Goal: Task Accomplishment & Management: Manage account settings

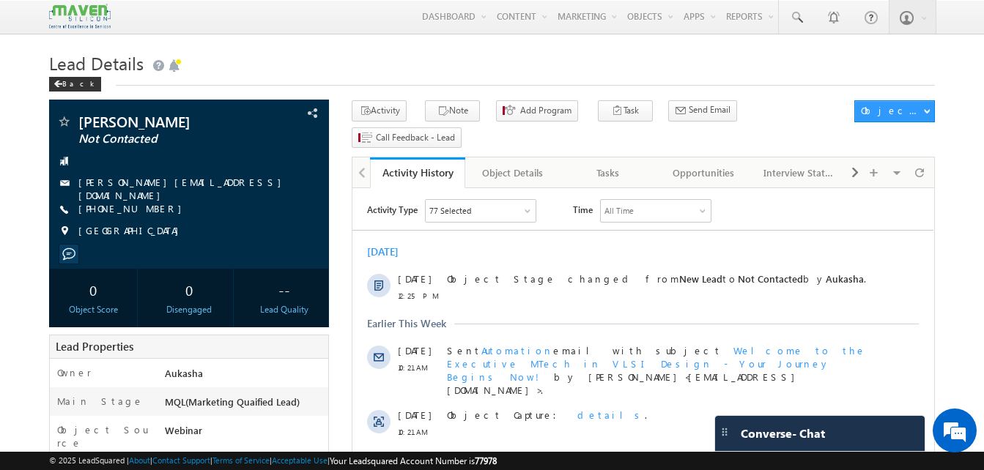
click at [505, 53] on h1 "Lead Details" at bounding box center [492, 62] width 886 height 29
click at [612, 62] on h1 "Lead Details" at bounding box center [492, 62] width 886 height 29
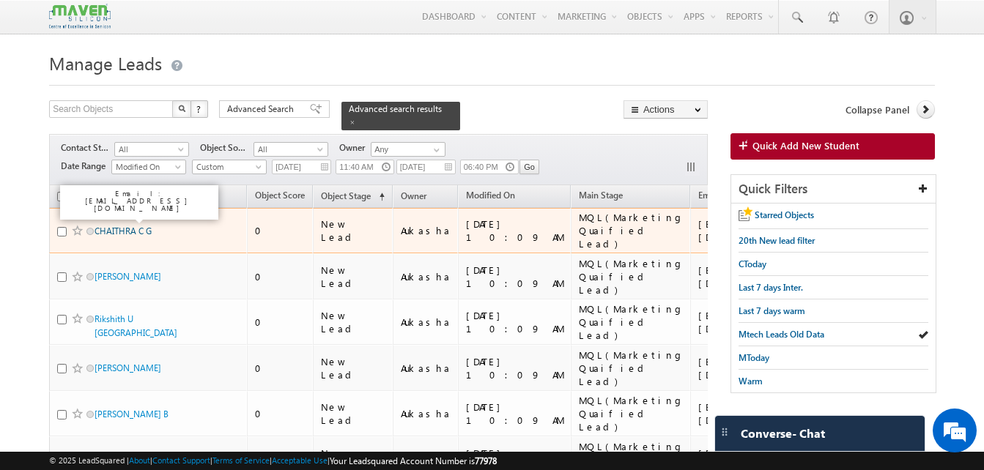
click at [137, 226] on link "CHAITHRA C G" at bounding box center [123, 231] width 57 height 11
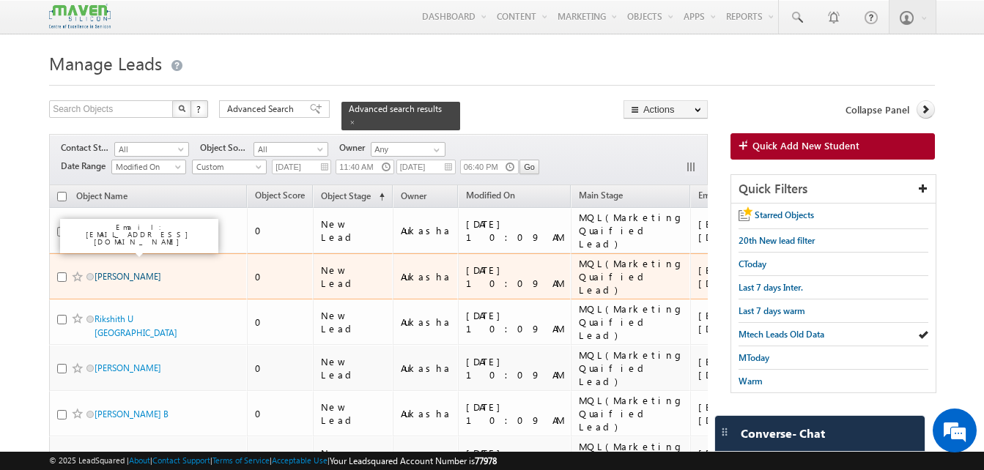
click at [111, 271] on link "Vijay Tripathi" at bounding box center [128, 276] width 67 height 11
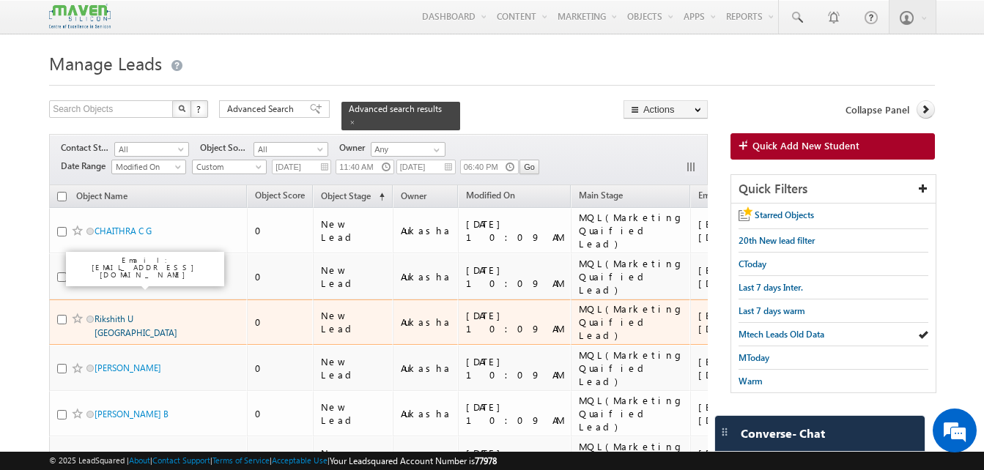
click at [108, 314] on link "Rikshith U Uchil" at bounding box center [136, 326] width 83 height 25
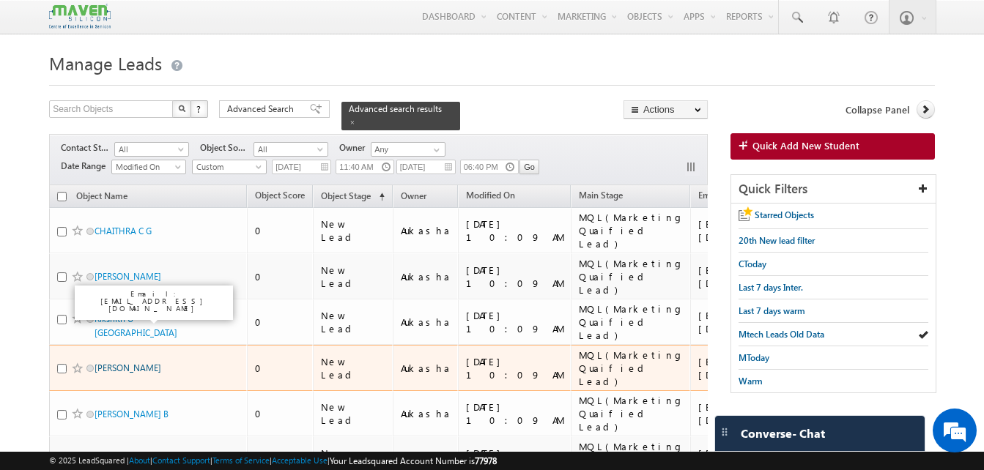
click at [118, 363] on link "Manam Ramanjaneya Reddy" at bounding box center [128, 368] width 67 height 11
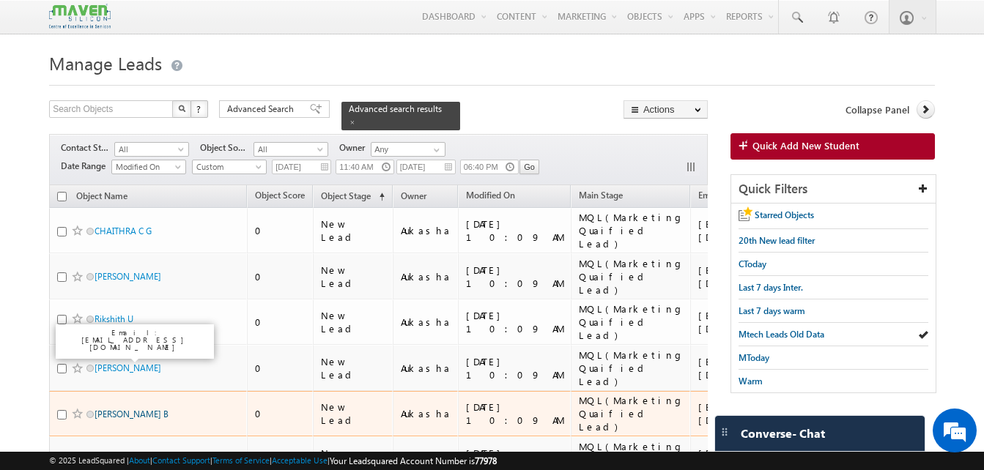
click at [122, 409] on link "Manikandan B" at bounding box center [132, 414] width 74 height 11
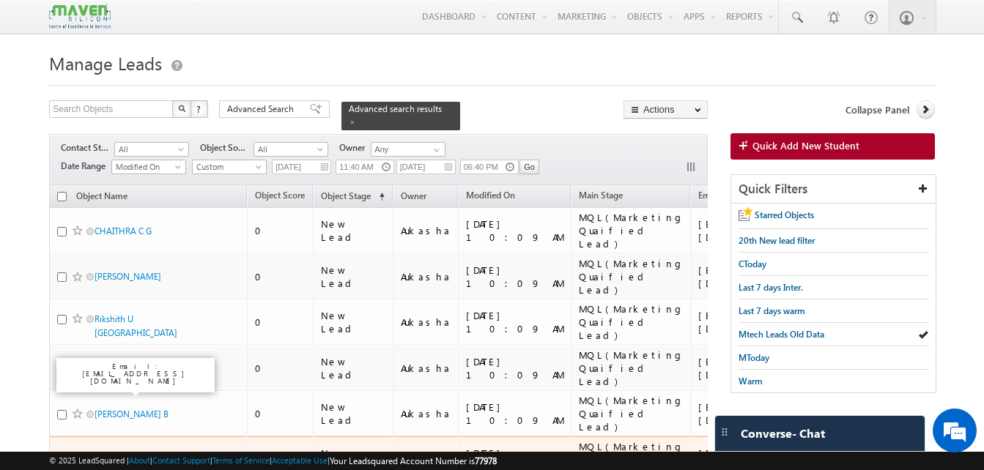
click at [127, 454] on link "Sanchita Leekha" at bounding box center [128, 459] width 67 height 11
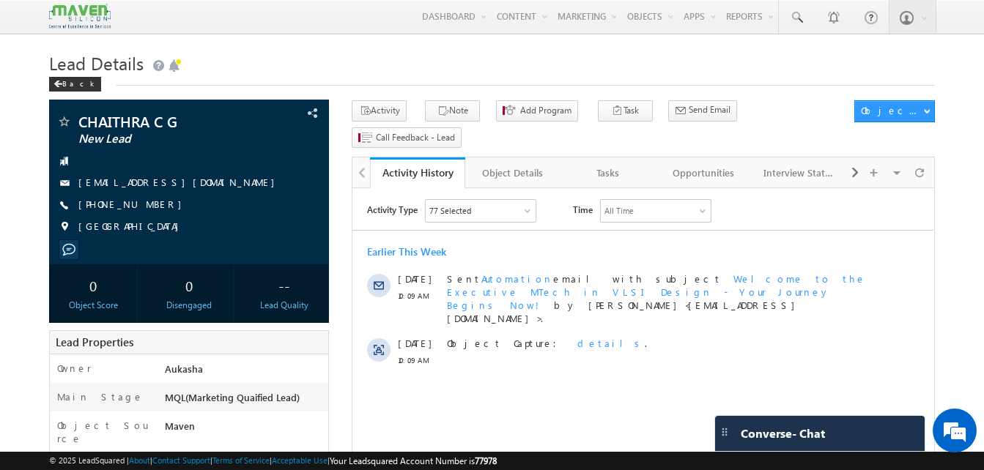
click at [537, 86] on div "Back" at bounding box center [492, 81] width 886 height 10
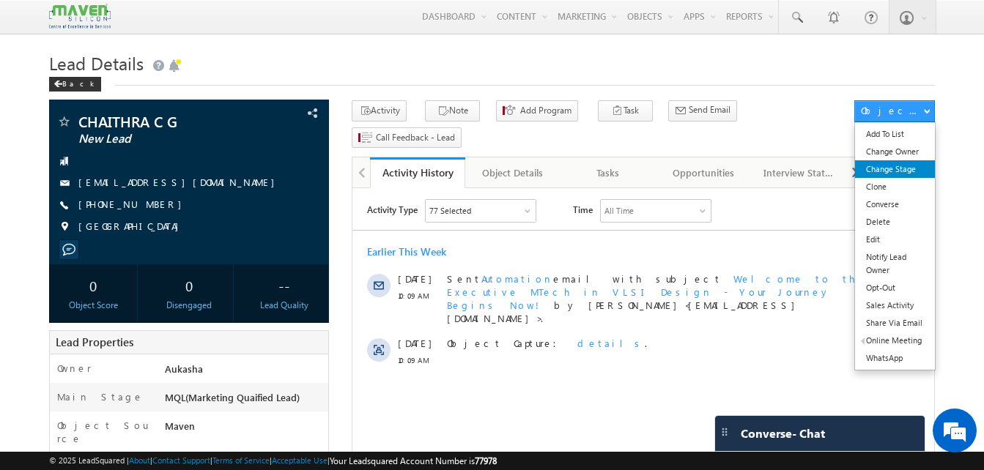
click at [921, 173] on link "Change Stage" at bounding box center [895, 169] width 80 height 18
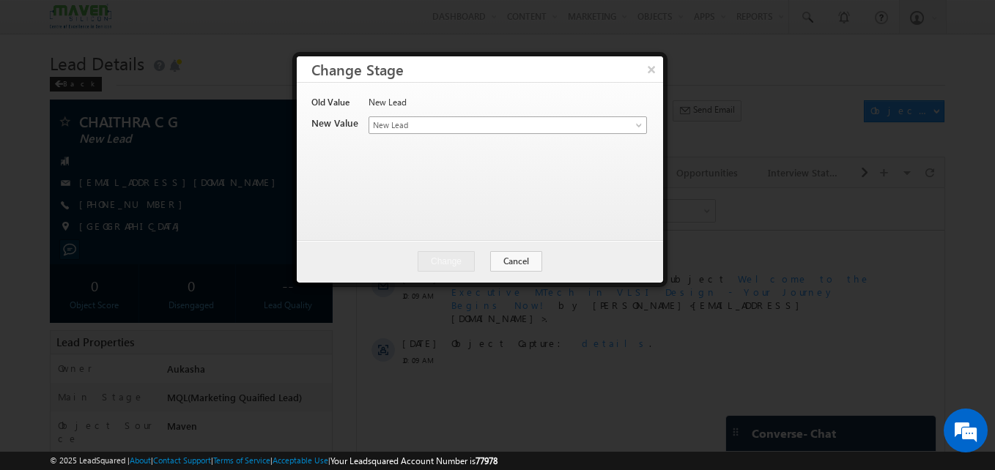
click at [492, 125] on span "New Lead" at bounding box center [483, 125] width 229 height 13
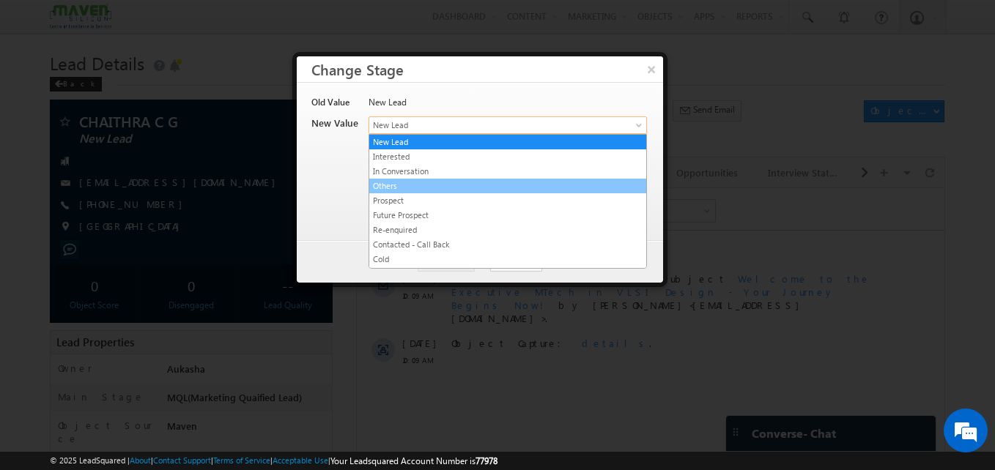
scroll to position [277, 0]
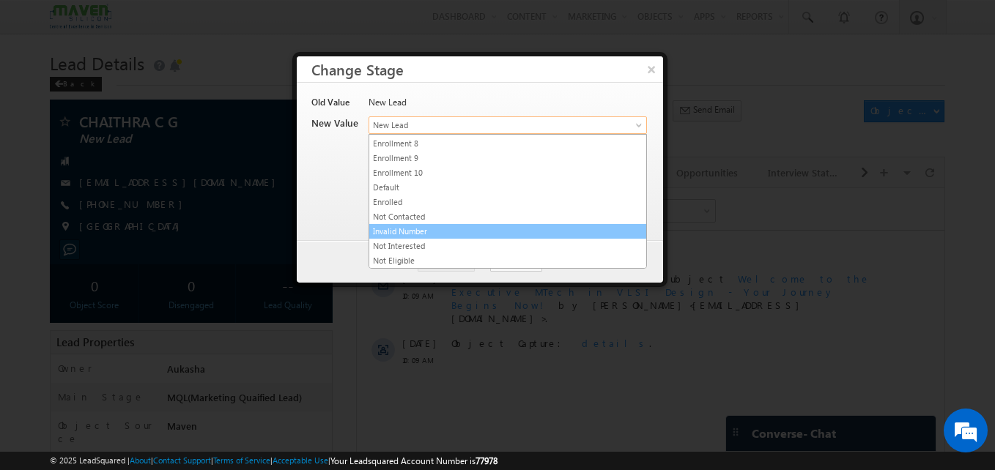
click at [435, 228] on link "Invalid Number" at bounding box center [507, 231] width 277 height 13
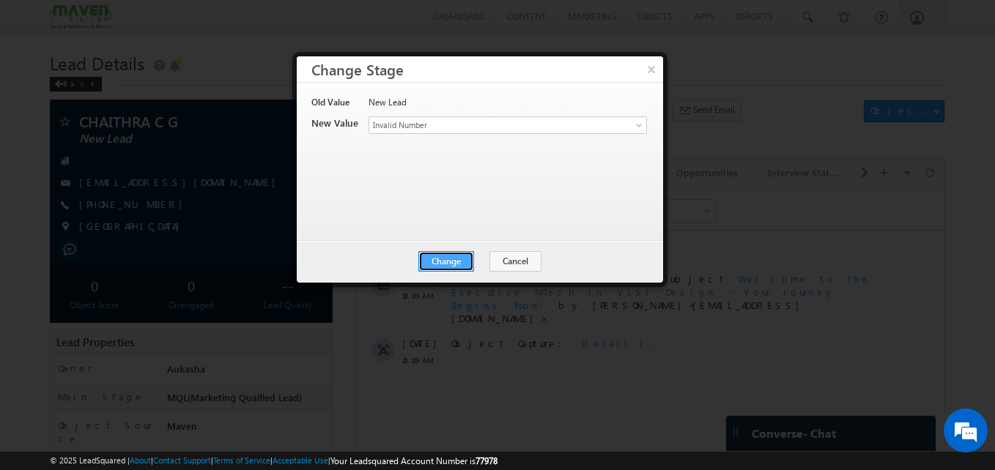
click at [443, 263] on button "Change" at bounding box center [446, 261] width 56 height 21
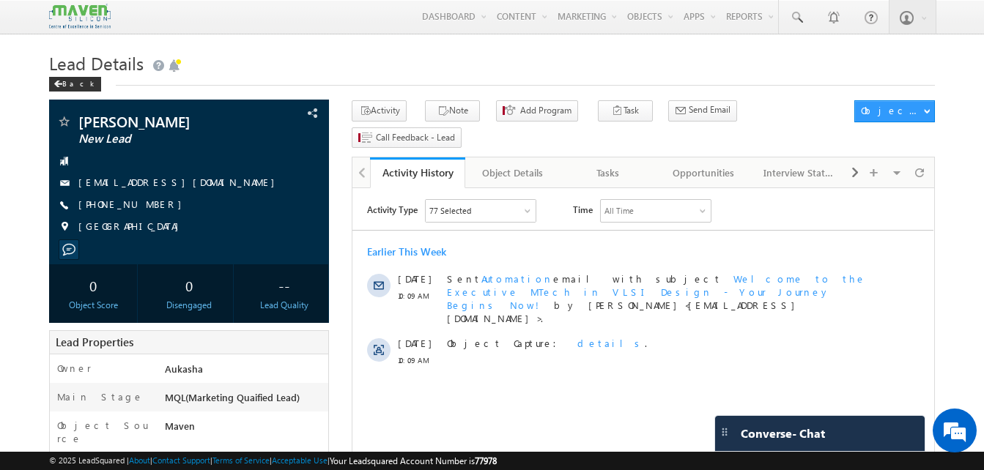
drag, startPoint x: 161, startPoint y: 200, endPoint x: 149, endPoint y: 207, distance: 13.5
click at [149, 207] on div "+91-8630321548" at bounding box center [188, 205] width 265 height 15
copy div "+91-8630321548"
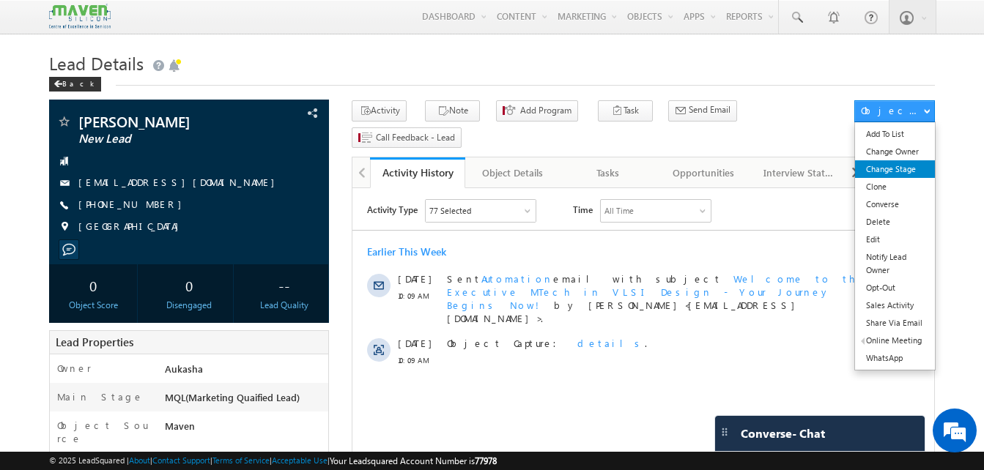
click at [890, 163] on link "Change Stage" at bounding box center [895, 169] width 80 height 18
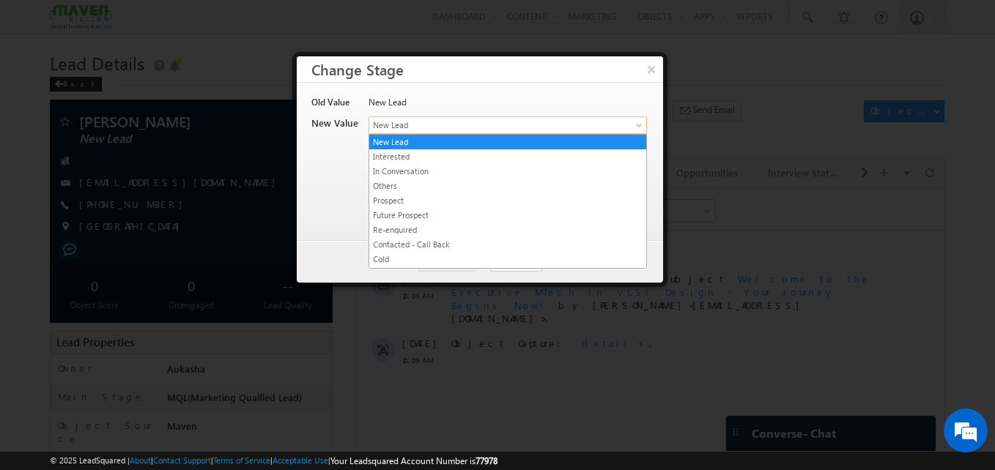
click at [439, 124] on span "New Lead" at bounding box center [483, 125] width 229 height 13
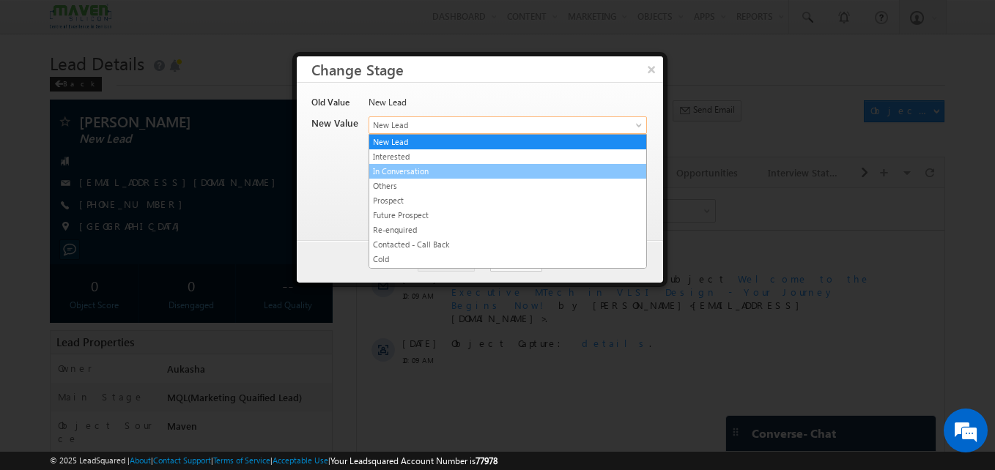
scroll to position [277, 0]
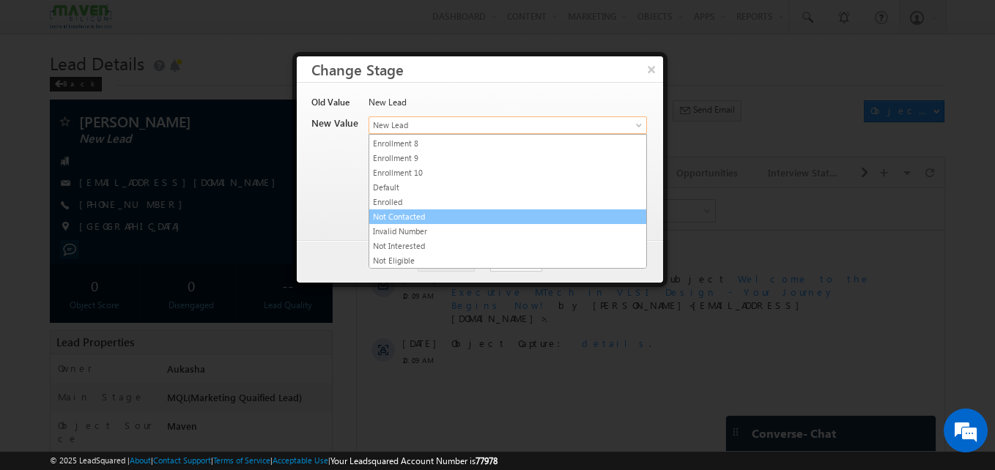
click at [421, 216] on link "Not Contacted" at bounding box center [507, 216] width 277 height 13
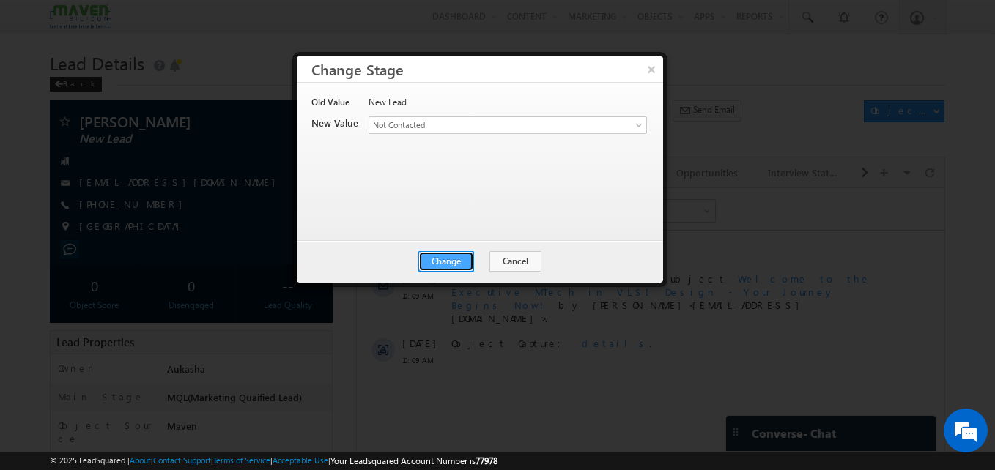
click at [448, 260] on button "Change" at bounding box center [446, 261] width 56 height 21
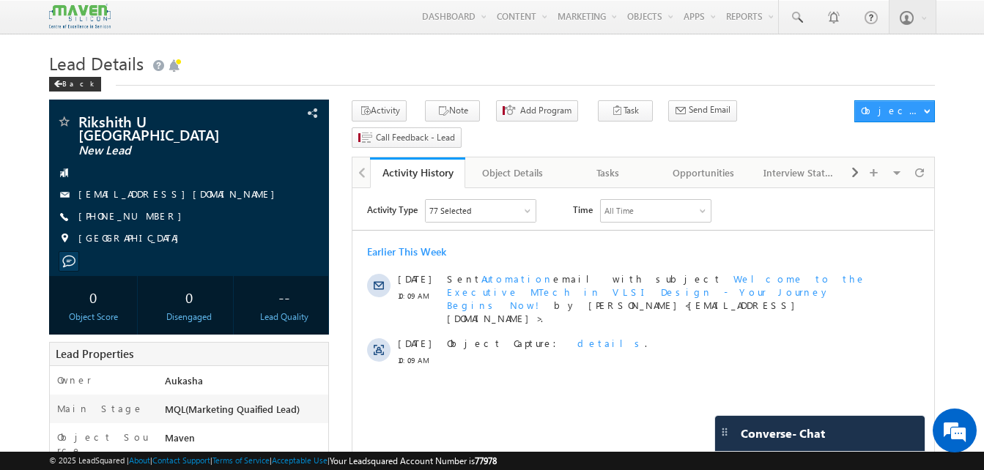
drag, startPoint x: 160, startPoint y: 209, endPoint x: 149, endPoint y: 206, distance: 10.7
click at [149, 210] on div "[PHONE_NUMBER]" at bounding box center [188, 217] width 265 height 15
copy div "[PHONE_NUMBER]"
drag, startPoint x: 191, startPoint y: 116, endPoint x: 70, endPoint y: 117, distance: 121.6
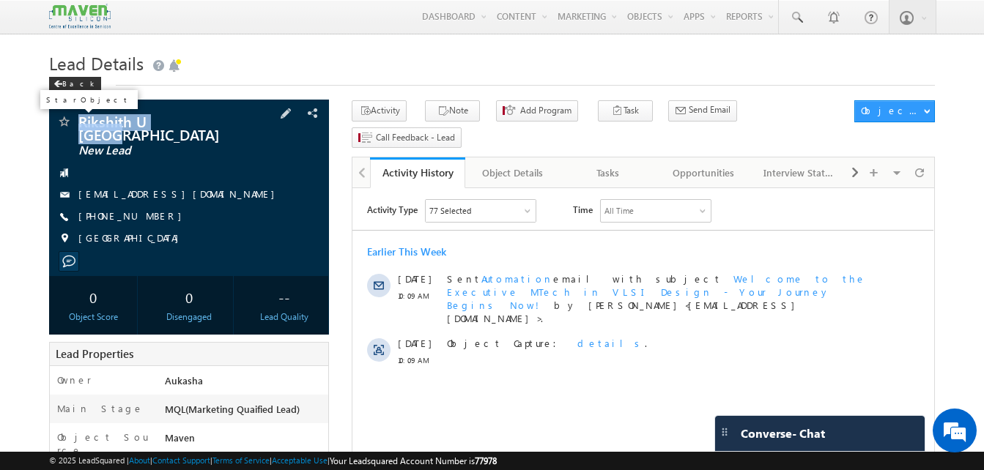
click at [70, 117] on div "Rikshith U [GEOGRAPHIC_DATA] New Lead" at bounding box center [188, 121] width 265 height 15
copy div "Rikshith U [GEOGRAPHIC_DATA]"
click at [498, 63] on h1 "Lead Details" at bounding box center [492, 62] width 886 height 29
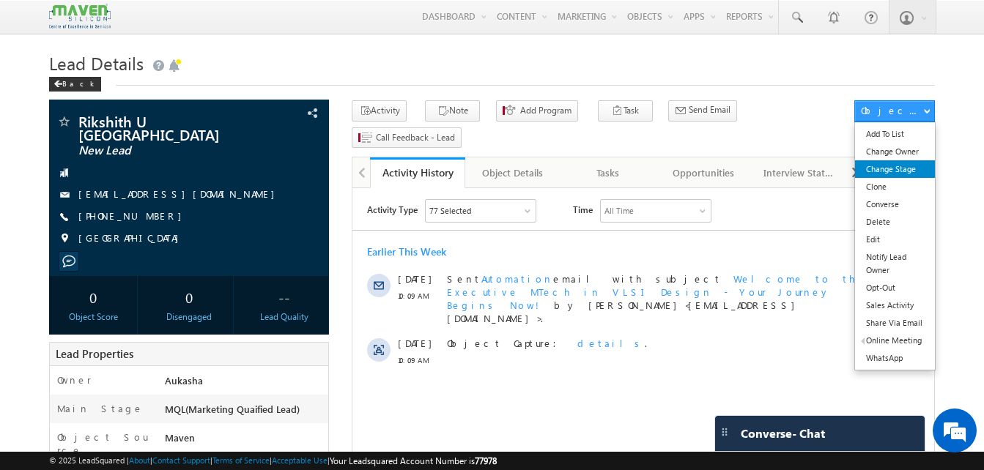
click at [904, 174] on link "Change Stage" at bounding box center [895, 169] width 80 height 18
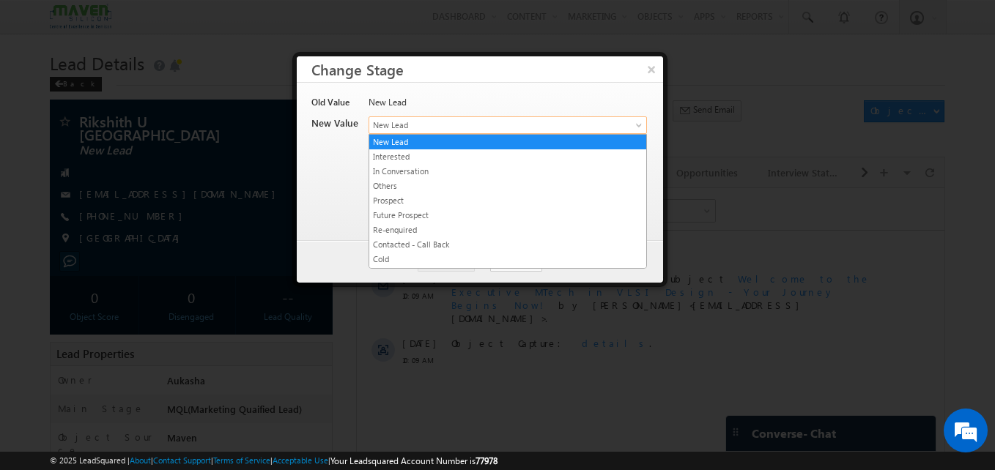
click at [466, 119] on span "New Lead" at bounding box center [483, 125] width 229 height 13
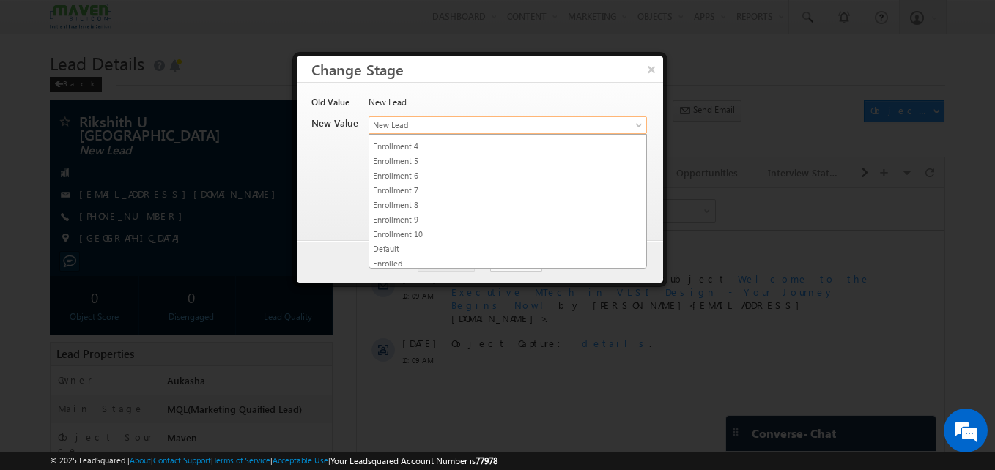
scroll to position [277, 0]
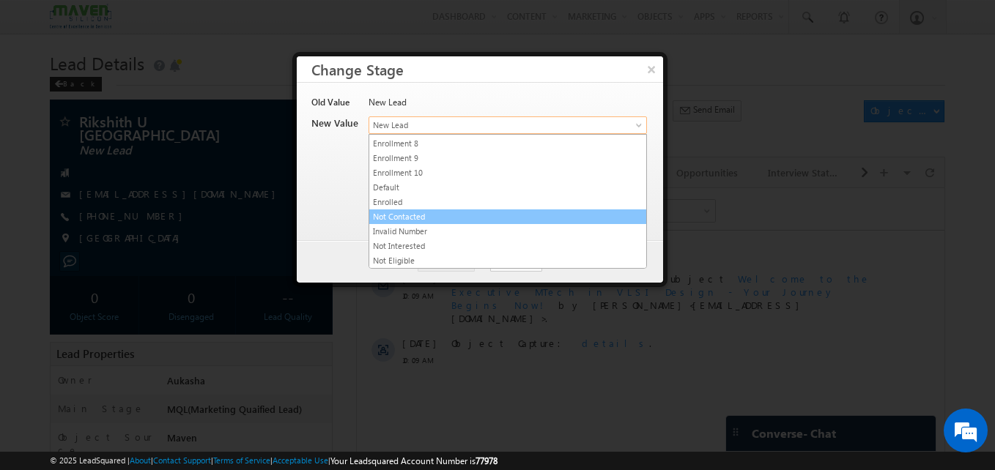
click at [451, 217] on link "Not Contacted" at bounding box center [507, 216] width 277 height 13
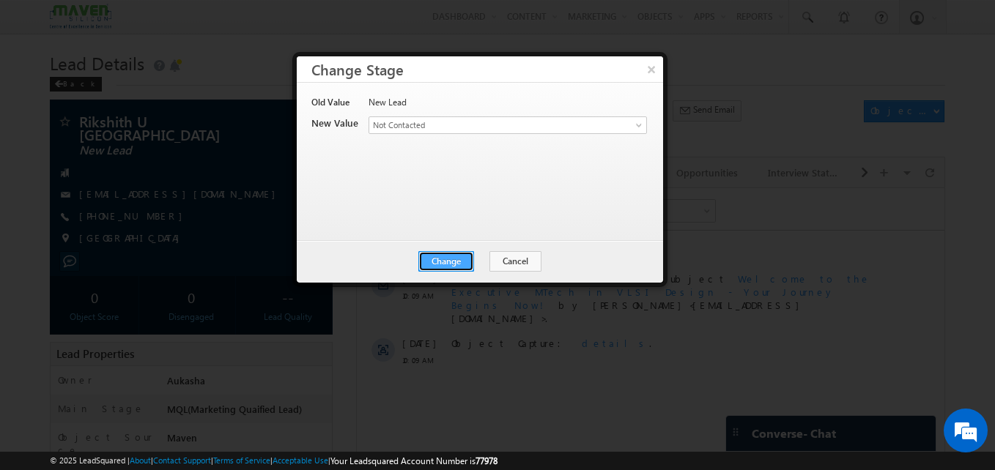
click at [459, 258] on button "Change" at bounding box center [446, 261] width 56 height 21
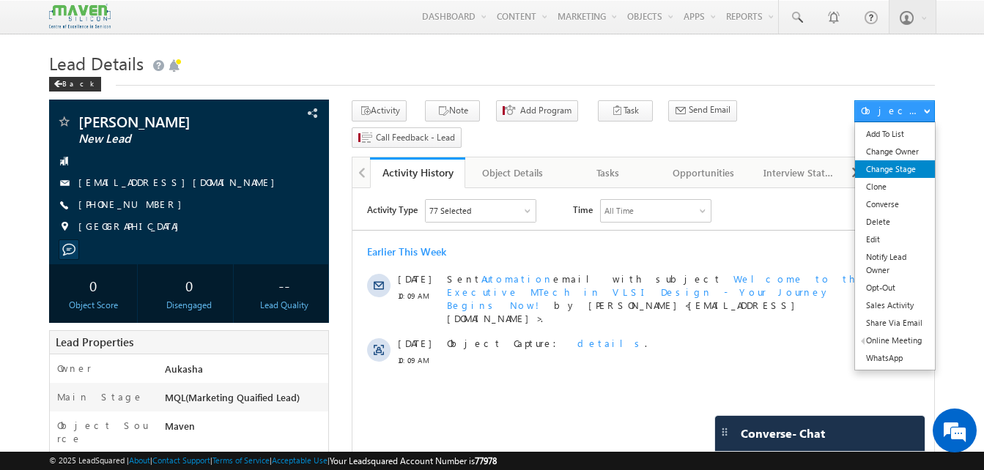
click at [913, 174] on link "Change Stage" at bounding box center [895, 169] width 80 height 18
click at [908, 172] on link "Change Stage" at bounding box center [895, 169] width 80 height 18
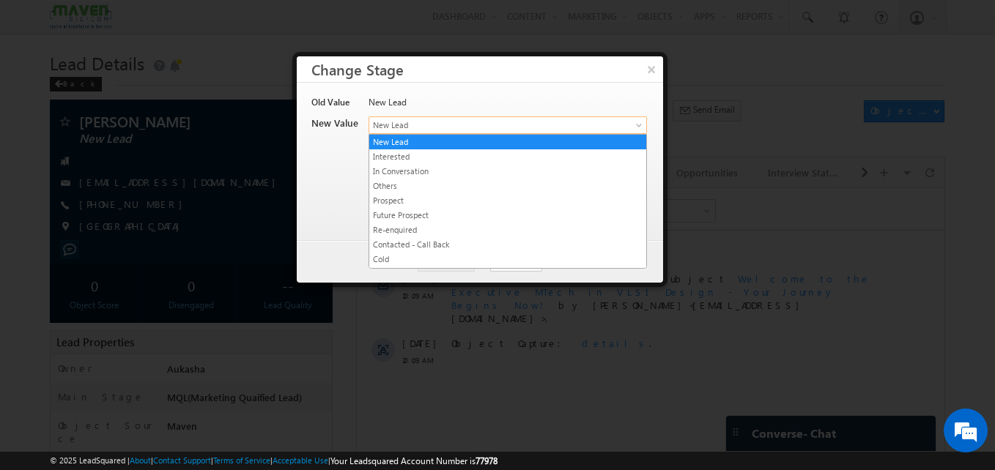
click at [454, 126] on span "New Lead" at bounding box center [483, 125] width 229 height 13
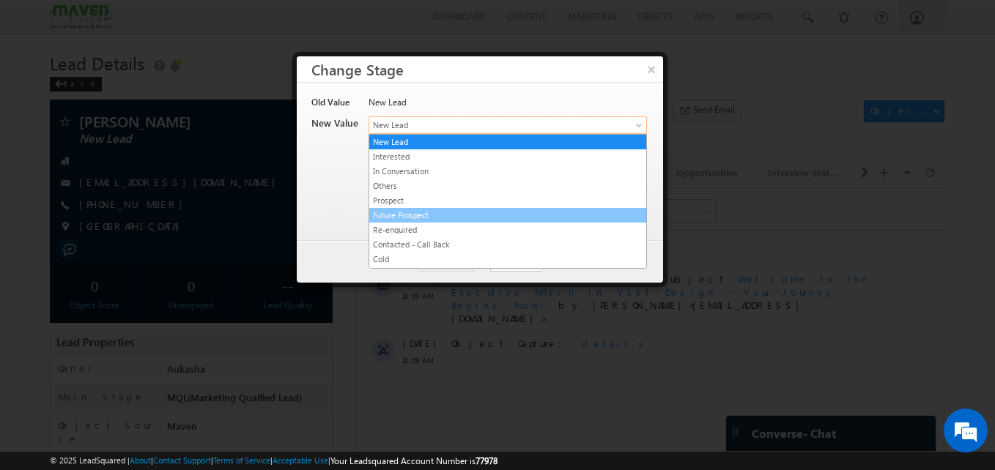
scroll to position [277, 0]
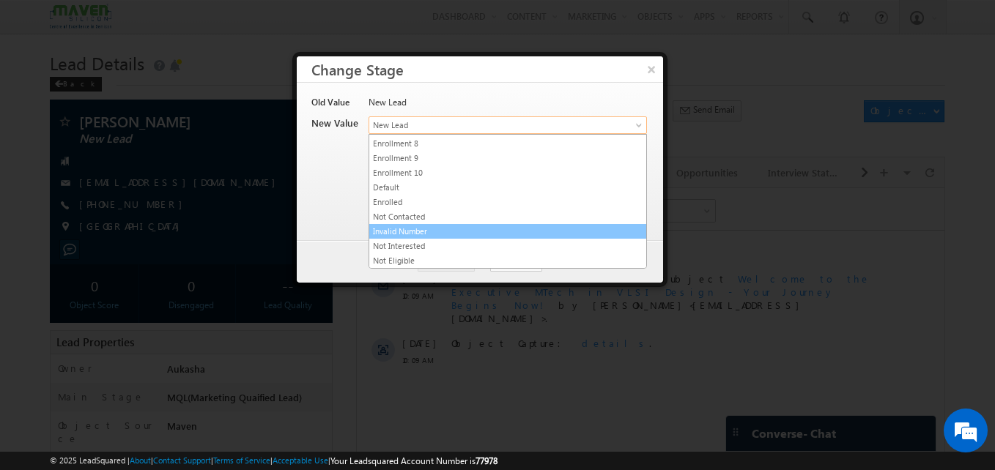
click at [455, 228] on link "Invalid Number" at bounding box center [507, 231] width 277 height 13
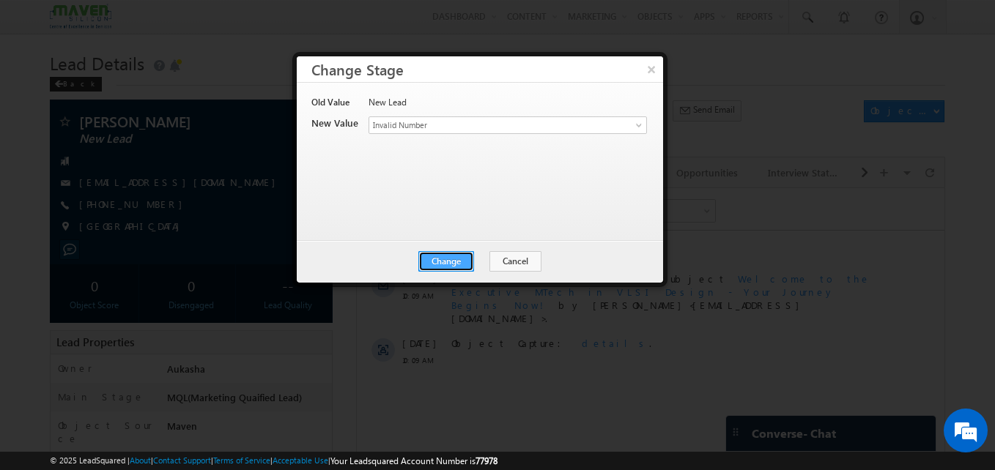
click at [461, 265] on button "Change" at bounding box center [446, 261] width 56 height 21
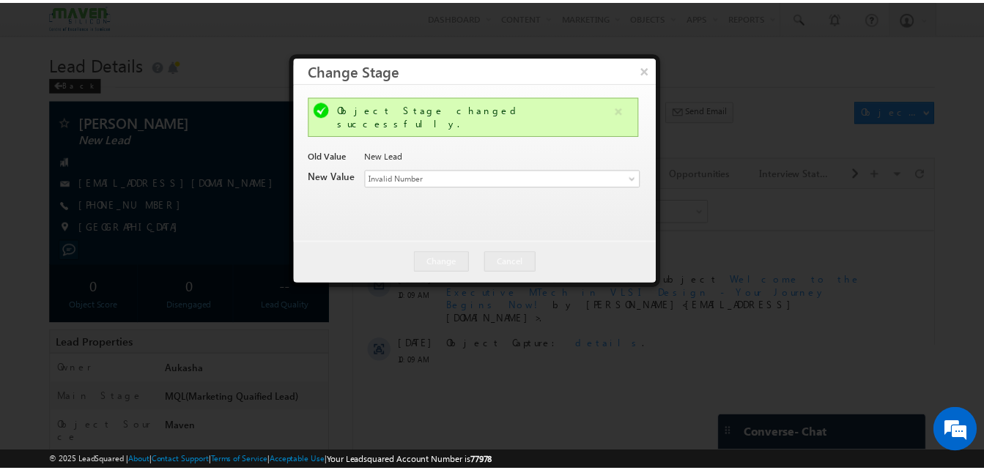
scroll to position [0, 0]
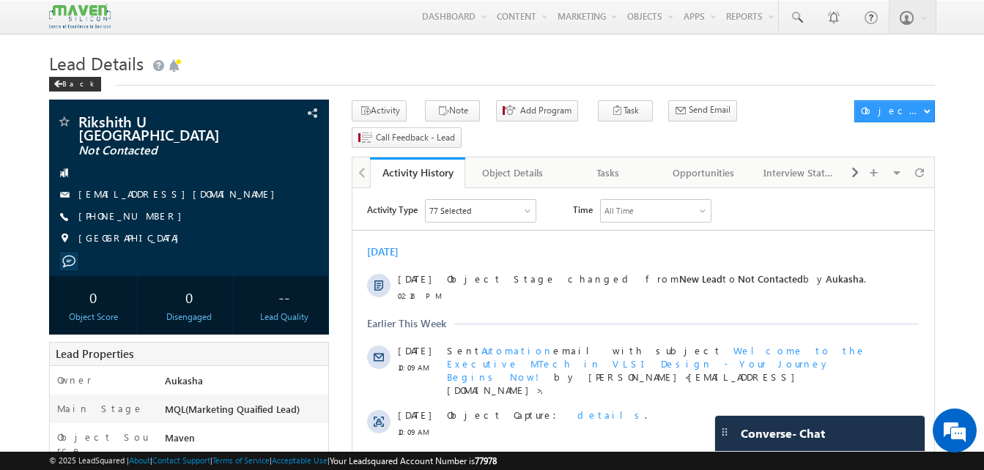
click at [421, 76] on h1 "Lead Details" at bounding box center [492, 62] width 886 height 29
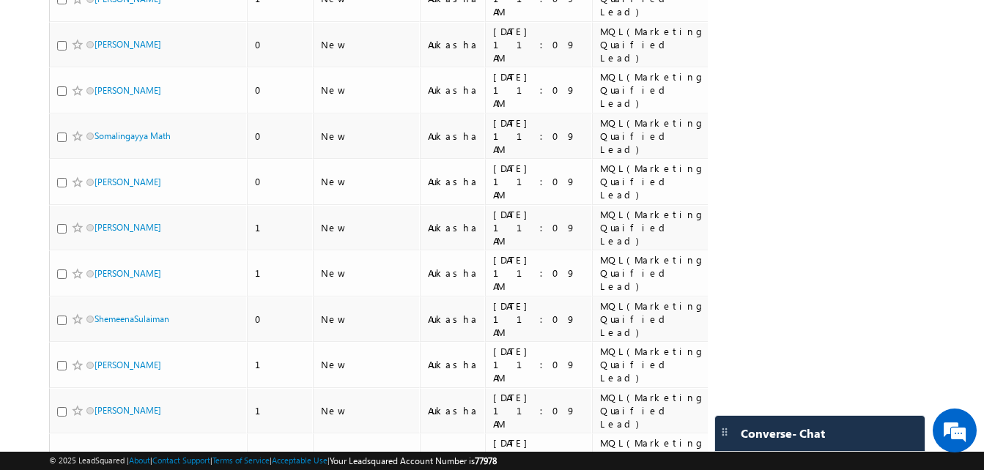
scroll to position [6556, 0]
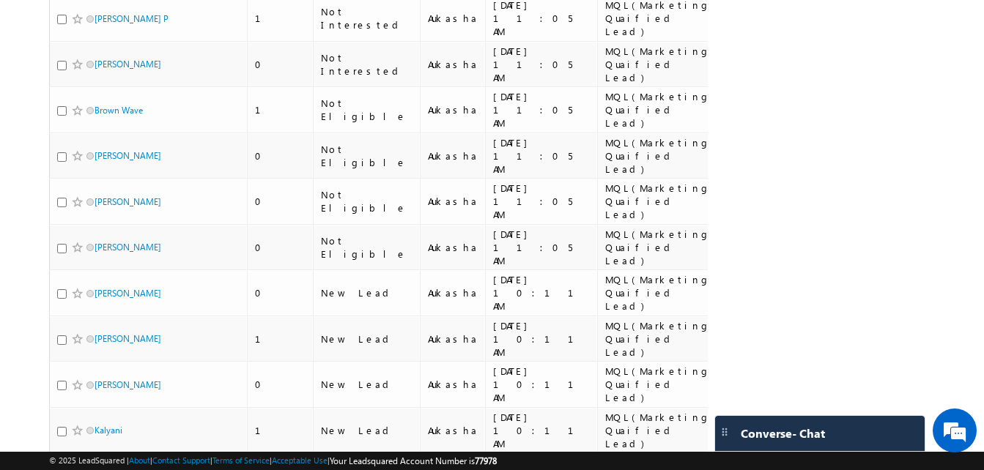
scroll to position [6573, 0]
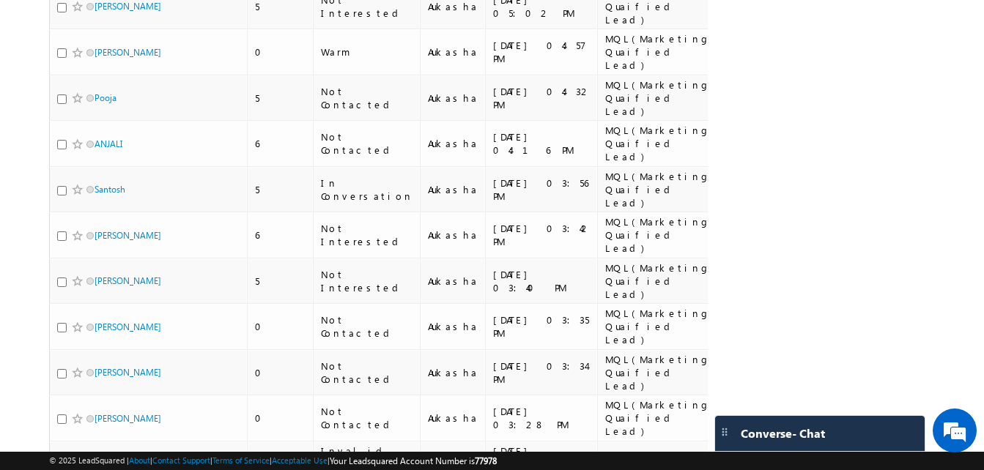
scroll to position [6532, 0]
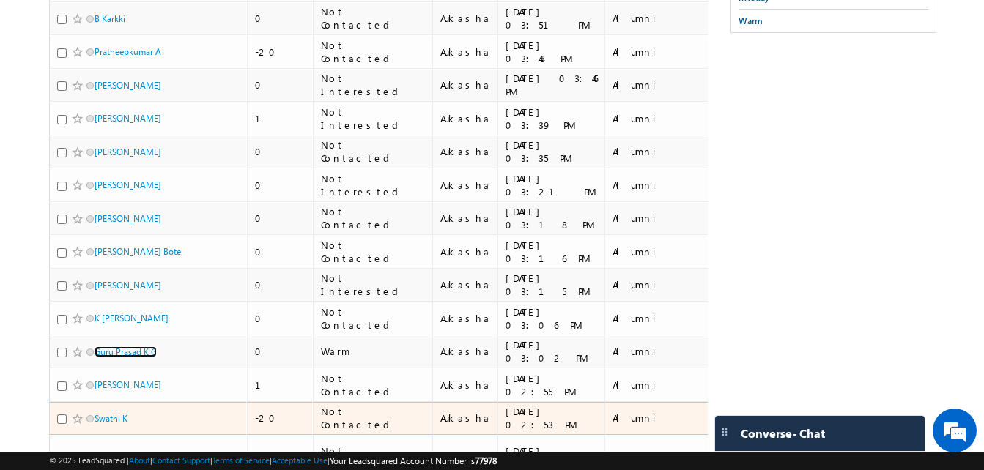
scroll to position [361, 0]
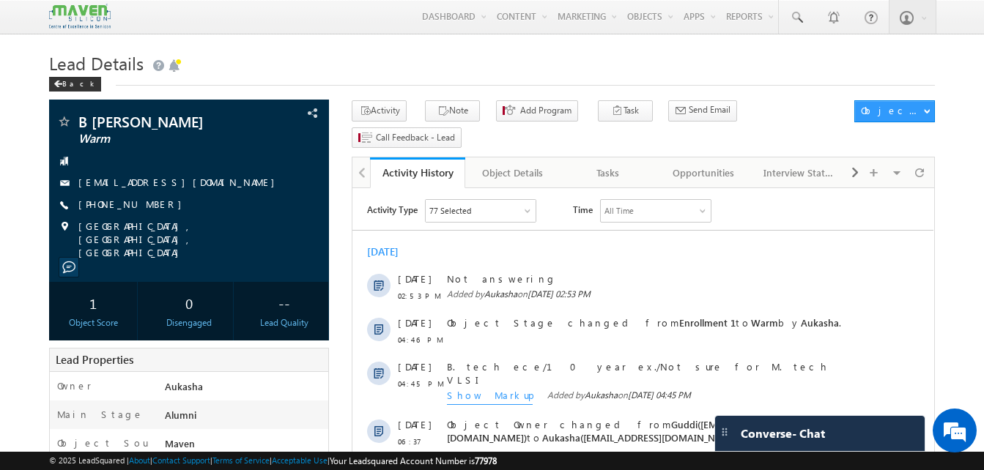
click at [149, 206] on div "[PHONE_NUMBER]" at bounding box center [188, 205] width 265 height 15
copy div "[PHONE_NUMBER]"
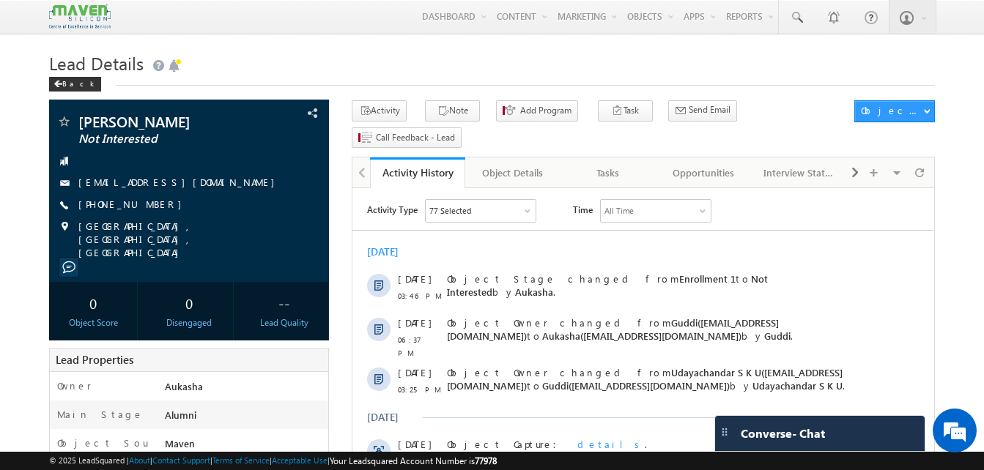
click at [236, 92] on div "Lead Details Back" at bounding box center [492, 74] width 886 height 53
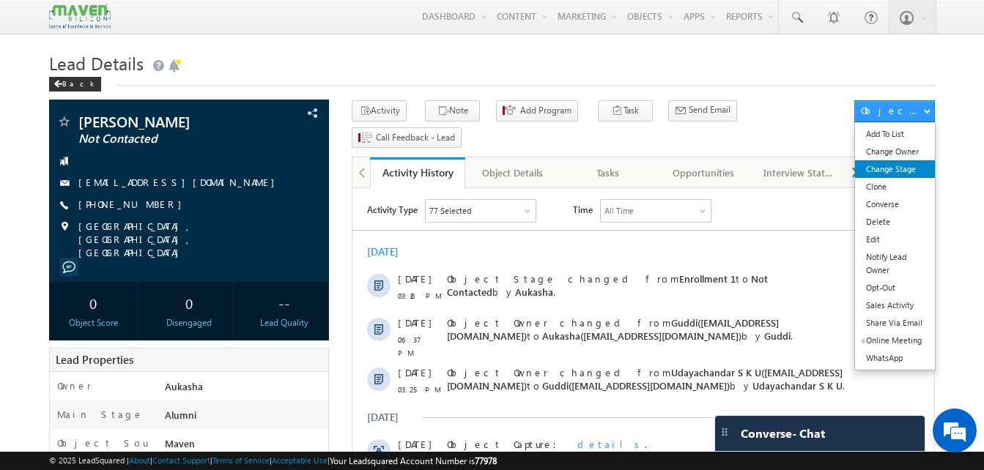
click at [875, 174] on link "Change Stage" at bounding box center [895, 169] width 80 height 18
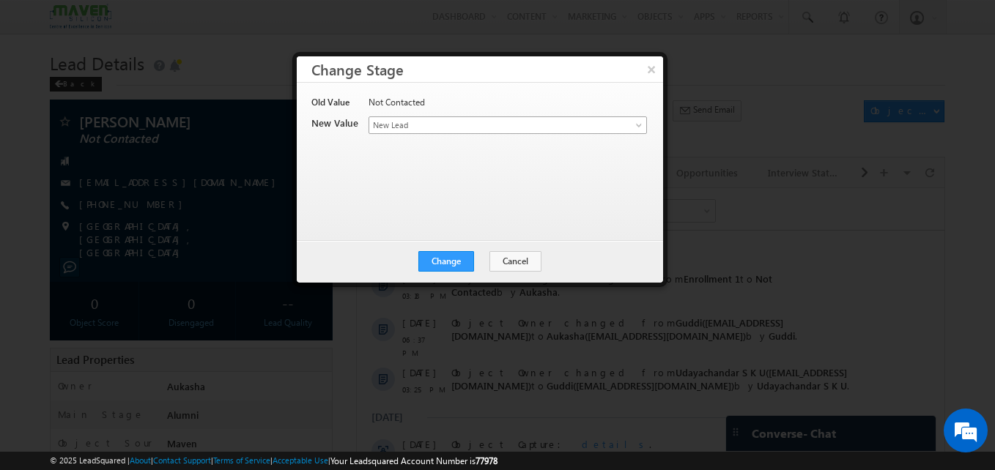
click at [458, 132] on link "New Lead" at bounding box center [508, 126] width 278 height 18
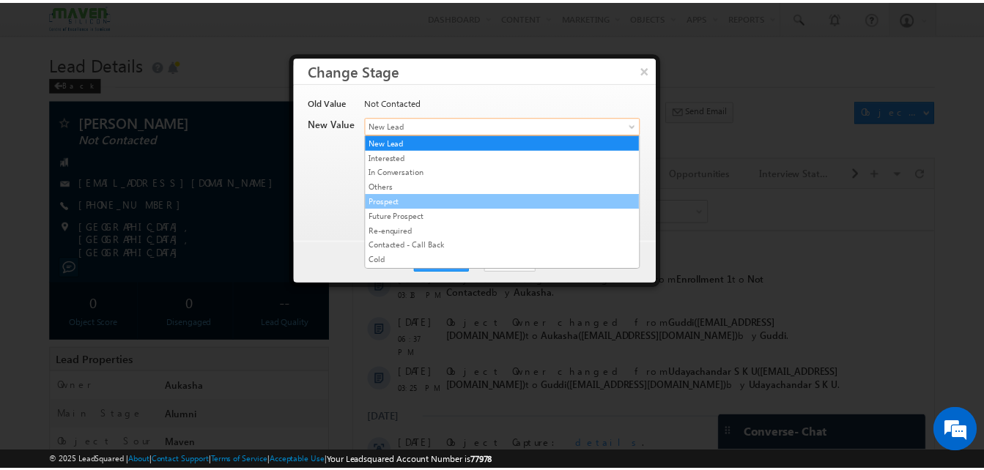
scroll to position [277, 0]
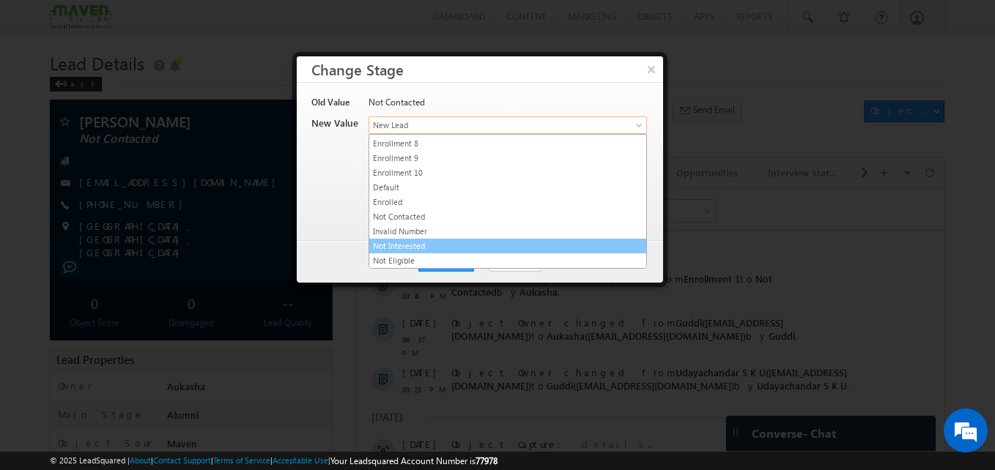
click at [400, 240] on link "Not Interested" at bounding box center [507, 246] width 277 height 13
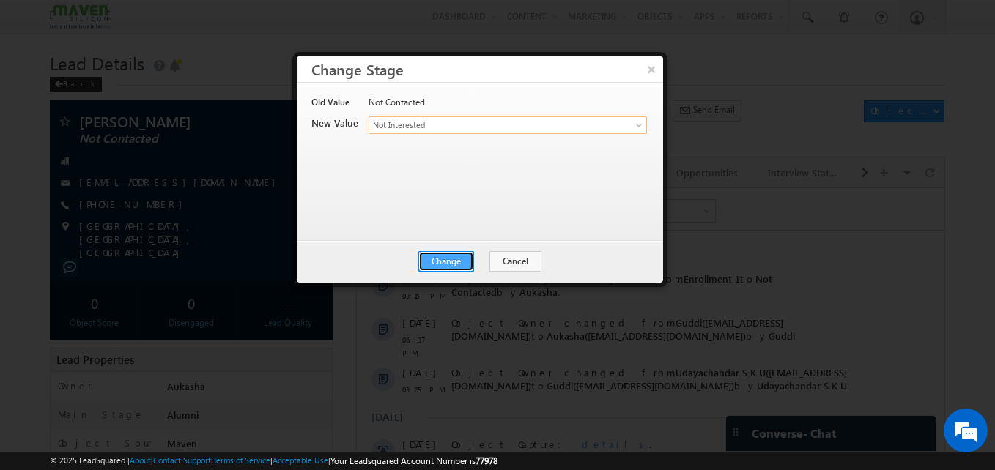
click at [436, 259] on button "Change" at bounding box center [446, 261] width 56 height 21
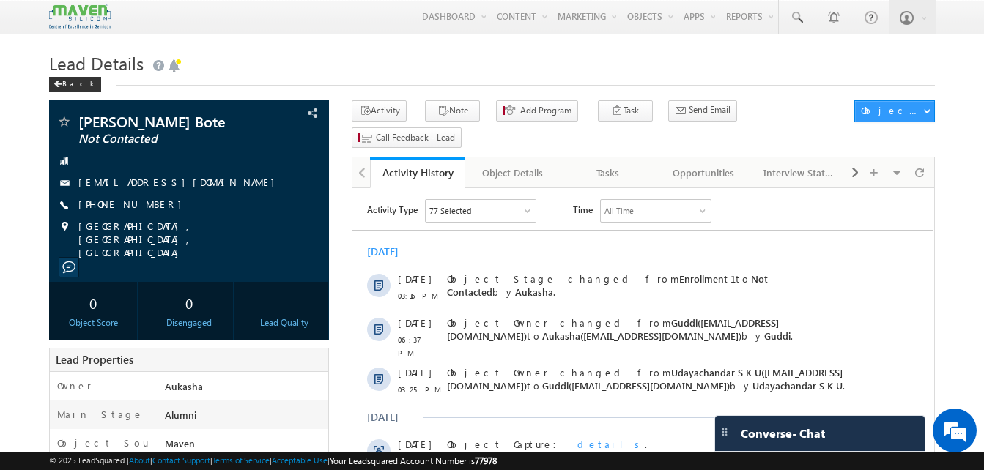
drag, startPoint x: 157, startPoint y: 204, endPoint x: 149, endPoint y: 205, distance: 8.1
click at [149, 205] on div "+91-9967915824" at bounding box center [188, 205] width 265 height 15
copy div "+91-9967915824"
click at [315, 62] on h1 "Lead Details" at bounding box center [492, 62] width 886 height 29
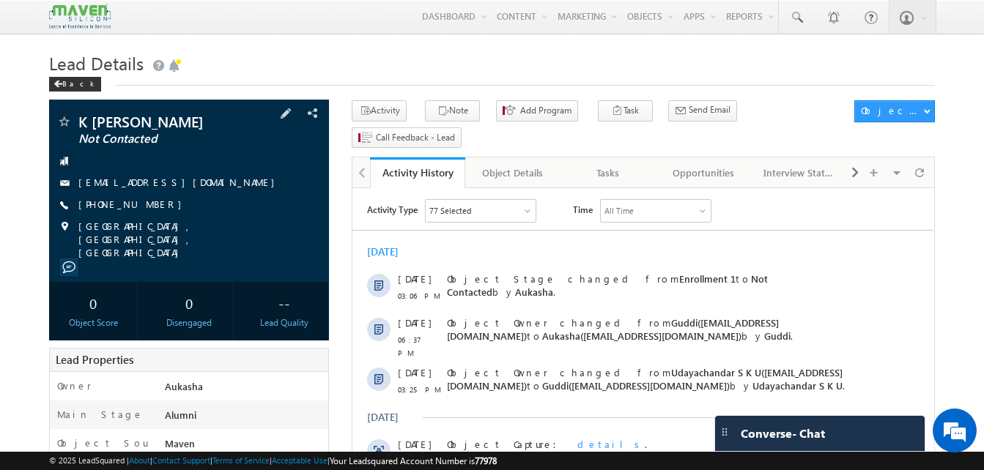
drag, startPoint x: 163, startPoint y: 207, endPoint x: 149, endPoint y: 206, distance: 14.0
click at [149, 206] on div "+91-8892161991" at bounding box center [188, 205] width 265 height 15
copy div "+91-8892161991"
click at [473, 67] on h1 "Lead Details" at bounding box center [492, 62] width 886 height 29
click at [150, 207] on div "+91-8892161991" at bounding box center [188, 205] width 265 height 15
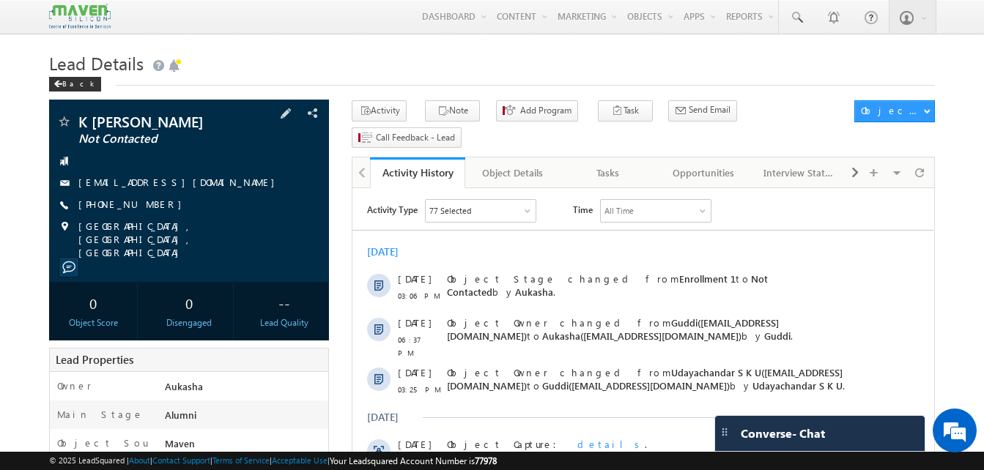
copy div "+91-8892161991"
click at [306, 54] on h1 "Lead Details" at bounding box center [492, 62] width 886 height 29
click at [234, 74] on h1 "Lead Details" at bounding box center [492, 62] width 886 height 29
click at [148, 204] on div "[PHONE_NUMBER]" at bounding box center [188, 205] width 265 height 15
copy div "[PHONE_NUMBER]"
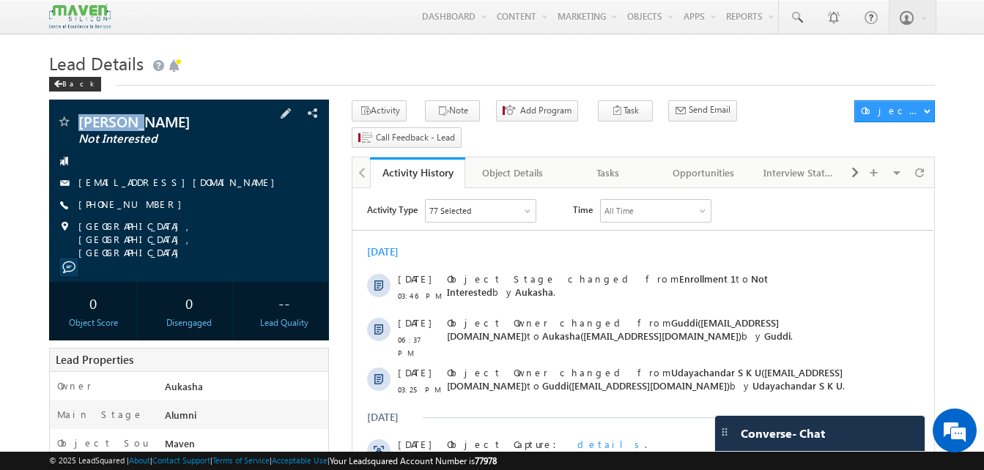
drag, startPoint x: 158, startPoint y: 123, endPoint x: 65, endPoint y: 110, distance: 94.0
click at [65, 110] on div "Shilpa V Not Interested shilpareddy60@gmail.com" at bounding box center [189, 191] width 280 height 182
copy div "Shilpa V"
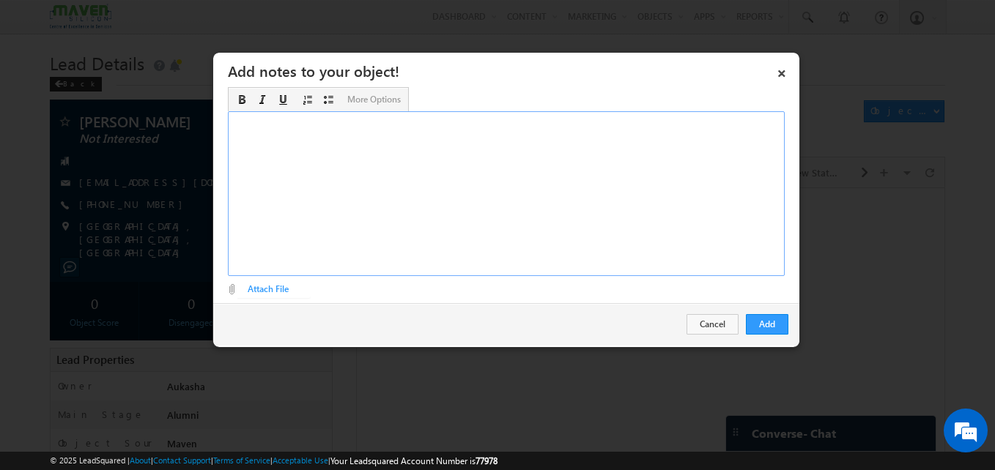
click at [550, 194] on div "Rich Text Editor, Description-inline-editor-div" at bounding box center [506, 193] width 557 height 165
click at [769, 322] on button "Add" at bounding box center [767, 324] width 42 height 21
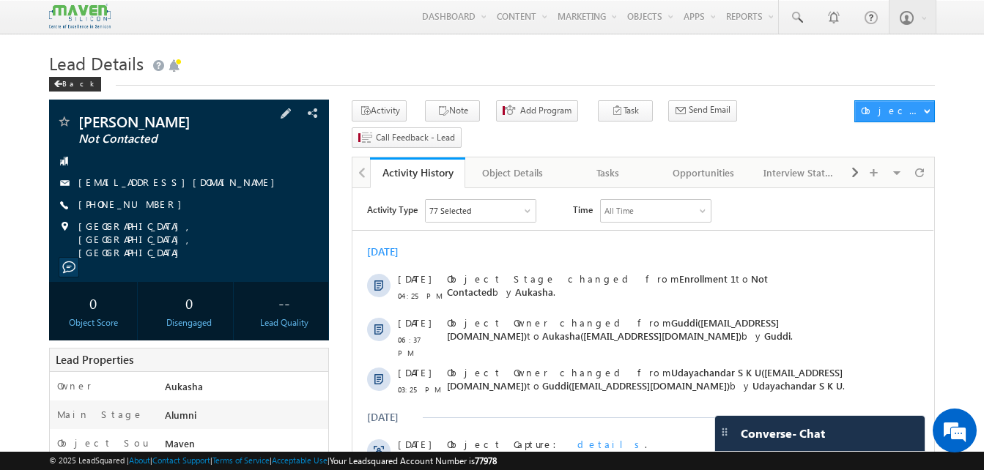
drag, startPoint x: 173, startPoint y: 215, endPoint x: 99, endPoint y: 206, distance: 74.5
click at [99, 206] on div "[PERSON_NAME] Not Contacted [EMAIL_ADDRESS][DOMAIN_NAME] [PHONE_NUMBER]" at bounding box center [188, 186] width 265 height 145
copy div "7411455716"
click at [414, 114] on div "Activity Note Add Program Task Meeting Lead Follow Up Opportunity Follow Up Sch…" at bounding box center [599, 126] width 495 height 53
click at [437, 110] on icon "button" at bounding box center [443, 112] width 12 height 14
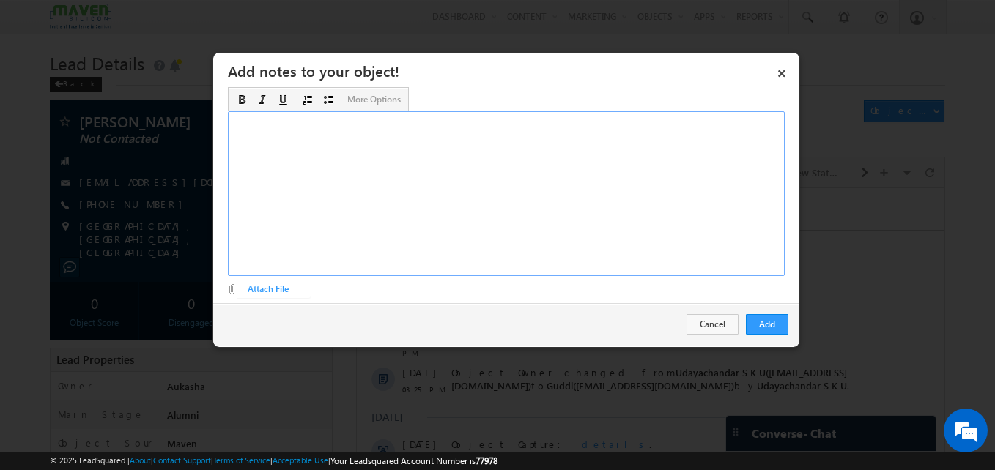
click at [379, 154] on div "Rich Text Editor, Description-inline-editor-div" at bounding box center [506, 193] width 557 height 165
click at [771, 332] on button "Add" at bounding box center [767, 324] width 42 height 21
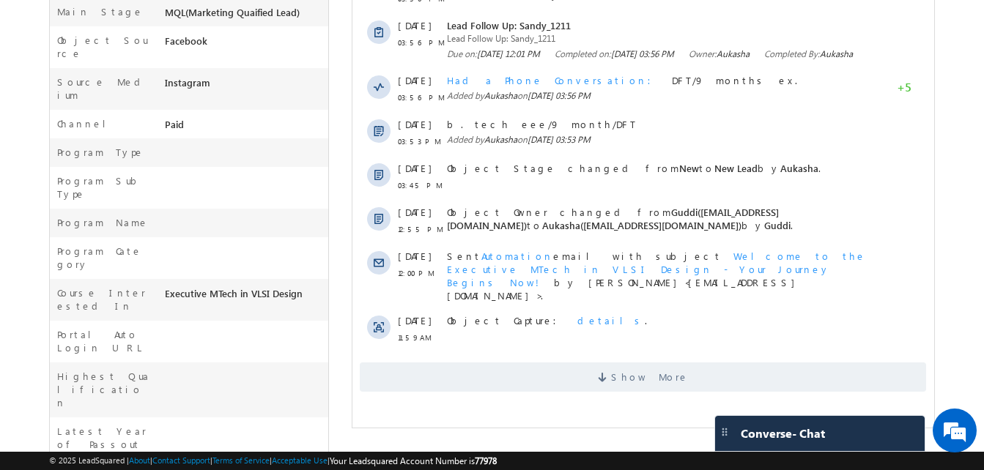
scroll to position [390, 0]
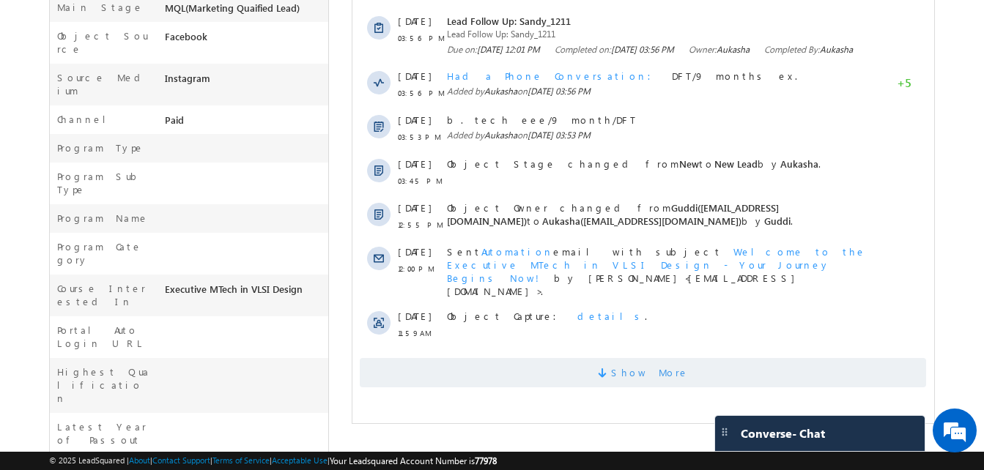
click at [694, 361] on span "Show More" at bounding box center [643, 372] width 566 height 29
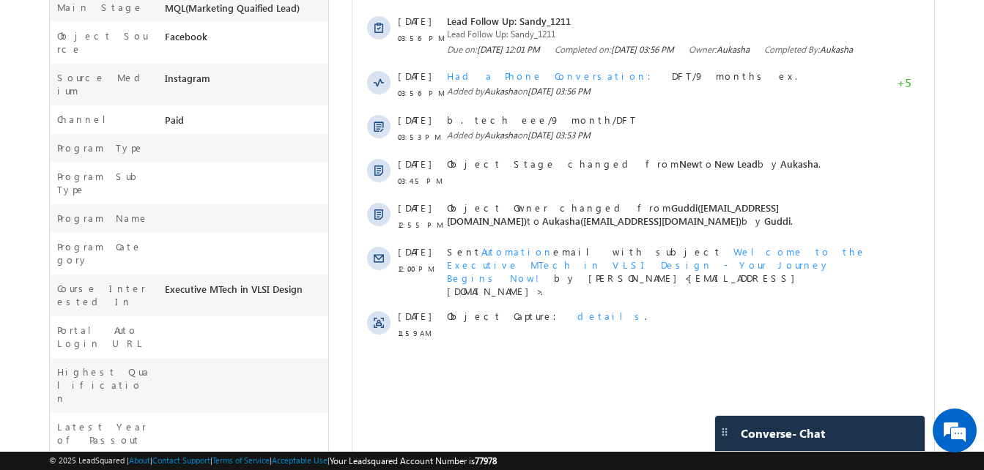
scroll to position [10, 0]
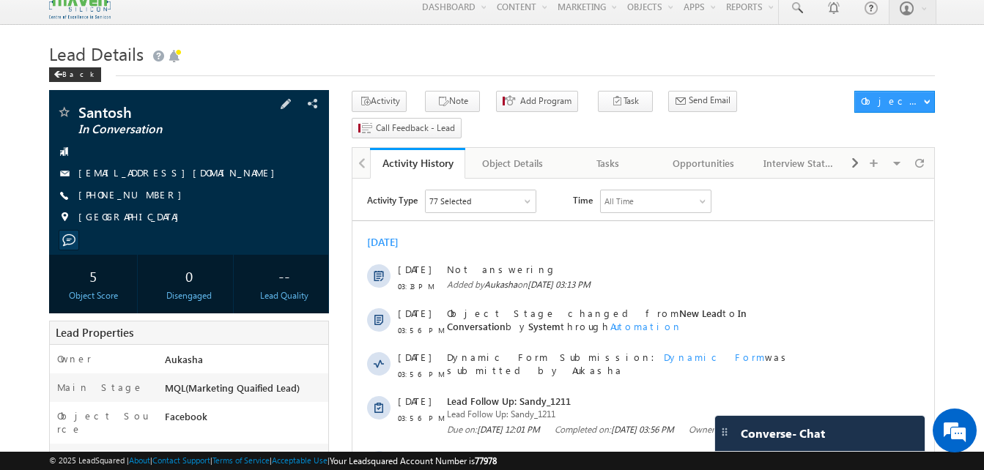
drag, startPoint x: 172, startPoint y: 199, endPoint x: 149, endPoint y: 193, distance: 24.2
click at [149, 193] on div "[PHONE_NUMBER]" at bounding box center [188, 195] width 265 height 15
copy div "[PHONE_NUMBER]"
click at [419, 60] on h1 "Lead Details" at bounding box center [492, 52] width 886 height 29
drag, startPoint x: 163, startPoint y: 195, endPoint x: 149, endPoint y: 199, distance: 15.1
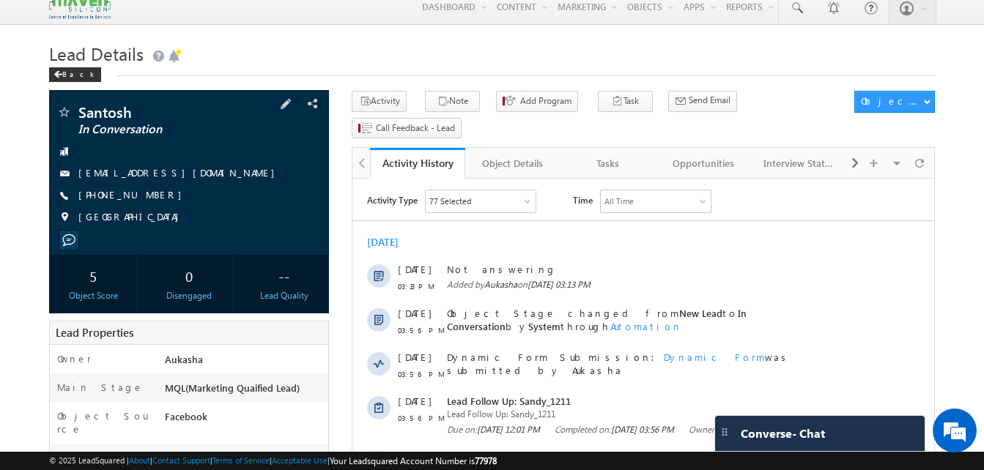
click at [149, 199] on div "[PHONE_NUMBER]" at bounding box center [188, 195] width 265 height 15
copy div "[PHONE_NUMBER]"
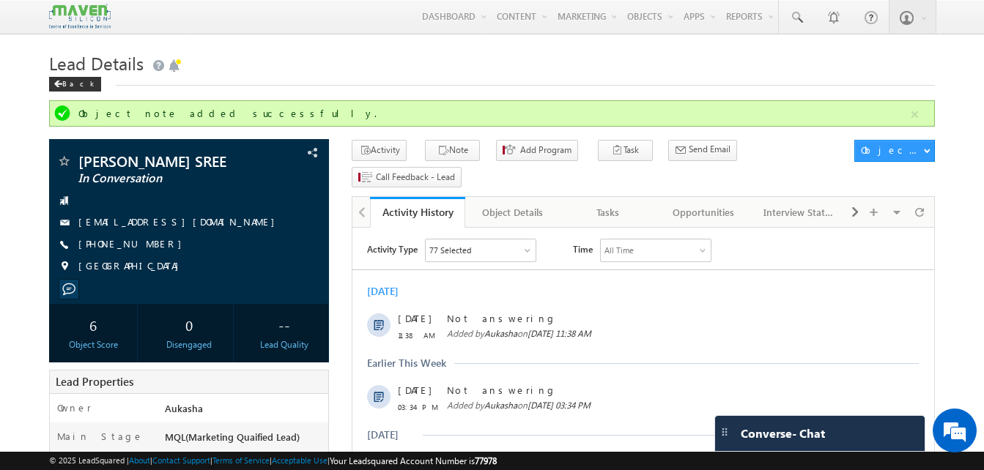
drag, startPoint x: 166, startPoint y: 248, endPoint x: 150, endPoint y: 245, distance: 16.5
click at [150, 245] on div "+91-9121656940" at bounding box center [188, 244] width 265 height 15
copy div "+91-9121656940"
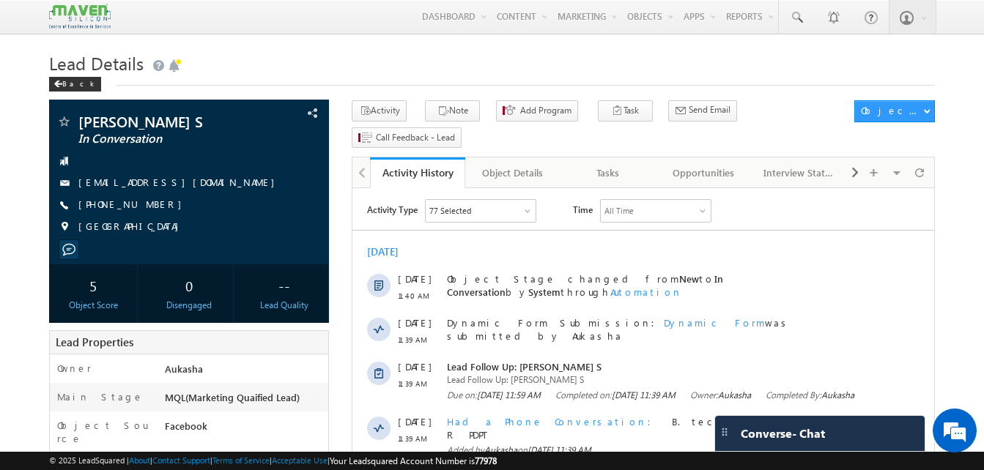
click at [128, 210] on span "[PHONE_NUMBER]" at bounding box center [133, 205] width 111 height 15
click at [150, 208] on div "[PHONE_NUMBER]" at bounding box center [188, 205] width 265 height 15
copy div "[PHONE_NUMBER]"
drag, startPoint x: 164, startPoint y: 210, endPoint x: 149, endPoint y: 207, distance: 15.7
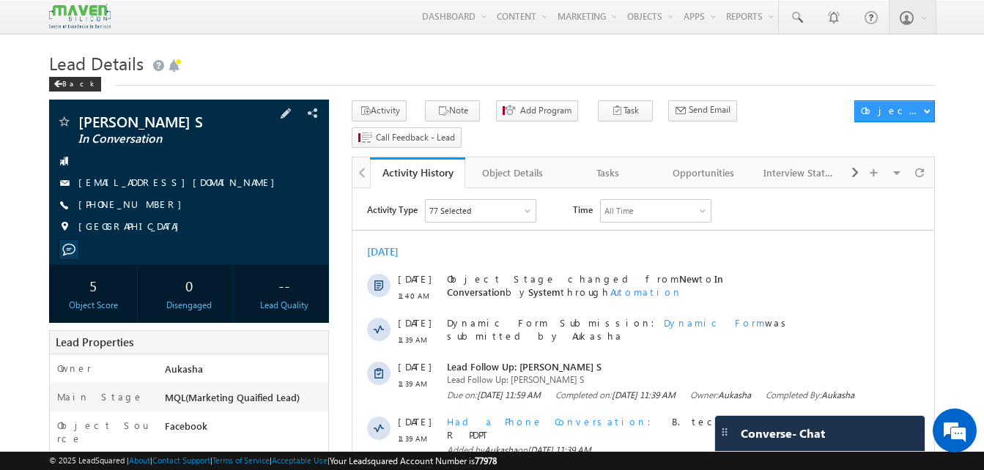
click at [149, 207] on div "[PHONE_NUMBER]" at bounding box center [188, 205] width 265 height 15
copy div "[PHONE_NUMBER]"
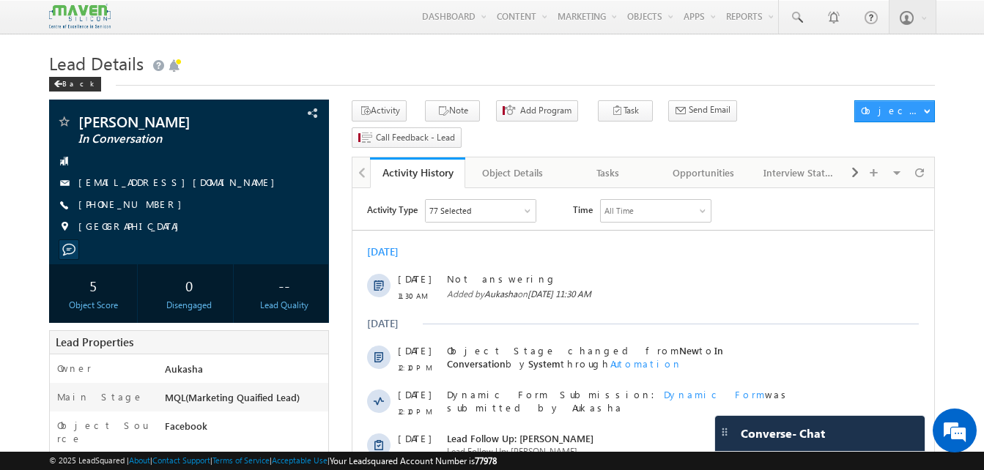
click at [157, 205] on div "+91-8978318705" at bounding box center [188, 205] width 265 height 15
drag, startPoint x: 157, startPoint y: 205, endPoint x: 149, endPoint y: 207, distance: 7.5
click at [149, 207] on div "+91-8978318705" at bounding box center [188, 205] width 265 height 15
copy div "+91-8978318705"
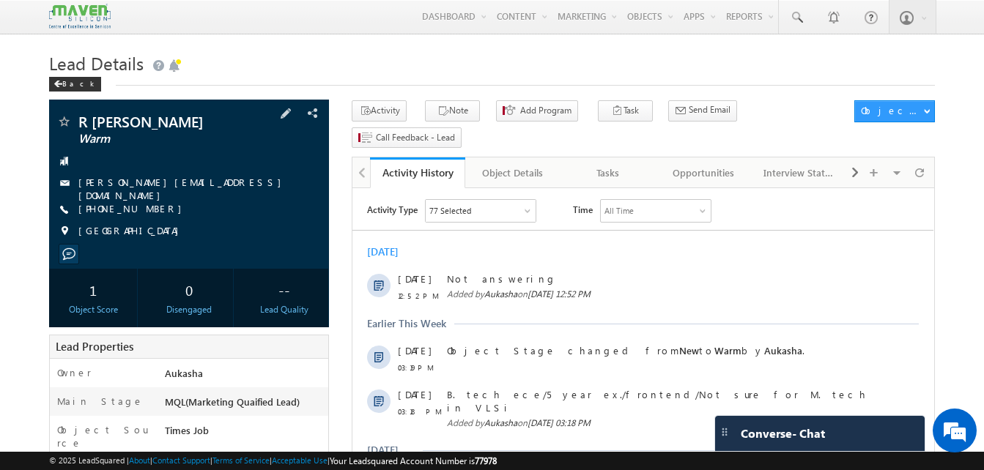
drag, startPoint x: 159, startPoint y: 204, endPoint x: 149, endPoint y: 205, distance: 9.6
click at [149, 205] on div "+91-8639164484" at bounding box center [188, 209] width 265 height 15
copy div "+91-8639164484"
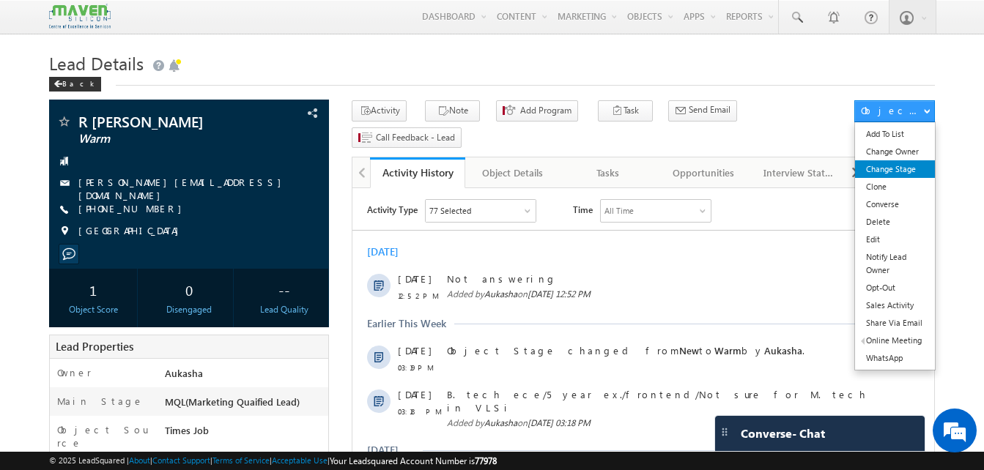
click at [915, 171] on link "Change Stage" at bounding box center [895, 169] width 80 height 18
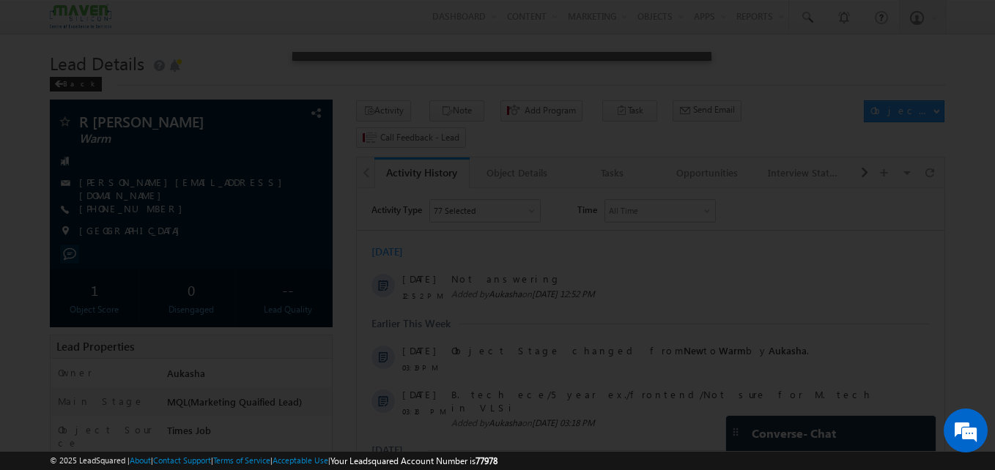
click at [693, 89] on div at bounding box center [497, 235] width 995 height 470
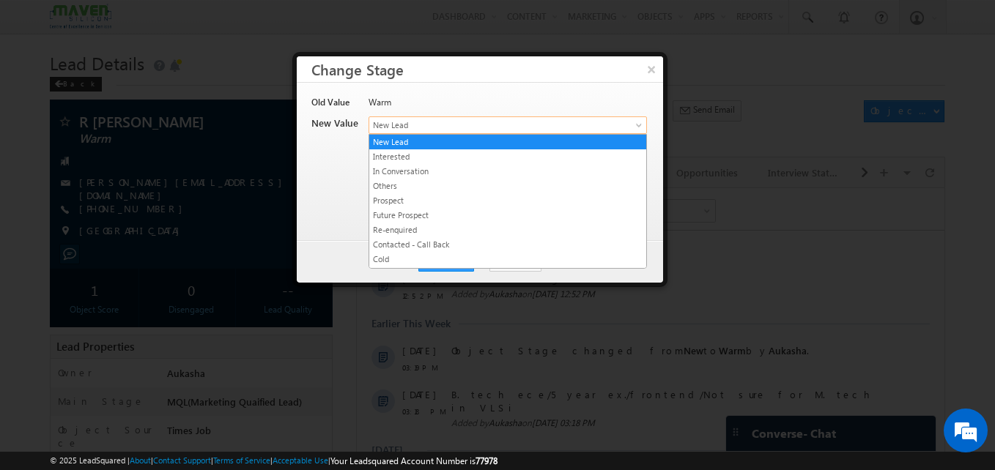
click at [502, 126] on span "New Lead" at bounding box center [483, 125] width 229 height 13
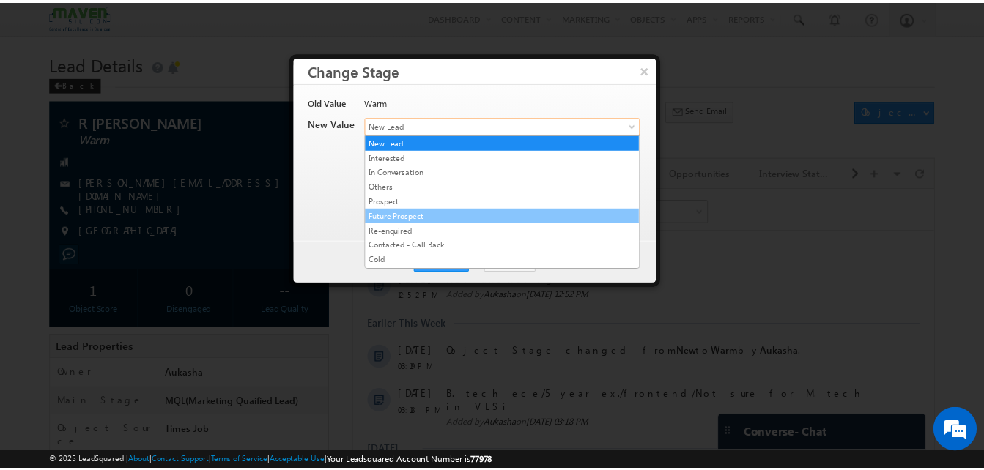
scroll to position [277, 0]
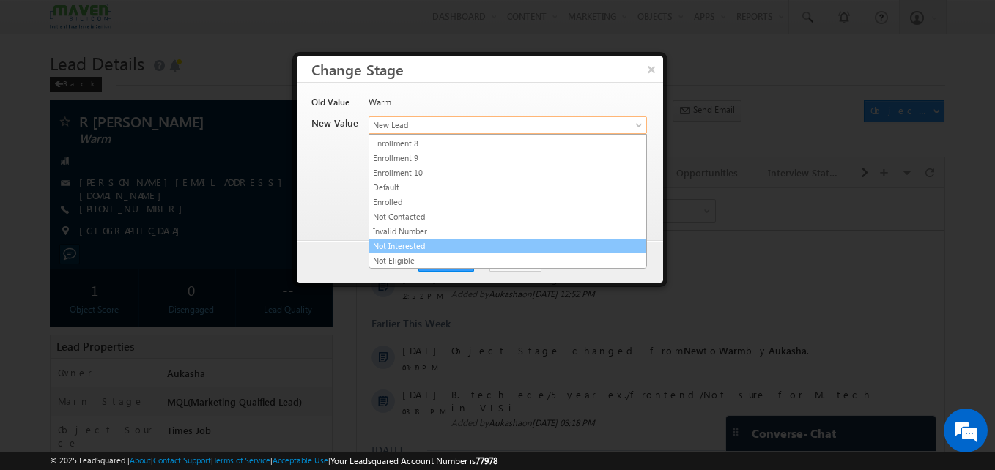
click at [435, 249] on link "Not Interested" at bounding box center [507, 246] width 277 height 13
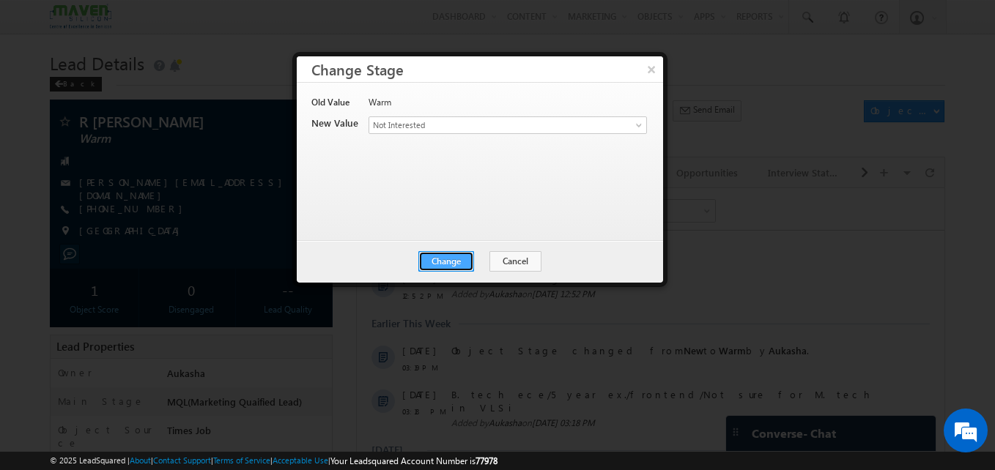
click at [470, 256] on button "Change" at bounding box center [446, 261] width 56 height 21
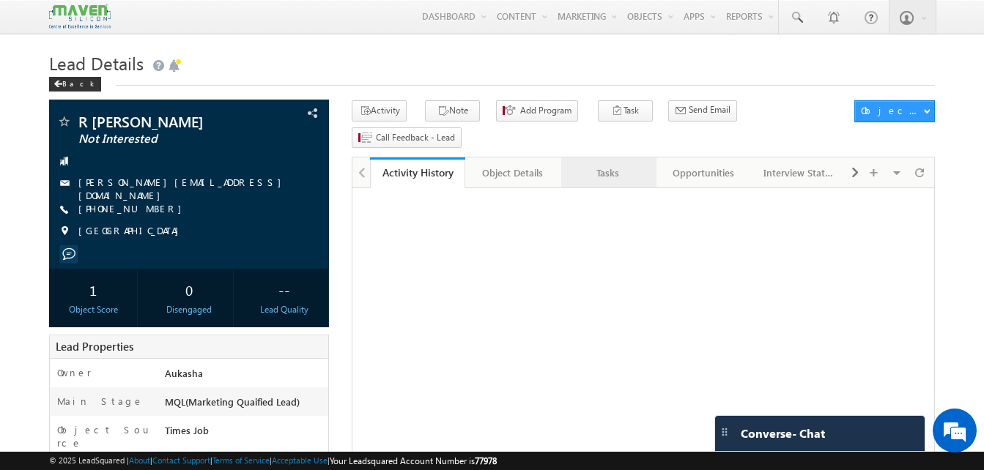
click at [581, 164] on div "Tasks" at bounding box center [608, 173] width 70 height 18
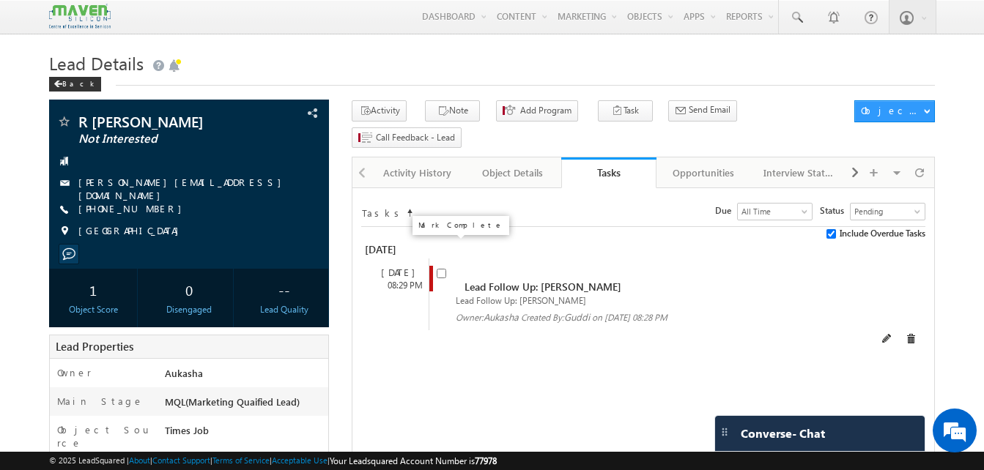
click at [441, 269] on input "checkbox" at bounding box center [442, 274] width 10 height 10
checkbox input "false"
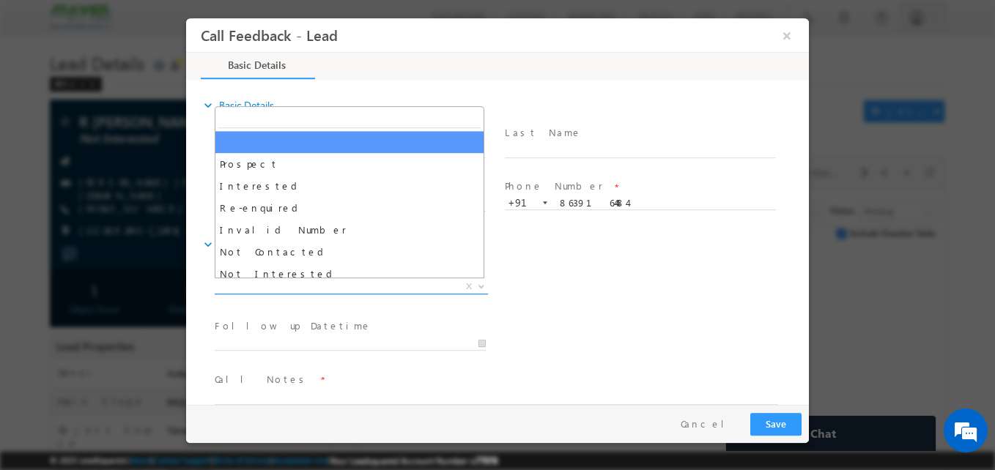
click at [267, 280] on span "X" at bounding box center [351, 287] width 273 height 15
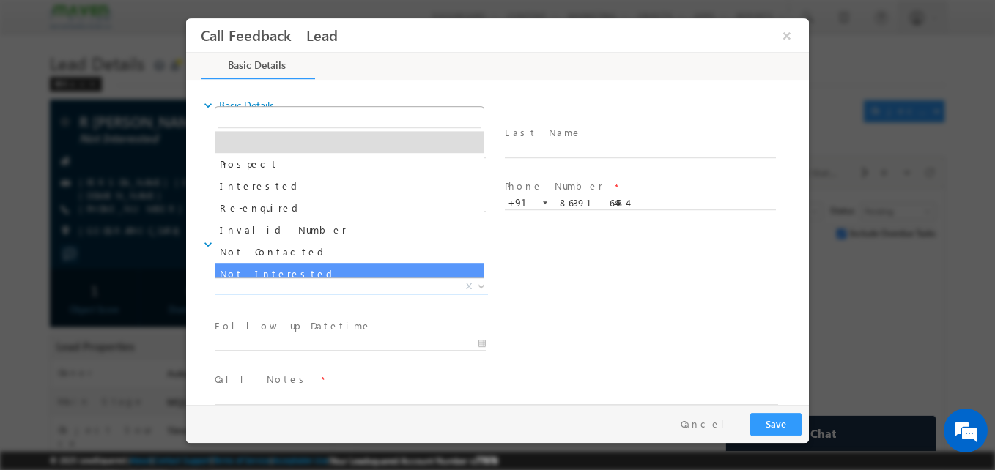
select select "Not Interested"
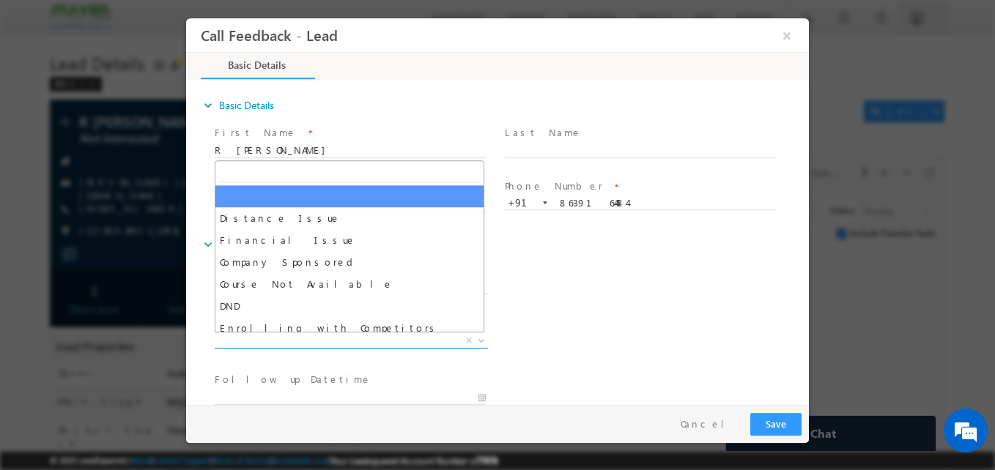
click at [273, 340] on span "X" at bounding box center [351, 341] width 273 height 15
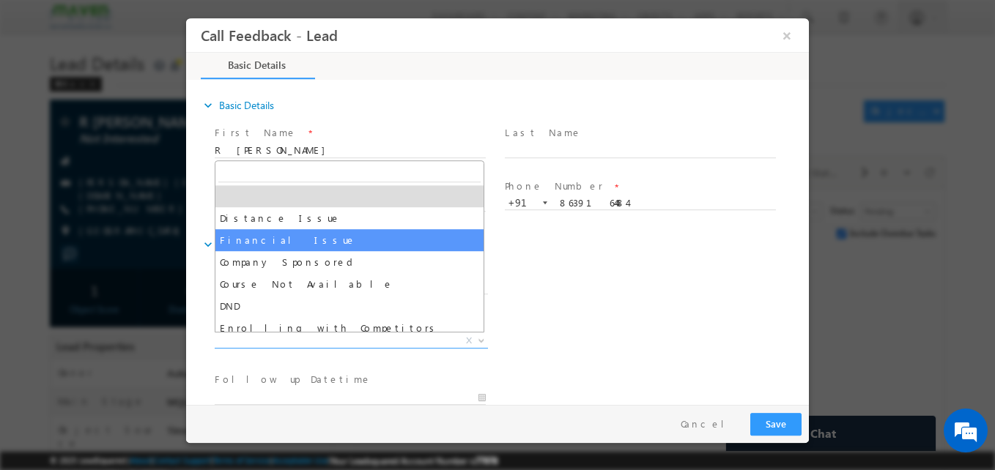
select select "Financial Issue"
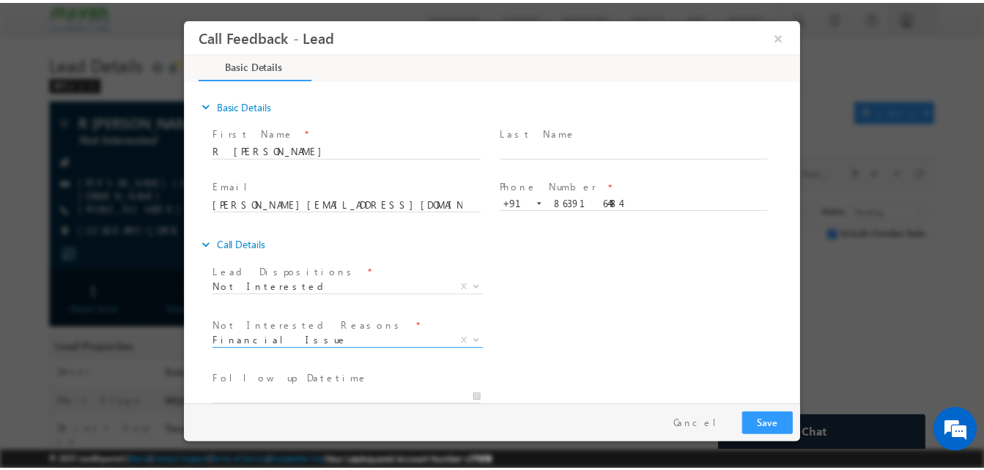
scroll to position [132, 0]
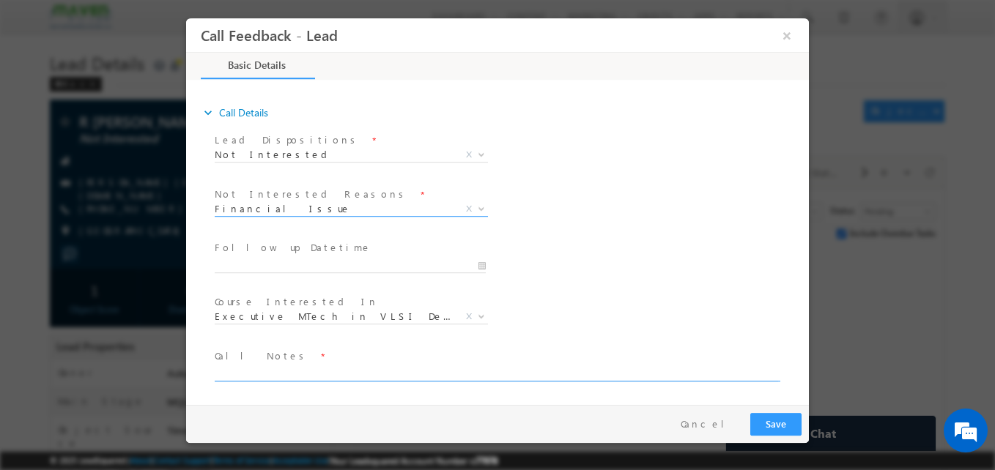
click at [317, 372] on textarea at bounding box center [496, 373] width 563 height 17
type textarea "NI"
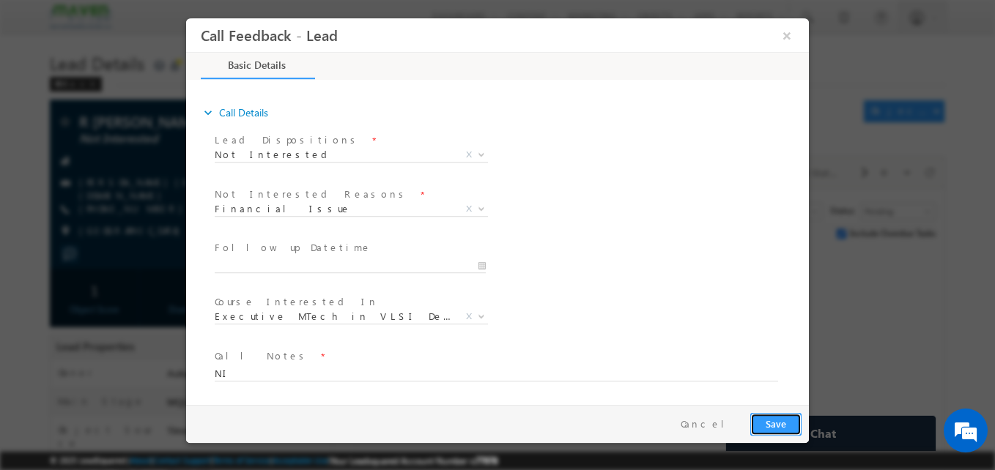
click at [787, 427] on button "Save" at bounding box center [775, 424] width 51 height 23
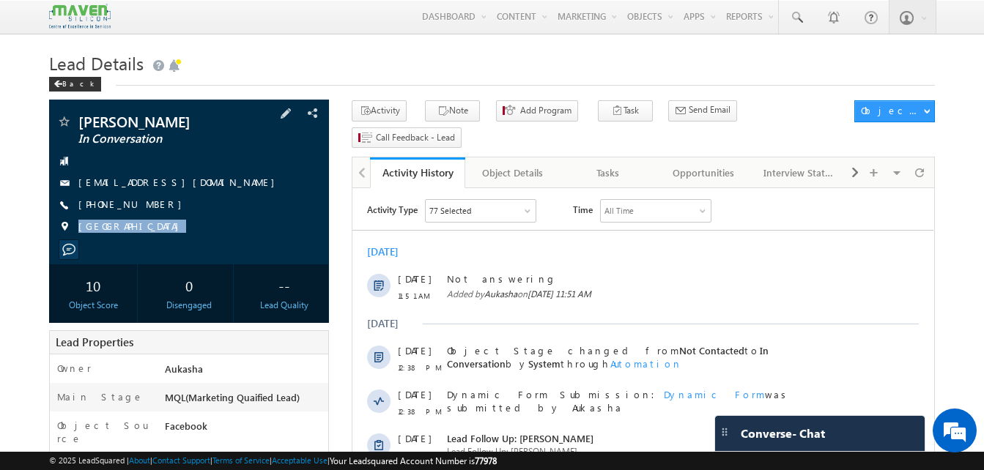
drag, startPoint x: 220, startPoint y: 231, endPoint x: 175, endPoint y: 244, distance: 46.6
click at [175, 244] on div "[PERSON_NAME] In Conversation [EMAIL_ADDRESS][DOMAIN_NAME] [GEOGRAPHIC_DATA]" at bounding box center [189, 182] width 280 height 165
drag, startPoint x: 175, startPoint y: 244, endPoint x: 149, endPoint y: 207, distance: 45.7
click at [149, 207] on div "+91-8555928899" at bounding box center [188, 205] width 265 height 15
copy div "+91-8555928899"
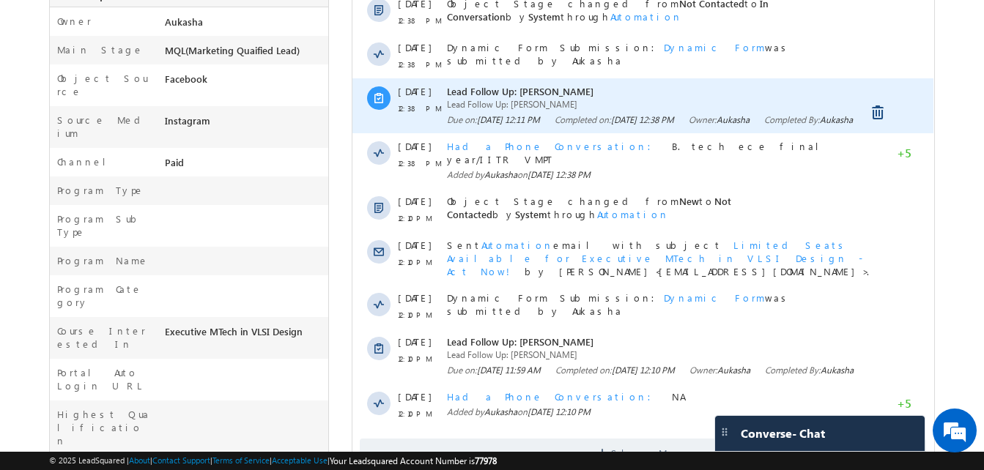
scroll to position [348, 0]
click at [593, 456] on span "Show More" at bounding box center [643, 452] width 566 height 29
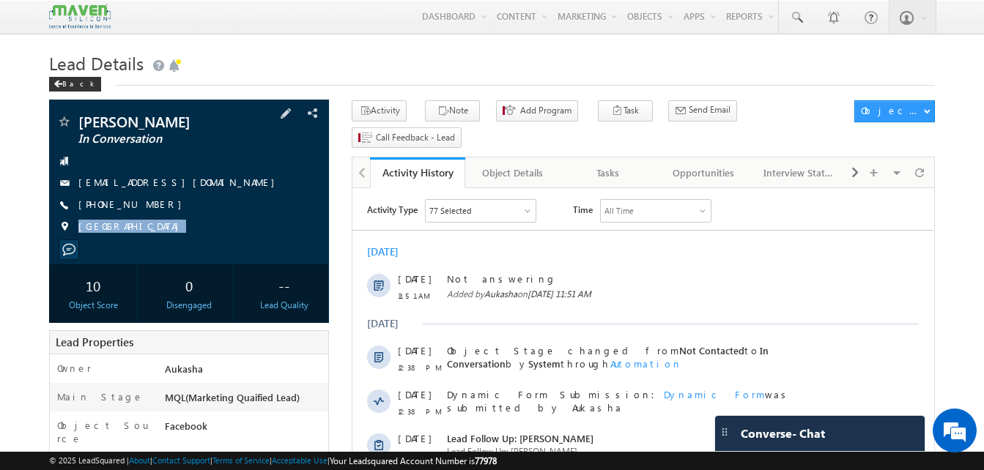
drag, startPoint x: 163, startPoint y: 204, endPoint x: 149, endPoint y: 207, distance: 14.2
click at [149, 207] on div "+91-8555928899" at bounding box center [188, 205] width 265 height 15
copy div "+91-8555928899"
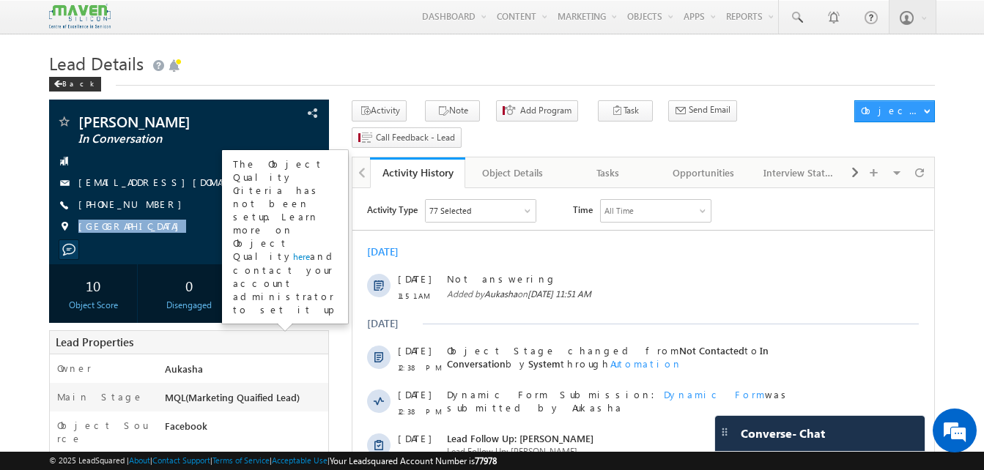
copy div "+91-8555928899"
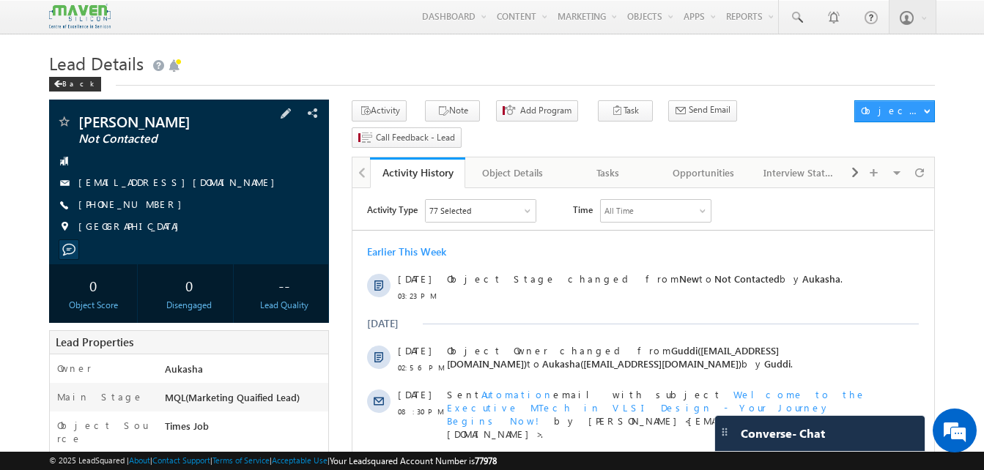
drag, startPoint x: 157, startPoint y: 206, endPoint x: 149, endPoint y: 205, distance: 7.4
click at [149, 205] on div "[PHONE_NUMBER]" at bounding box center [188, 205] width 265 height 15
copy div "[PHONE_NUMBER]"
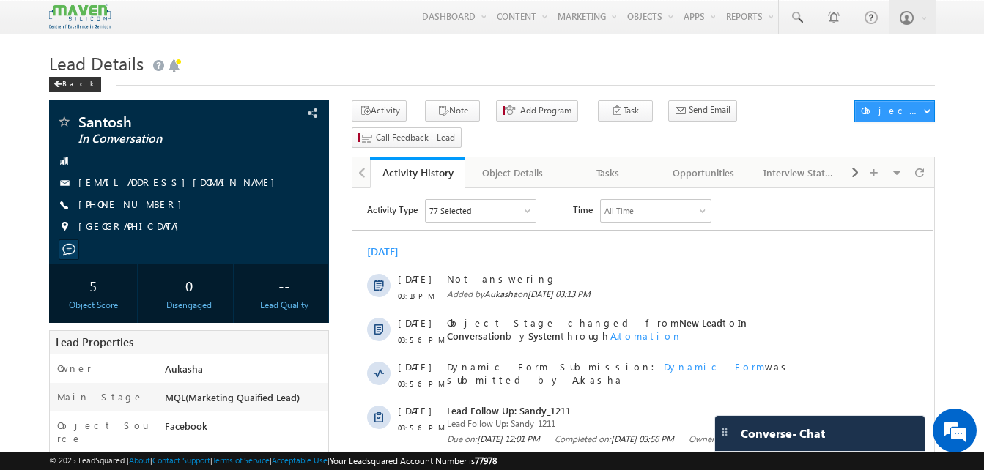
click at [412, 71] on h1 "Lead Details" at bounding box center [492, 62] width 886 height 29
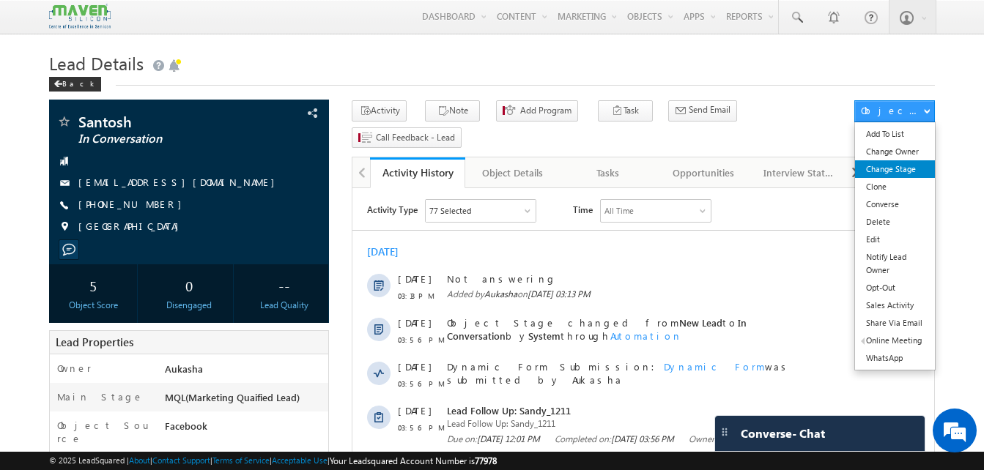
click at [901, 169] on link "Change Stage" at bounding box center [895, 169] width 80 height 18
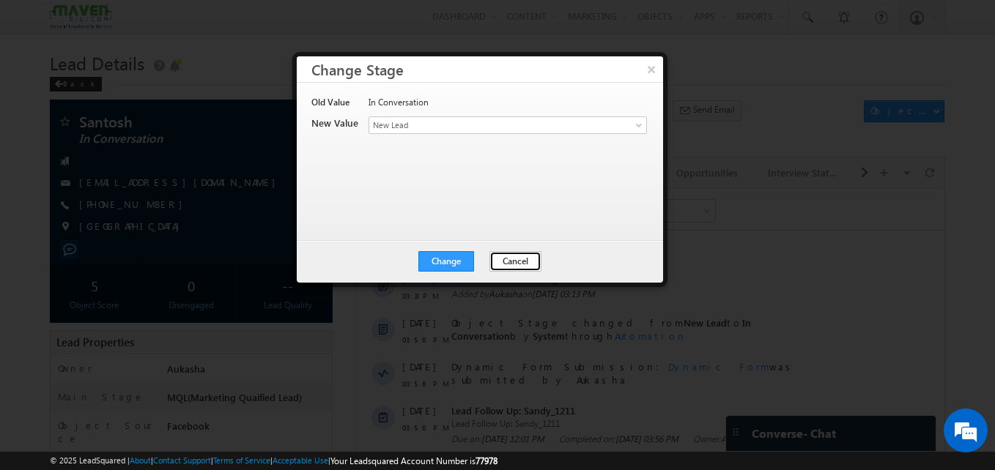
click at [495, 257] on button "Cancel" at bounding box center [515, 261] width 52 height 21
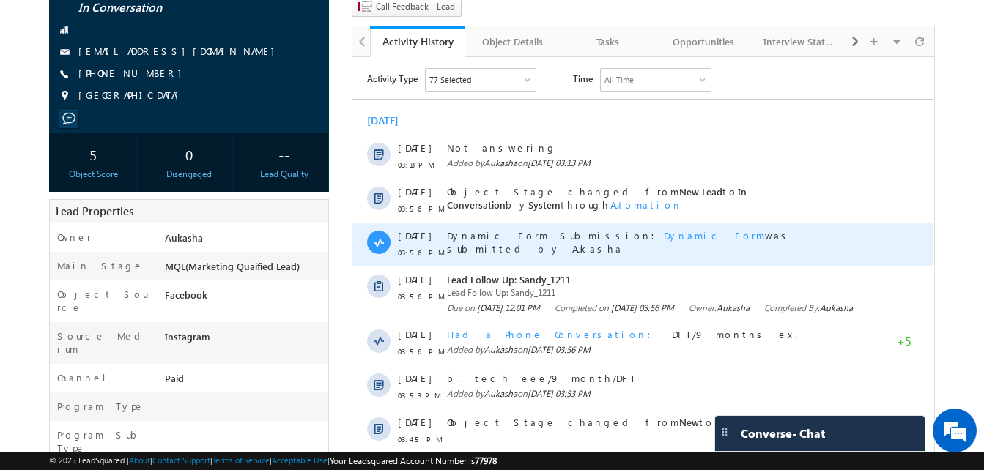
scroll to position [132, 0]
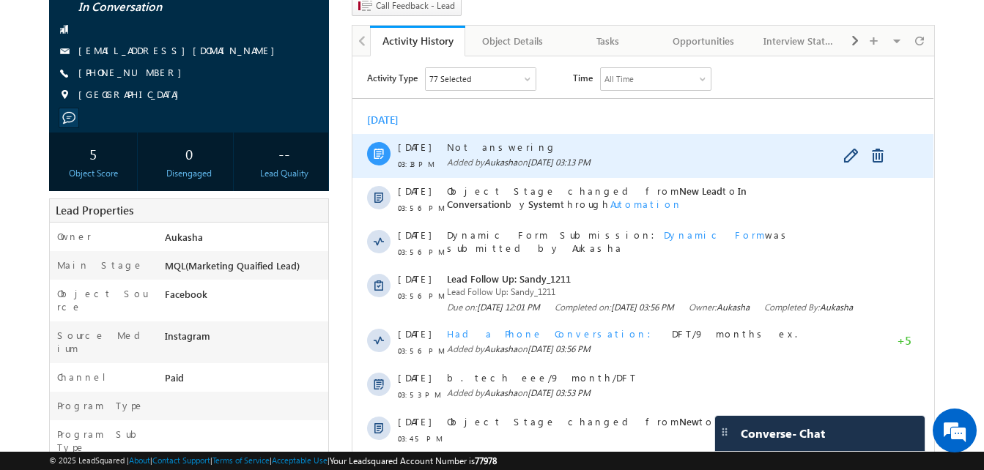
drag, startPoint x: 512, startPoint y: 147, endPoint x: 447, endPoint y: 149, distance: 65.2
click at [447, 149] on span "Not answering" at bounding box center [659, 147] width 425 height 13
copy span "Not answering"
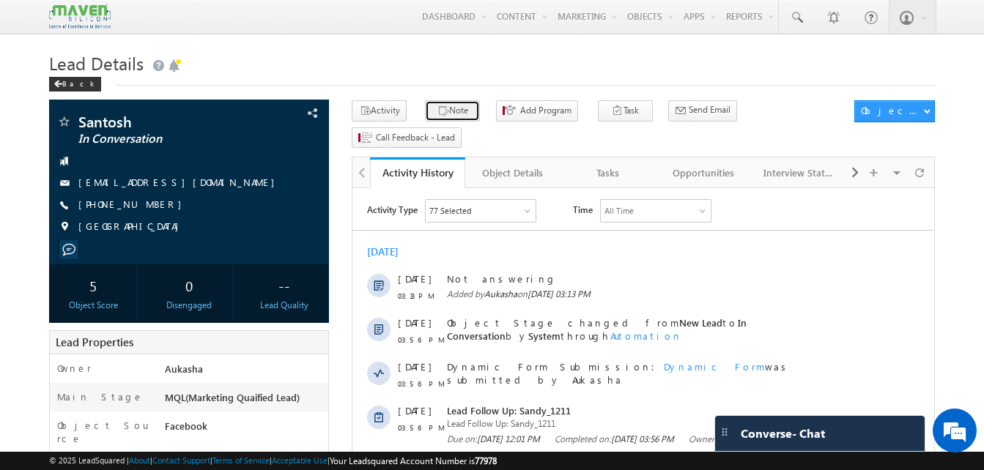
drag, startPoint x: 95, startPoint y: 93, endPoint x: 440, endPoint y: 107, distance: 346.1
click at [440, 107] on button "Note" at bounding box center [452, 110] width 55 height 21
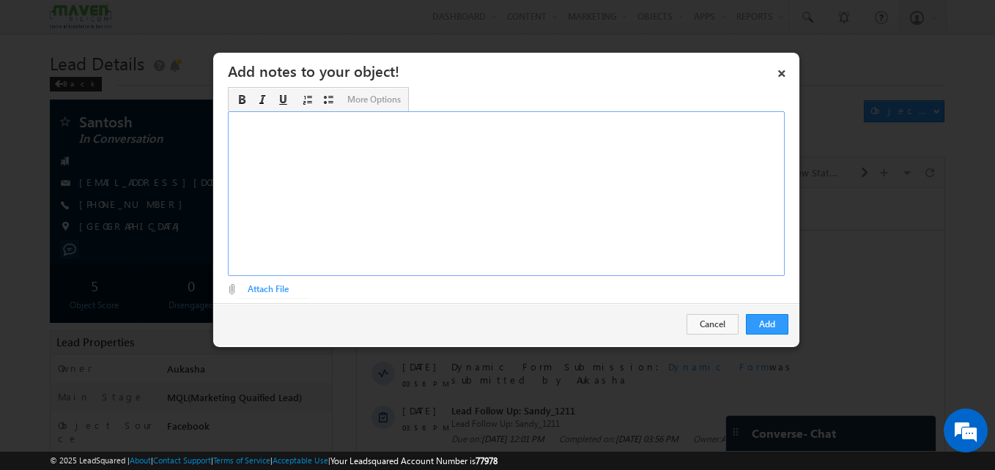
click at [431, 163] on div "Rich Text Editor, Description-inline-editor-div" at bounding box center [506, 193] width 557 height 165
paste div "Rich Text Editor, Description-inline-editor-div"
click at [746, 333] on button "Add" at bounding box center [767, 324] width 42 height 21
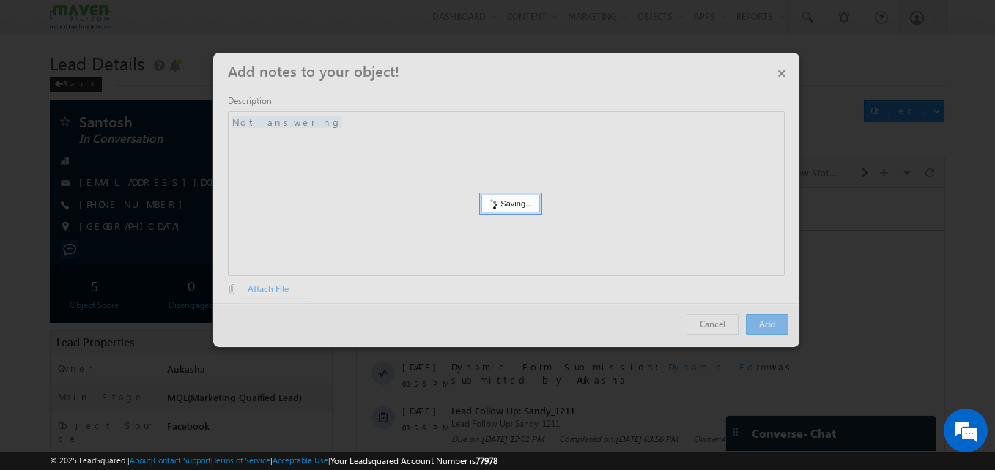
click at [11, 171] on div at bounding box center [497, 235] width 995 height 470
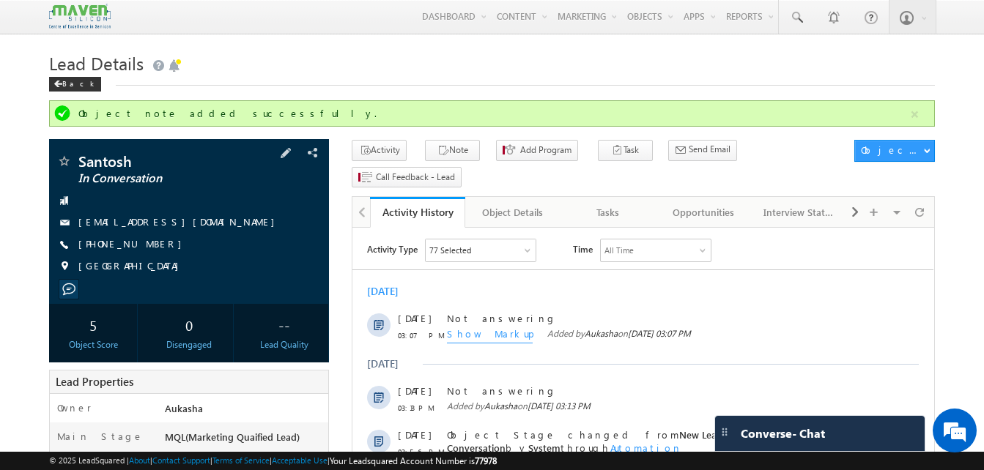
drag, startPoint x: 160, startPoint y: 243, endPoint x: 150, endPoint y: 246, distance: 10.9
click at [150, 246] on div "+91-8754760023" at bounding box center [188, 244] width 265 height 15
copy div "+91-8754760023"
click at [533, 79] on div "Back" at bounding box center [492, 81] width 886 height 10
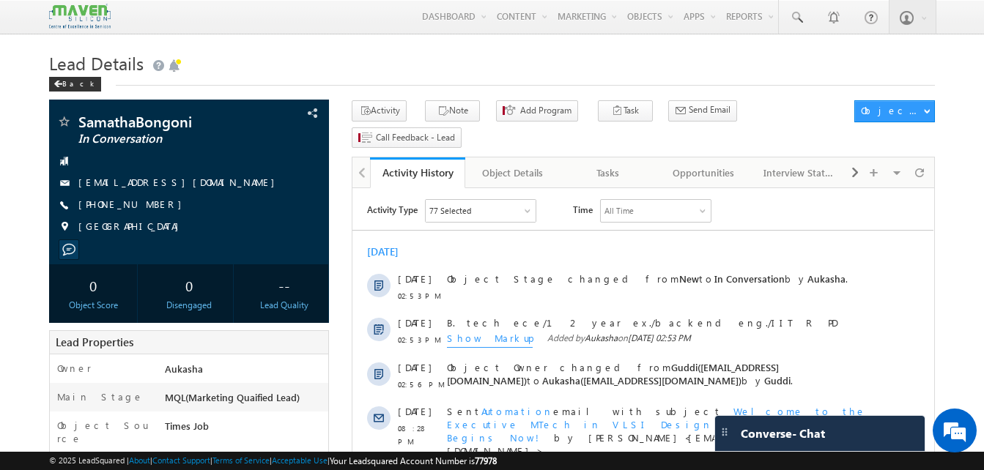
click at [562, 70] on h1 "Lead Details" at bounding box center [492, 62] width 886 height 29
click at [562, 69] on h1 "Lead Details" at bounding box center [492, 62] width 886 height 29
click at [149, 207] on div "+91-7259751886" at bounding box center [188, 205] width 265 height 15
copy div "+91-7259751886"
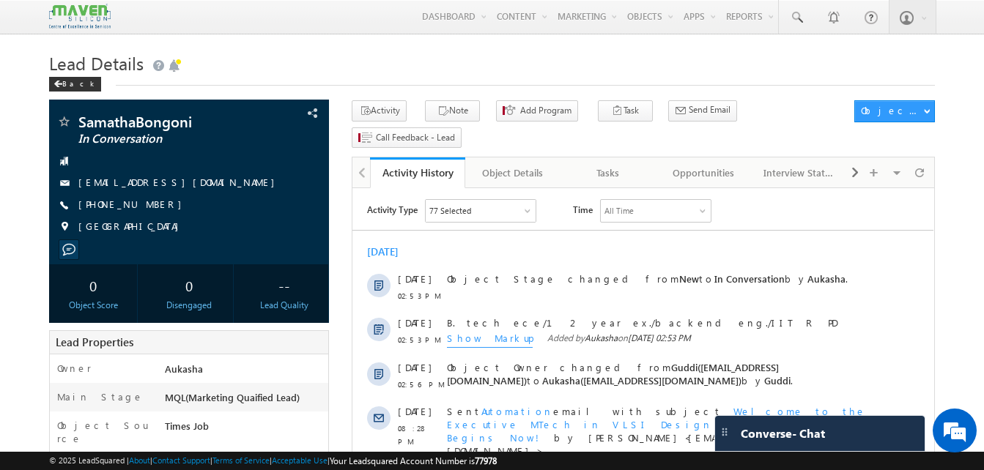
copy div "+91-7259751886"
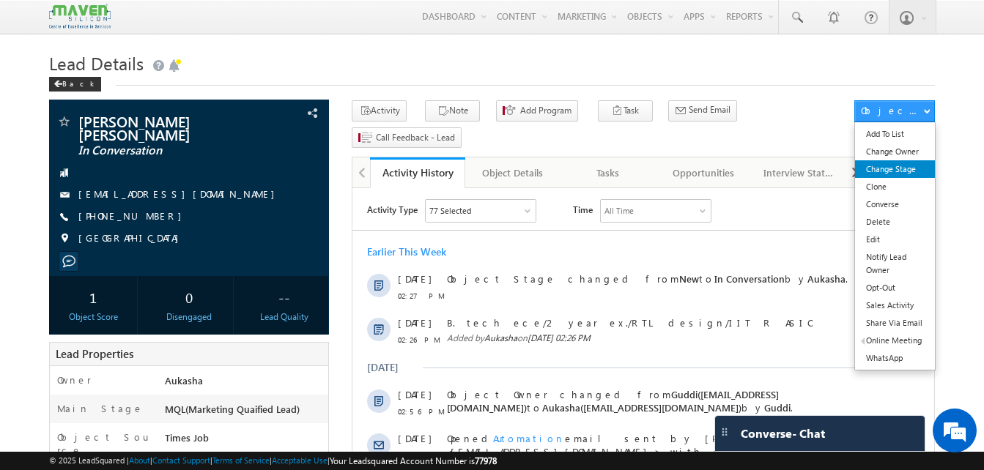
click at [900, 166] on link "Change Stage" at bounding box center [895, 169] width 80 height 18
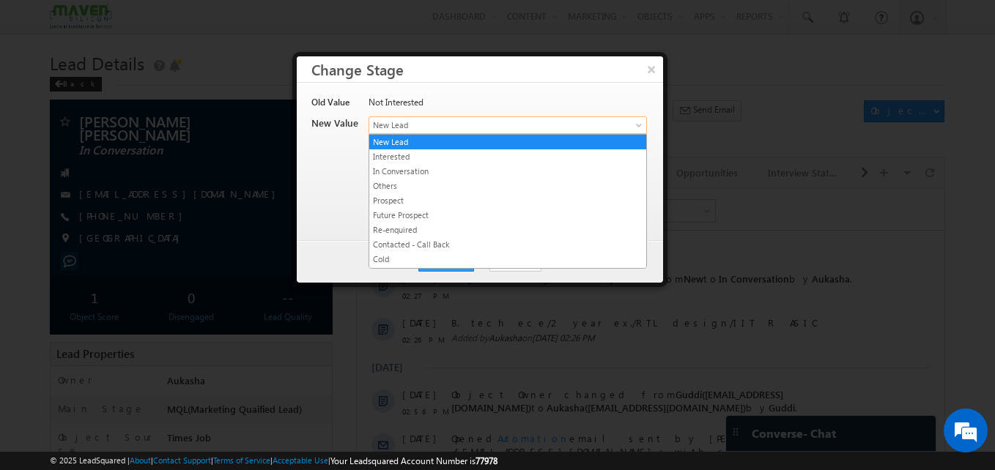
click at [407, 118] on link "New Lead" at bounding box center [508, 126] width 278 height 18
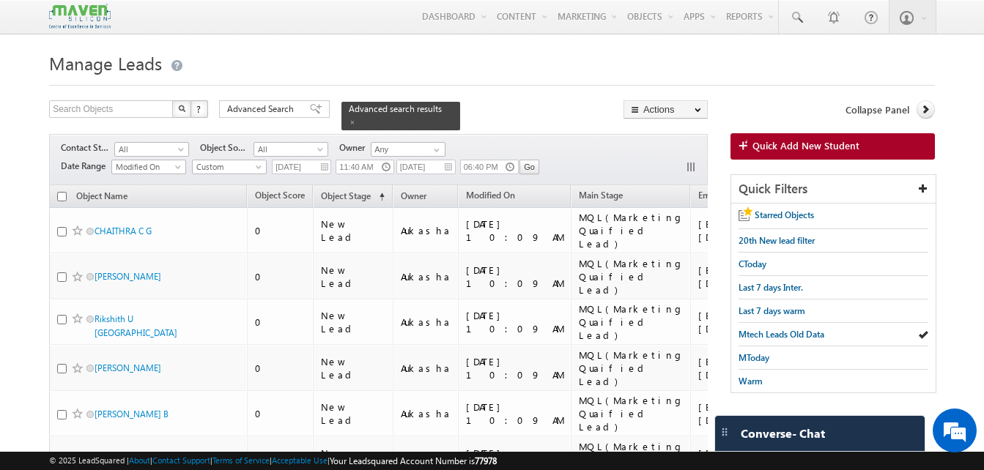
click at [283, 65] on h1 "Manage Leads" at bounding box center [492, 62] width 886 height 29
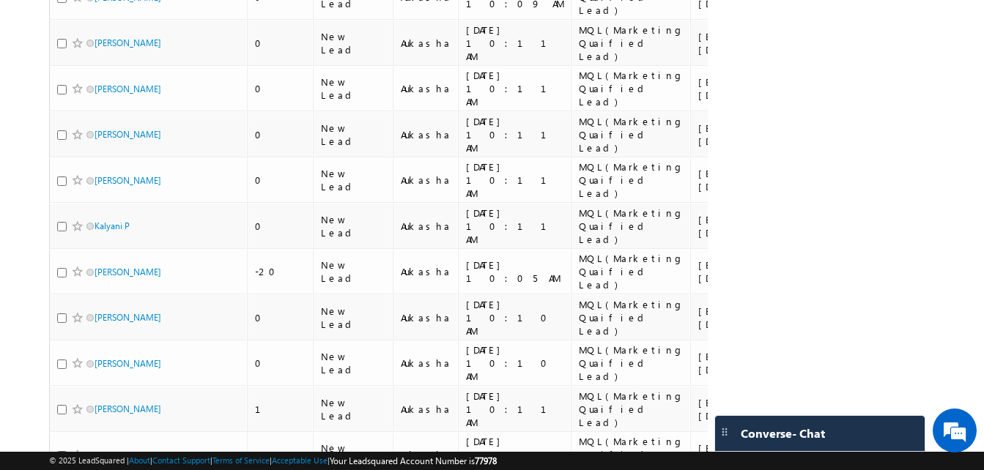
scroll to position [449, 0]
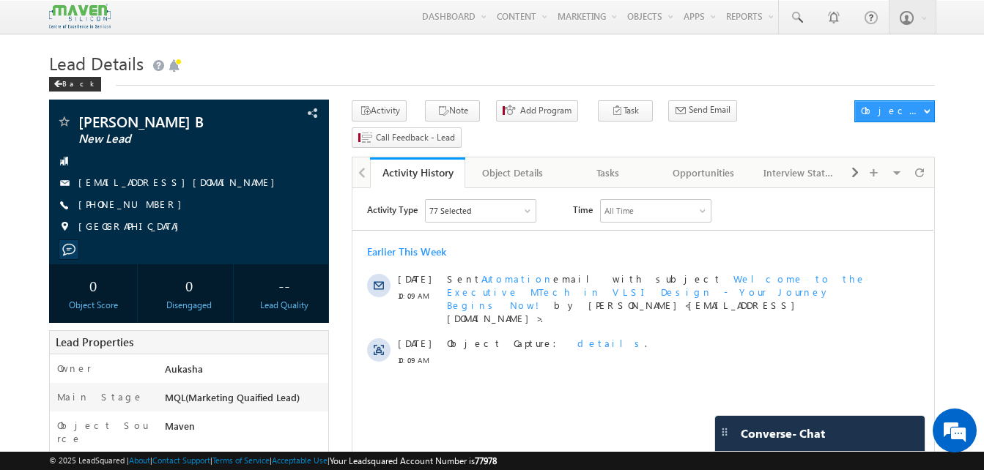
click at [402, 66] on h1 "Lead Details" at bounding box center [492, 62] width 886 height 29
click at [444, 106] on button "Note" at bounding box center [452, 110] width 55 height 21
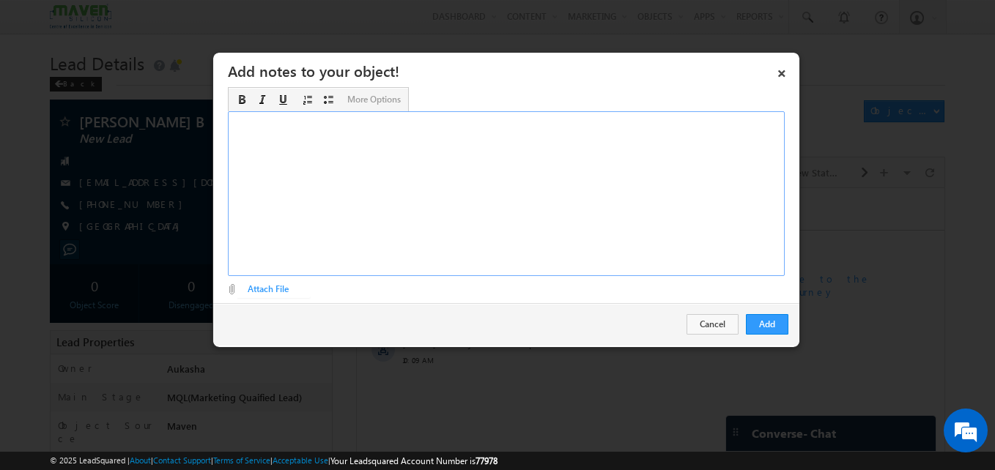
click at [406, 207] on div "Rich Text Editor, Description-inline-editor-div" at bounding box center [506, 193] width 557 height 165
click at [766, 333] on button "Add" at bounding box center [767, 324] width 42 height 21
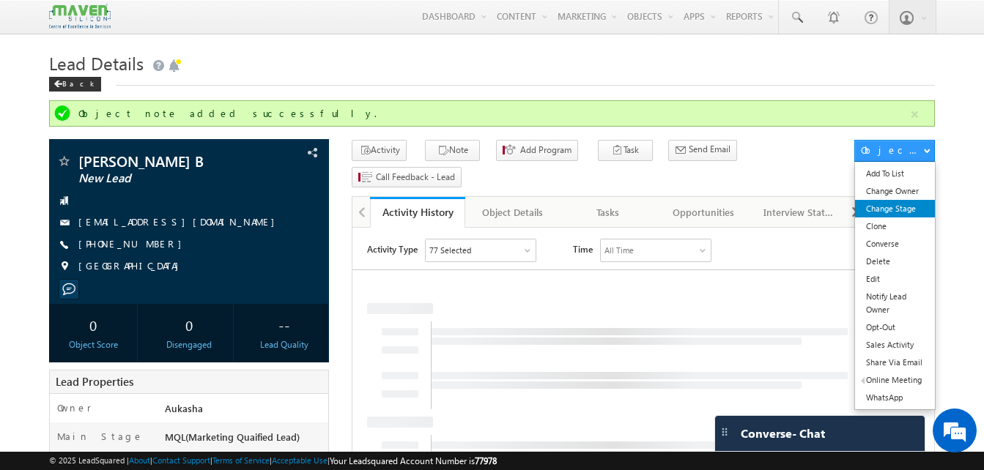
click at [897, 215] on link "Change Stage" at bounding box center [895, 209] width 80 height 18
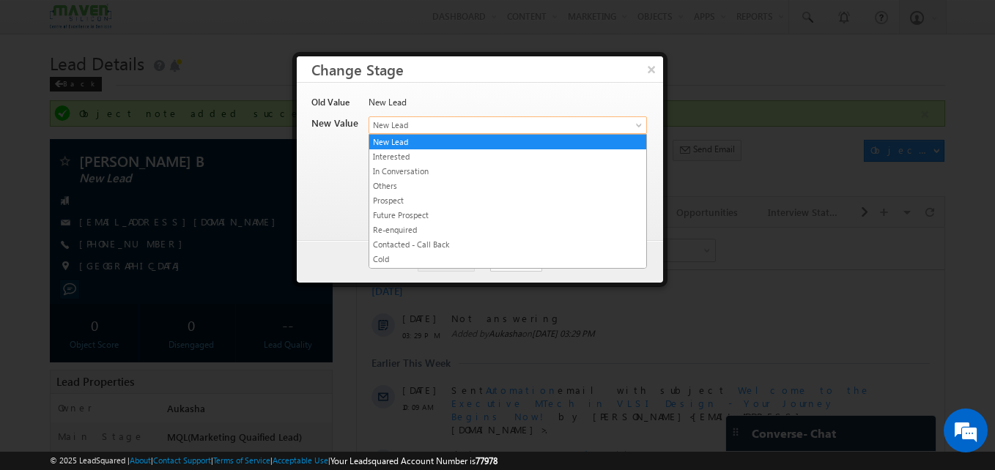
click at [553, 131] on span "New Lead" at bounding box center [483, 125] width 229 height 13
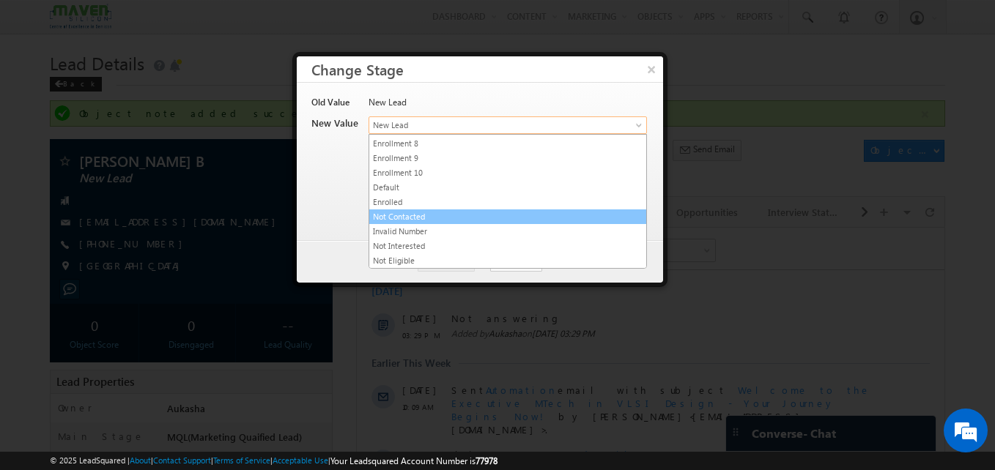
click at [428, 217] on link "Not Contacted" at bounding box center [507, 216] width 277 height 13
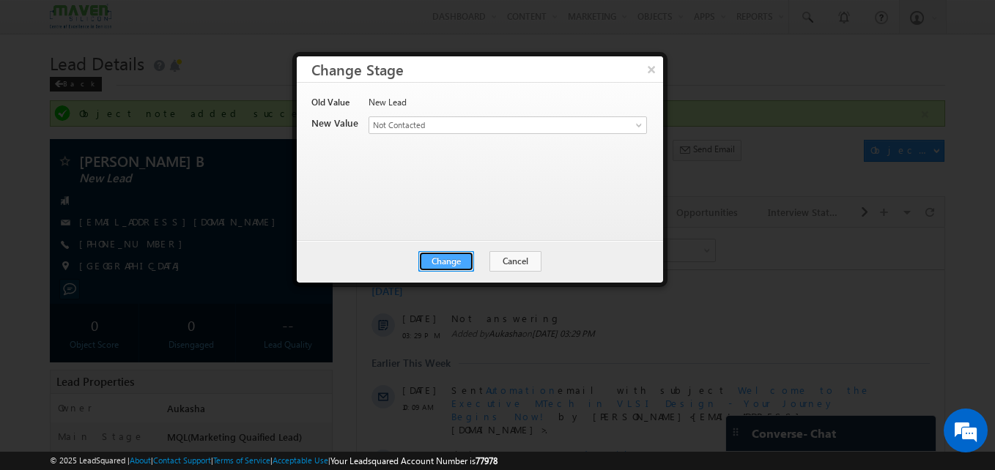
click at [466, 263] on button "Change" at bounding box center [446, 261] width 56 height 21
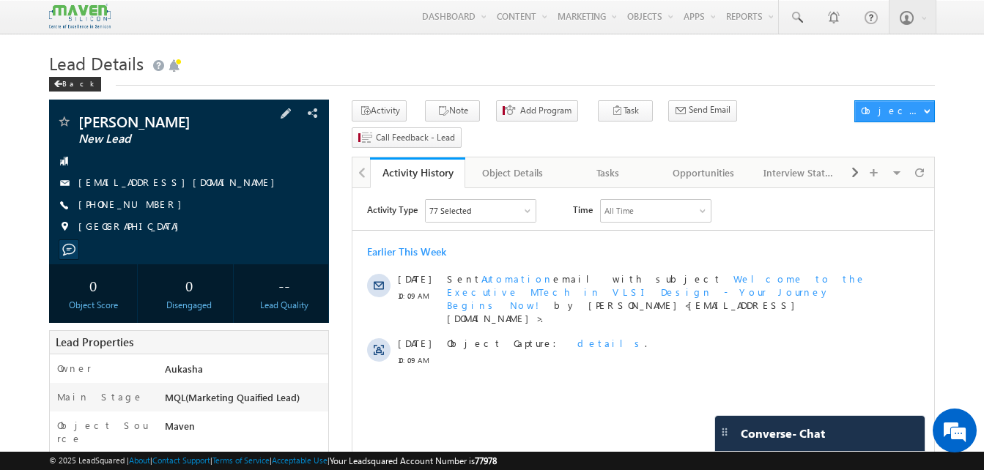
drag, startPoint x: 158, startPoint y: 207, endPoint x: 148, endPoint y: 209, distance: 9.6
click at [148, 209] on div "+91-9416101273" at bounding box center [188, 205] width 265 height 15
copy div "+91-9416101273"
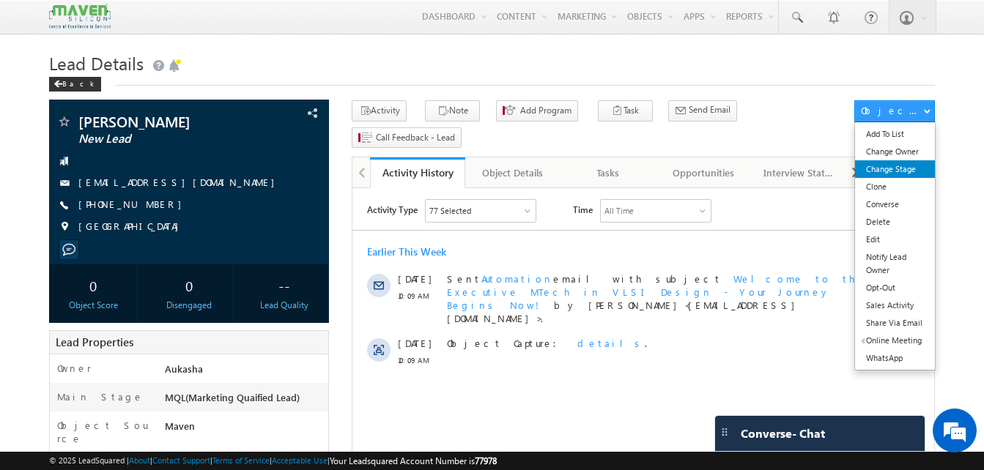
click at [906, 169] on link "Change Stage" at bounding box center [895, 169] width 80 height 18
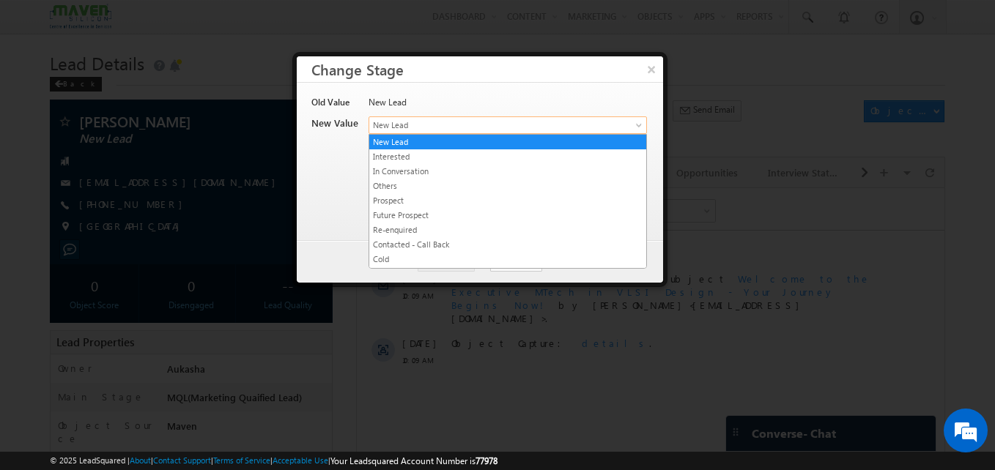
click at [440, 126] on span "New Lead" at bounding box center [483, 125] width 229 height 13
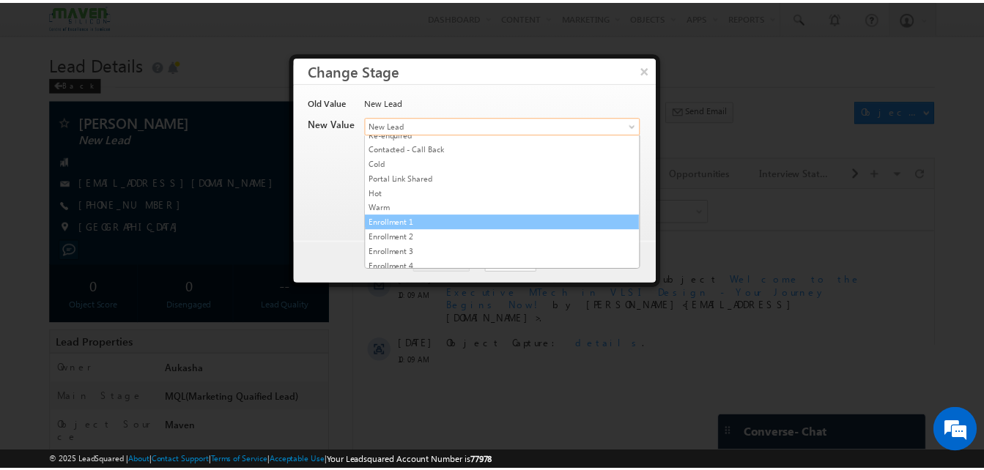
scroll to position [277, 0]
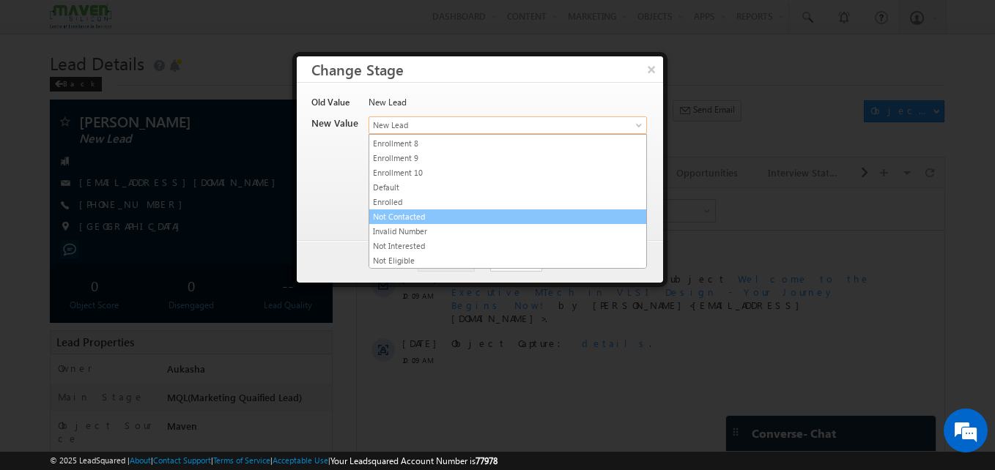
click at [443, 218] on link "Not Contacted" at bounding box center [507, 216] width 277 height 13
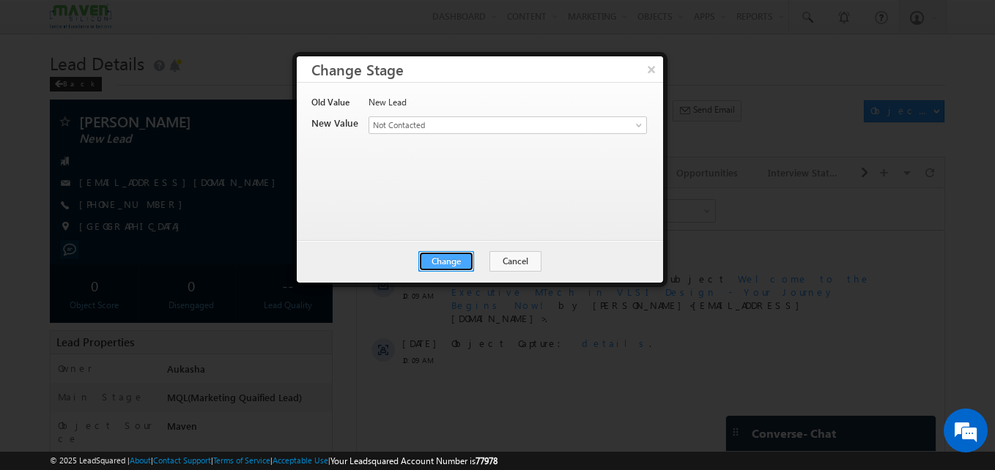
click at [447, 265] on button "Change" at bounding box center [446, 261] width 56 height 21
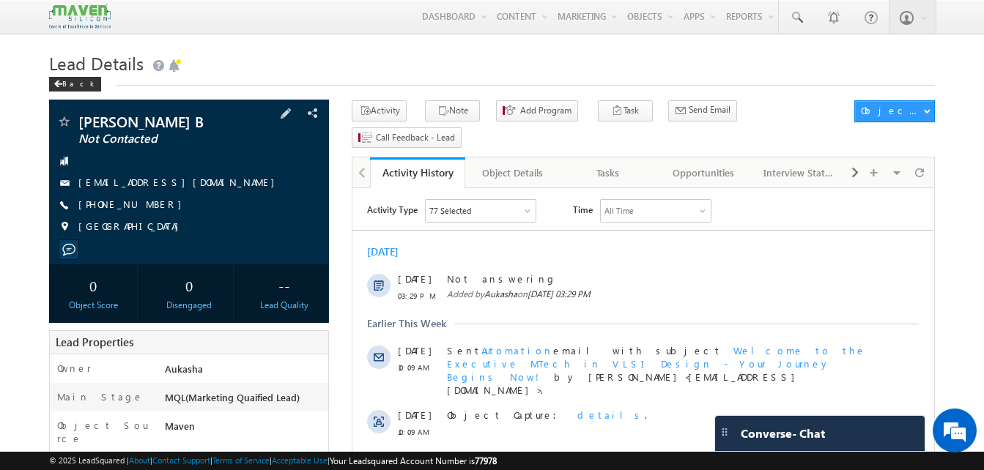
click at [150, 207] on div "[PHONE_NUMBER]" at bounding box center [188, 205] width 265 height 15
copy div "[PHONE_NUMBER]"
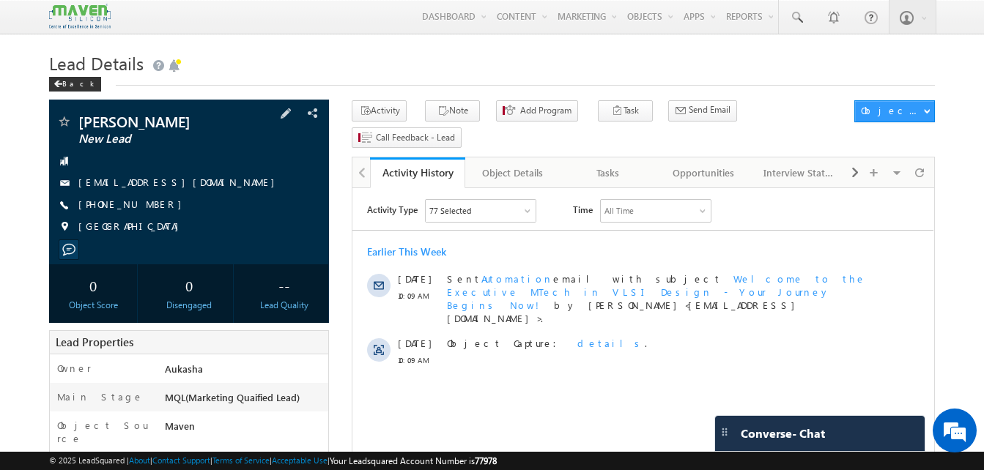
drag, startPoint x: 159, startPoint y: 207, endPoint x: 149, endPoint y: 207, distance: 9.6
click at [149, 207] on div "[PHONE_NUMBER]" at bounding box center [188, 205] width 265 height 15
copy div "[PHONE_NUMBER]"
drag, startPoint x: 209, startPoint y: 123, endPoint x: 80, endPoint y: 118, distance: 129.1
click at [80, 118] on span "[PERSON_NAME]" at bounding box center [164, 121] width 172 height 15
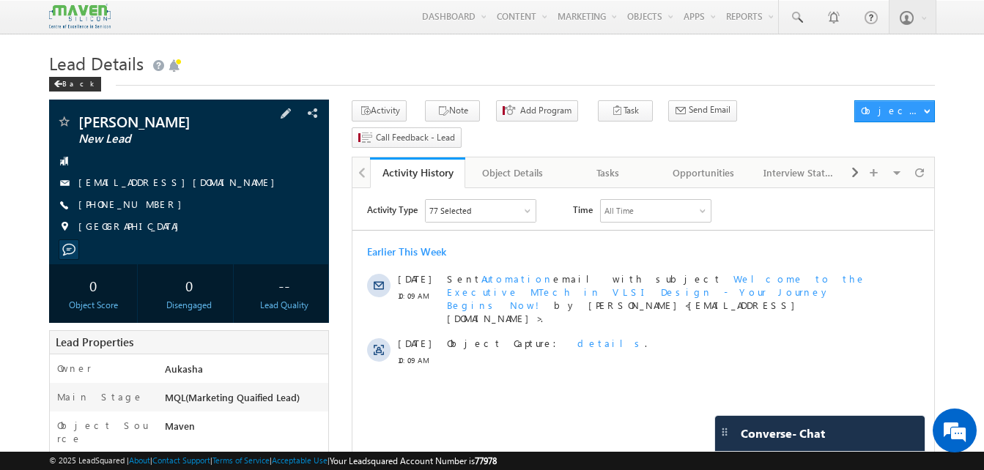
copy span "[PERSON_NAME]"
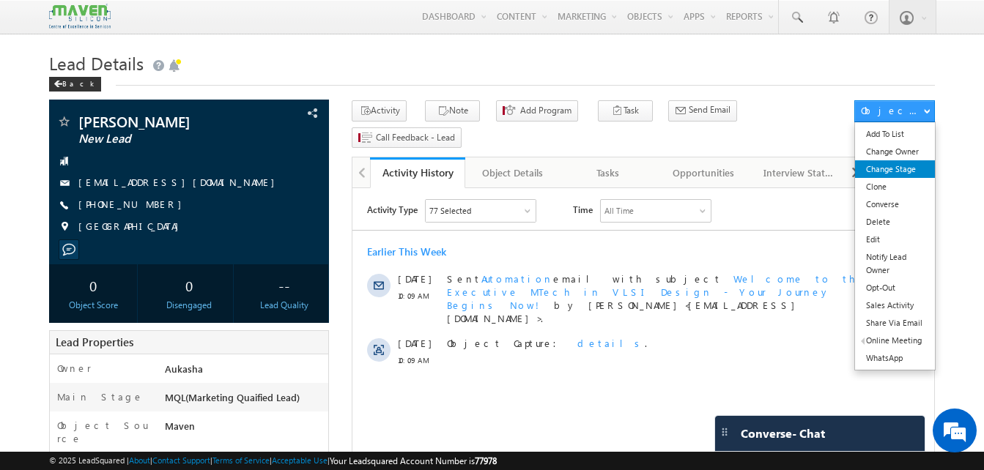
click at [909, 171] on link "Change Stage" at bounding box center [895, 169] width 80 height 18
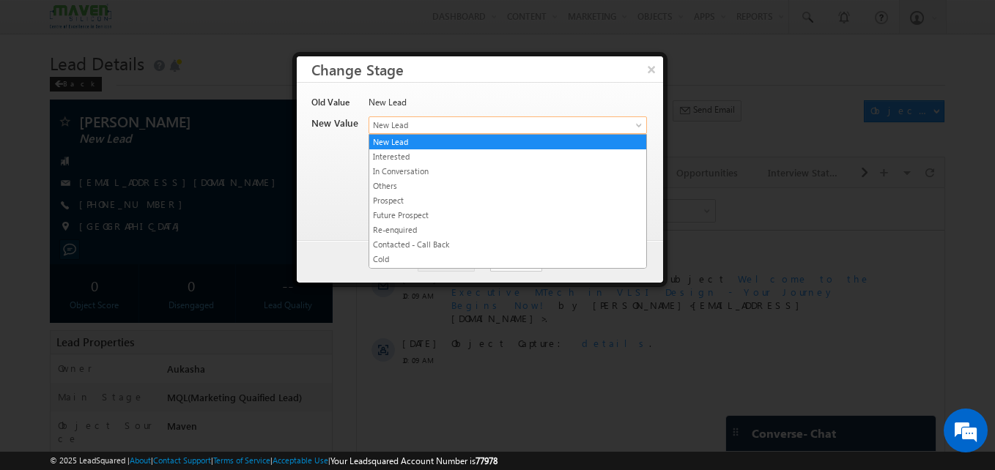
drag, startPoint x: 539, startPoint y: 119, endPoint x: 517, endPoint y: 215, distance: 98.5
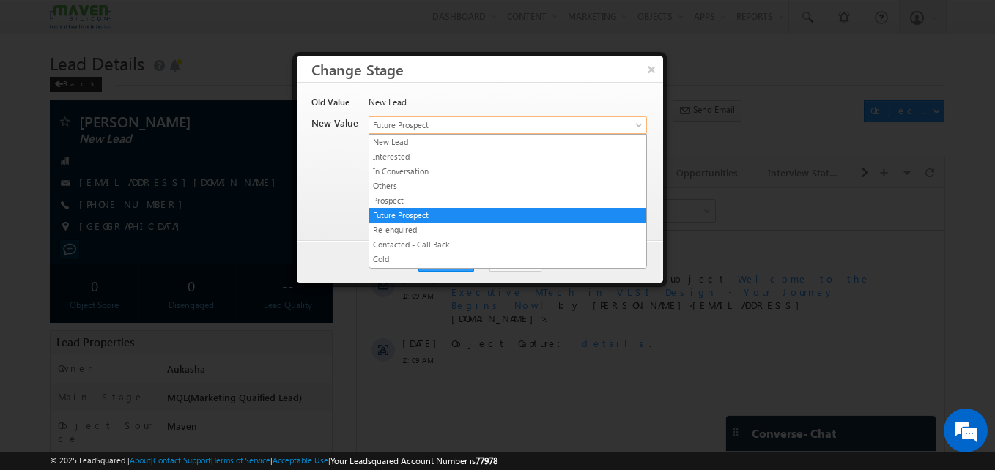
click at [474, 121] on span "Future Prospect" at bounding box center [483, 125] width 229 height 13
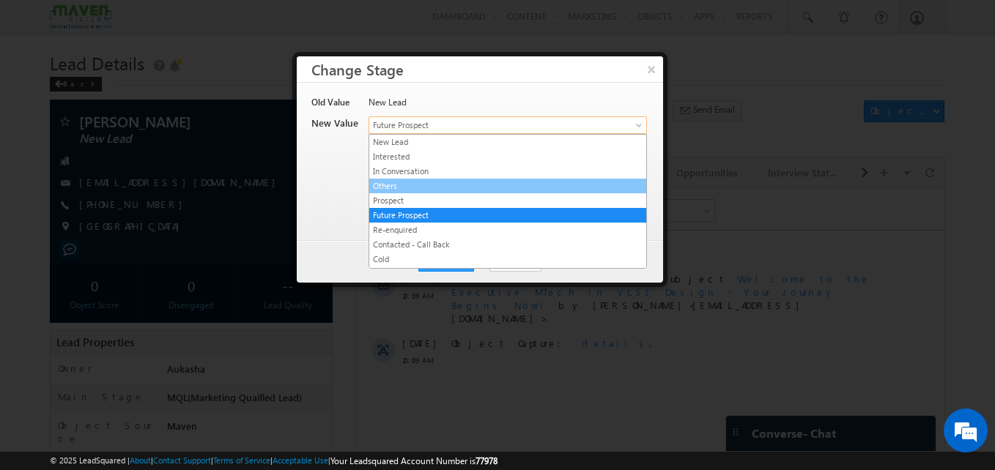
scroll to position [277, 0]
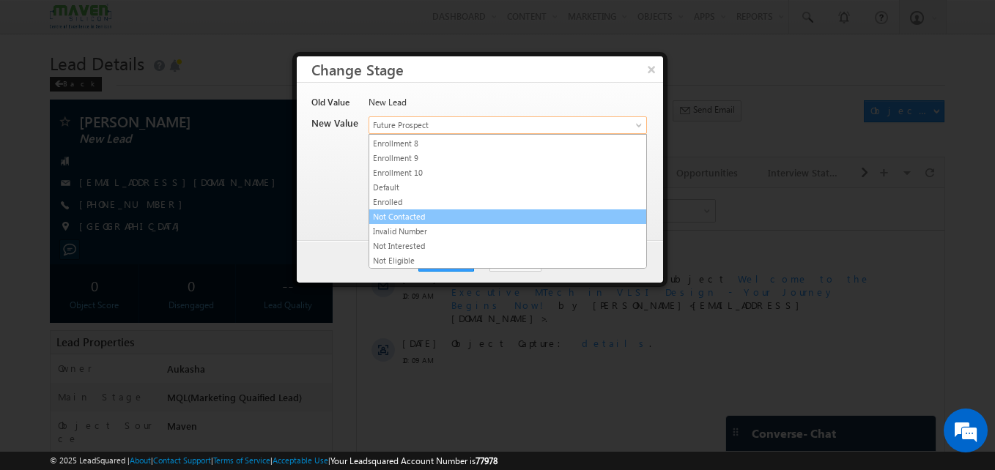
click at [444, 218] on link "Not Contacted" at bounding box center [507, 216] width 277 height 13
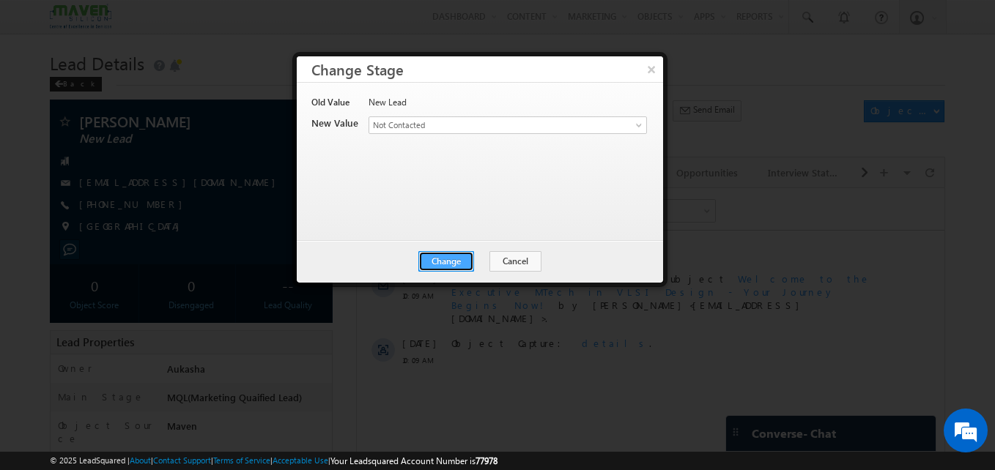
click at [442, 256] on button "Change" at bounding box center [446, 261] width 56 height 21
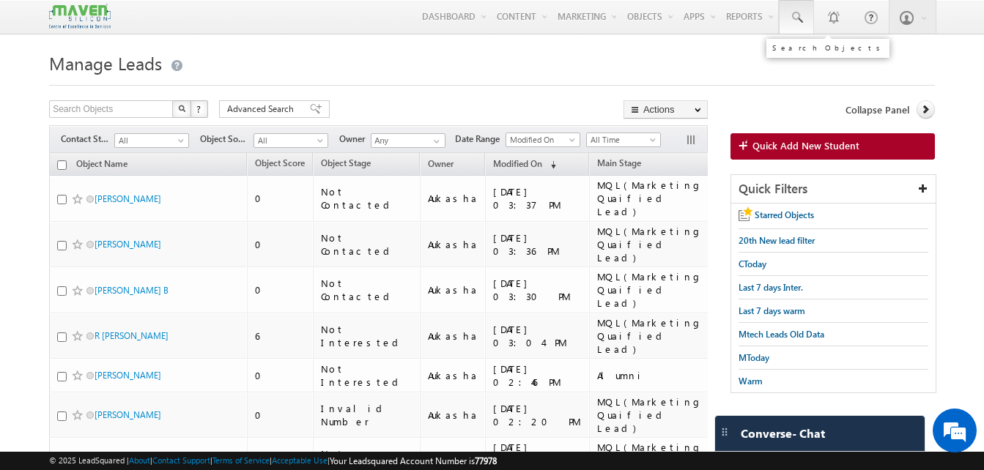
click at [790, 19] on span at bounding box center [796, 17] width 15 height 15
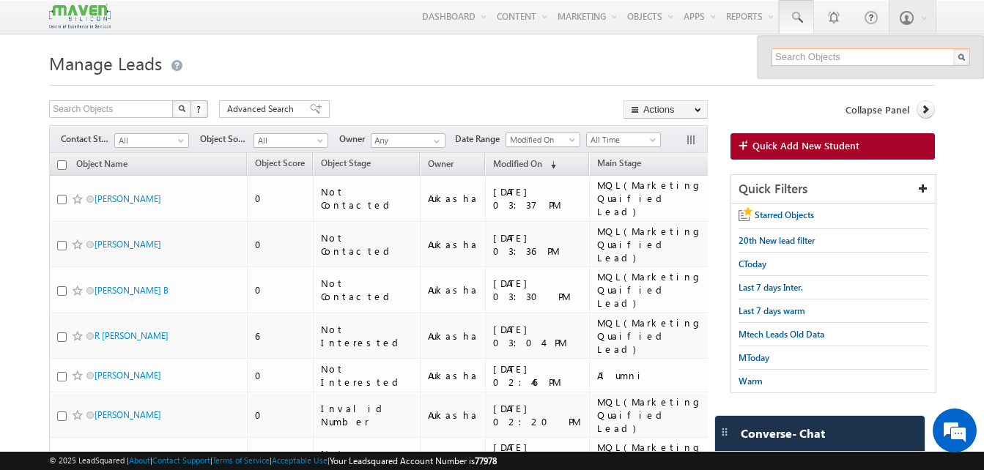
click at [814, 62] on input "text" at bounding box center [871, 57] width 199 height 18
paste input "63600 24935"
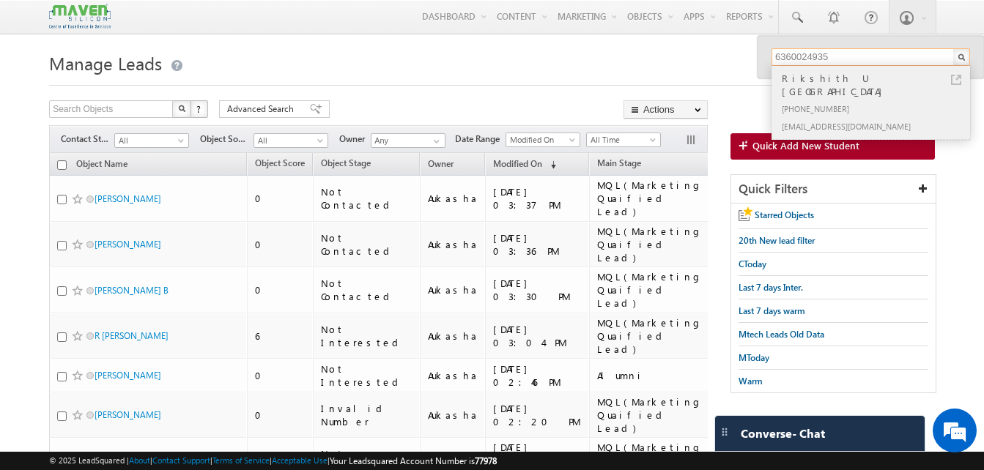
type input "6360024935"
click at [955, 81] on link at bounding box center [956, 80] width 10 height 10
click at [606, 139] on span "All Time" at bounding box center [622, 139] width 70 height 13
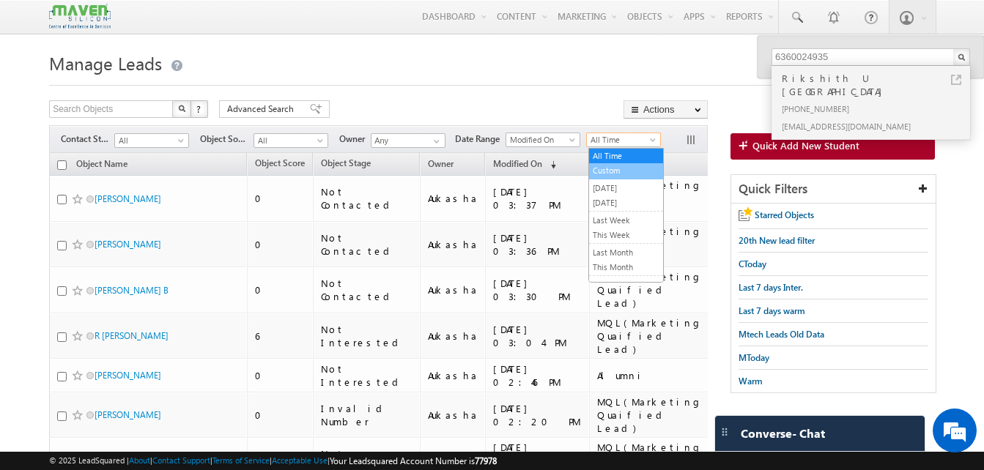
click at [614, 166] on link "Custom" at bounding box center [626, 170] width 74 height 13
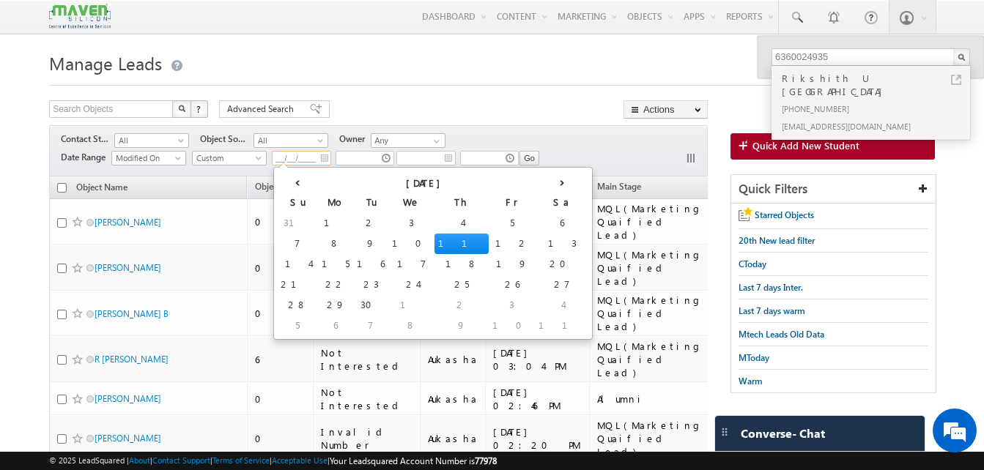
click at [295, 157] on input "__/__/____" at bounding box center [301, 158] width 59 height 15
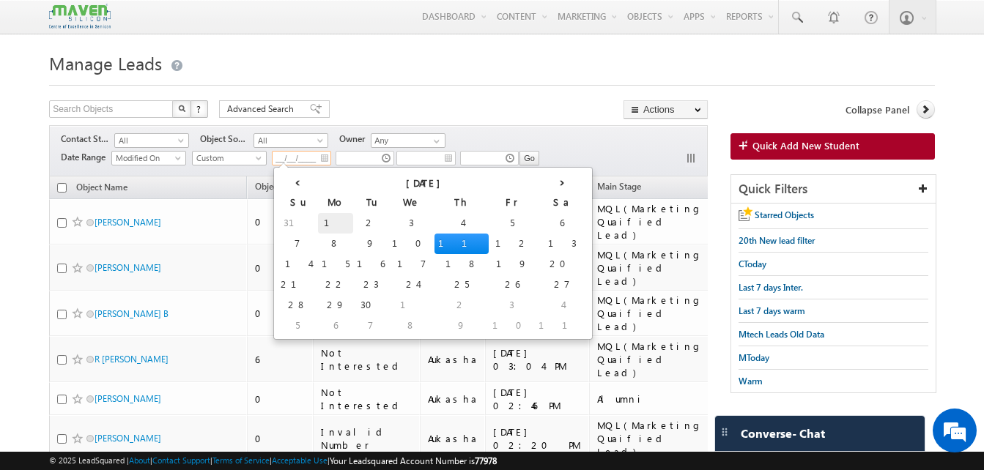
click at [318, 218] on td "1" at bounding box center [335, 223] width 35 height 21
type input "01/09/2025"
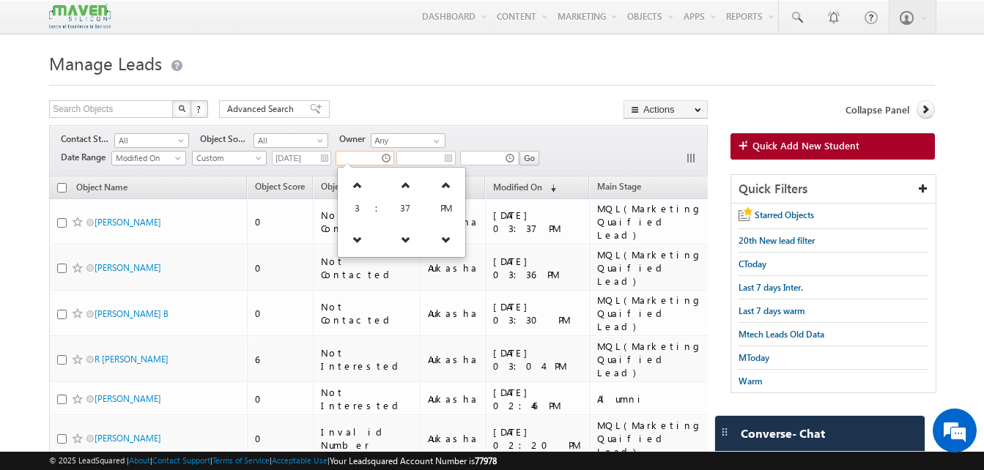
click at [363, 155] on input "text" at bounding box center [365, 158] width 59 height 15
type input "__/__/____"
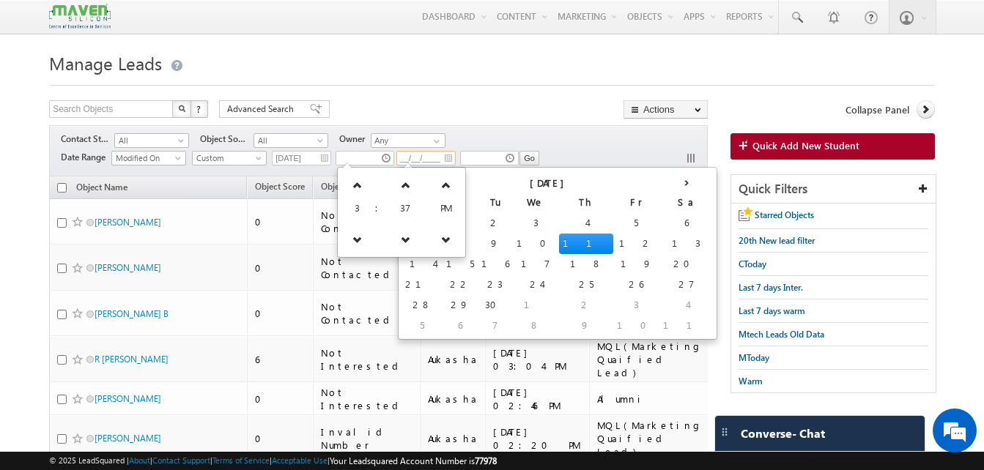
click at [454, 158] on input "__/__/____" at bounding box center [425, 158] width 59 height 15
type input "03:37 PM"
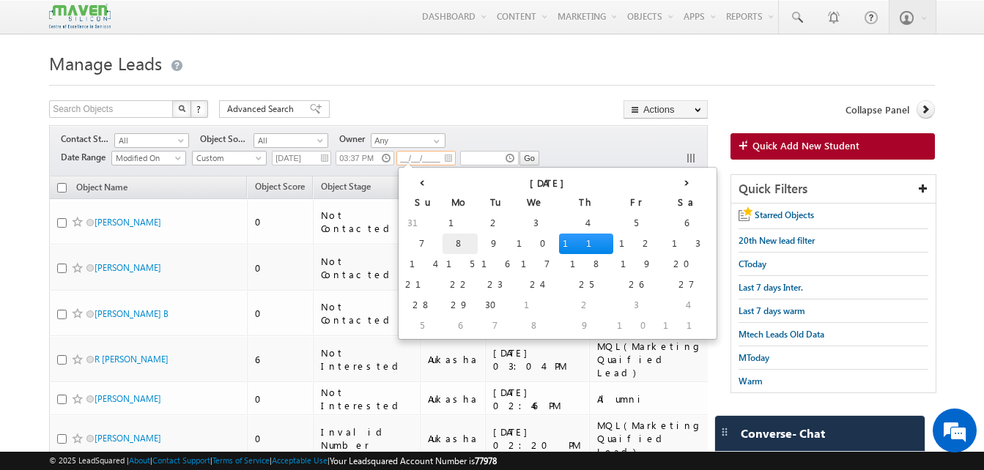
click at [443, 243] on td "8" at bounding box center [460, 244] width 35 height 21
type input "08/09/2025"
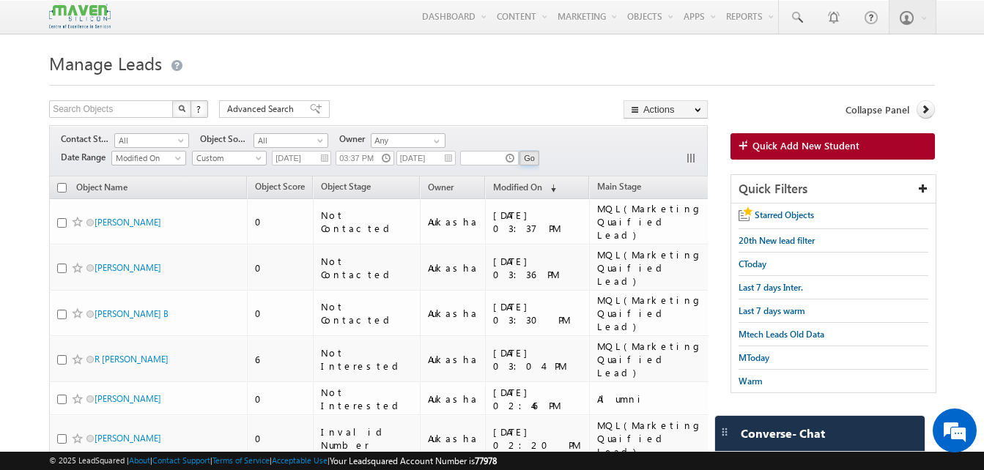
click input "Go"
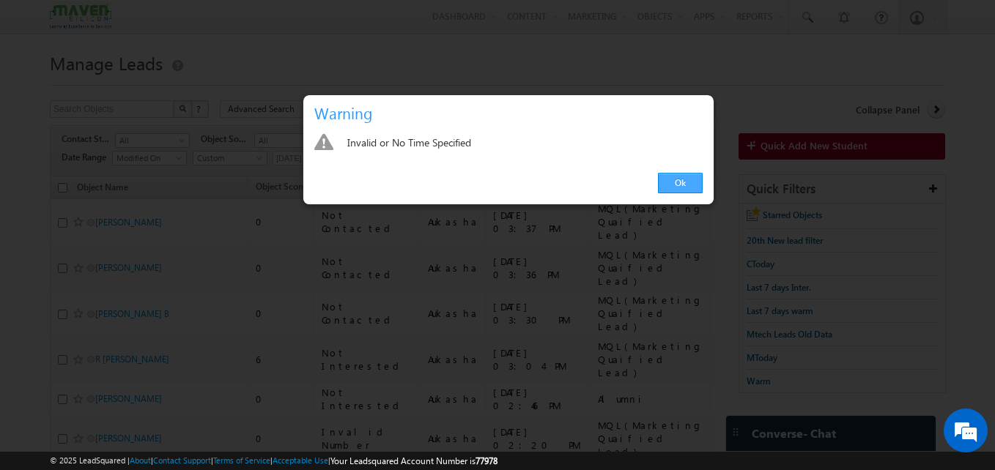
click link "Ok"
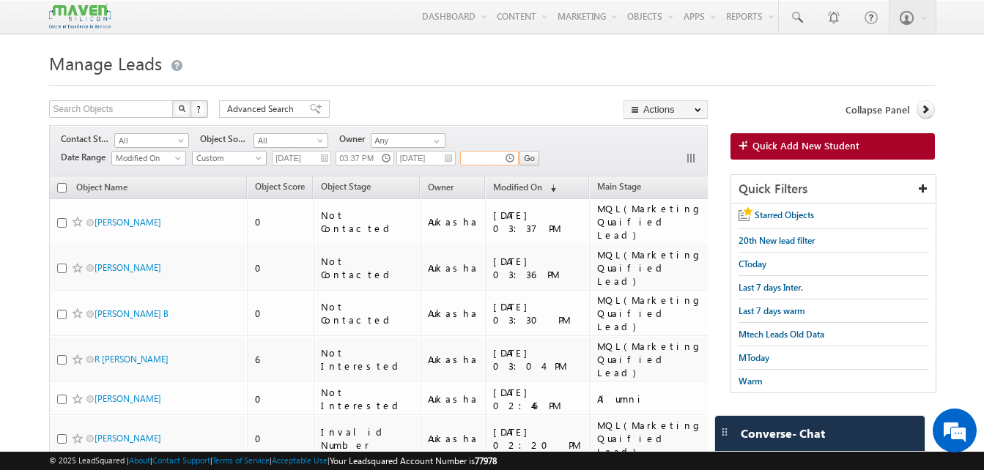
click input "text"
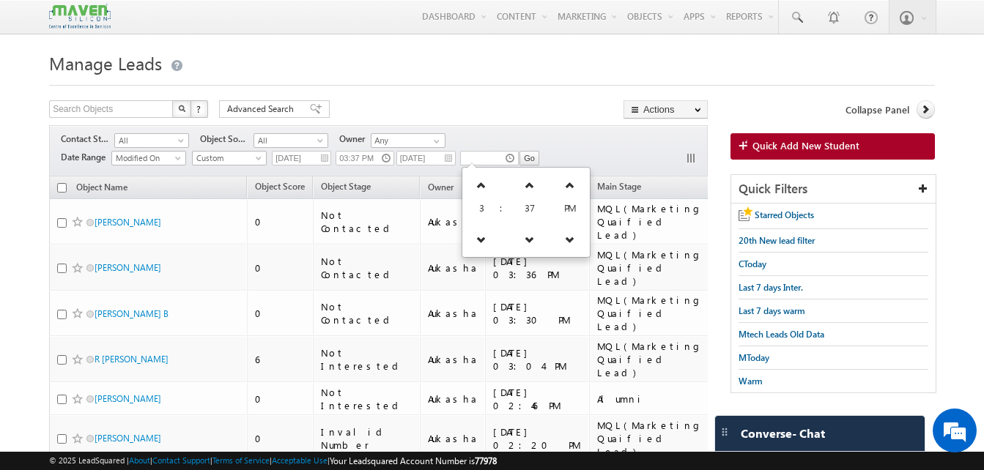
click div "Filters Contact Stage All All Object Source All All Owner Any Any Date Range Go…"
type input "03:37 PM"
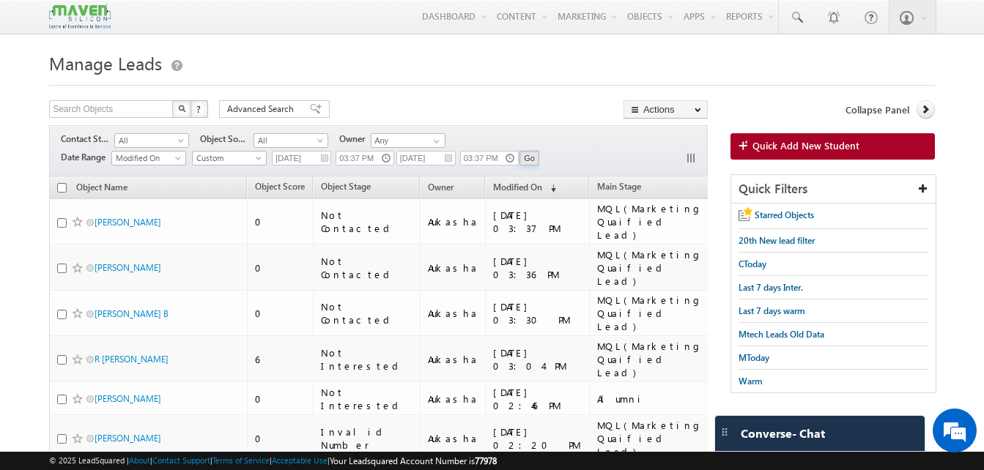
click input "Go"
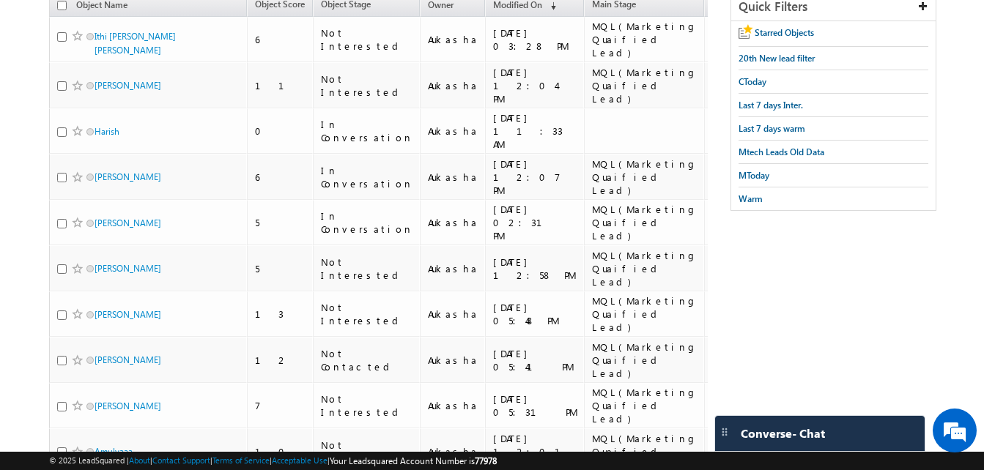
scroll to position [182, 0]
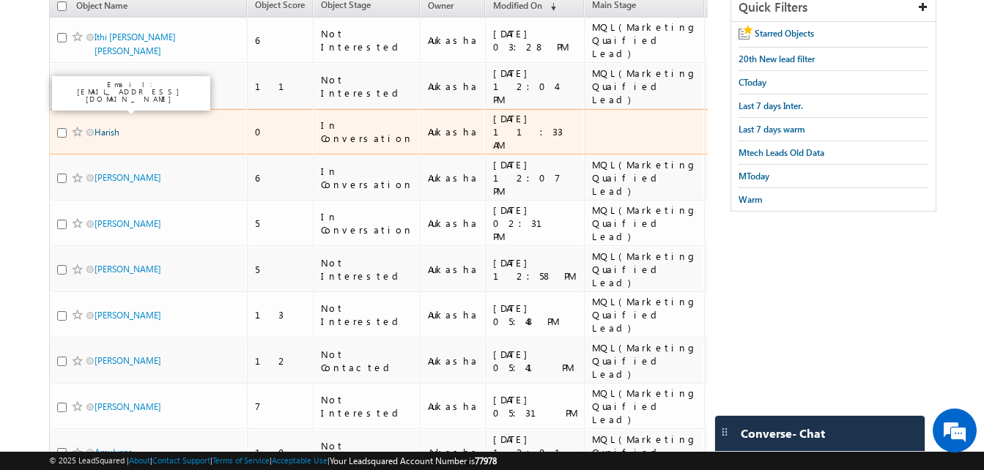
click link "Harish"
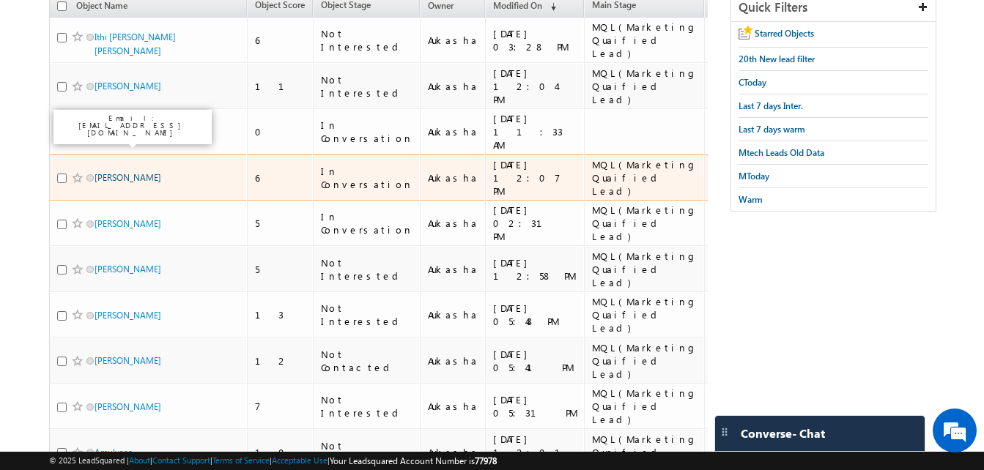
click link "[PERSON_NAME]"
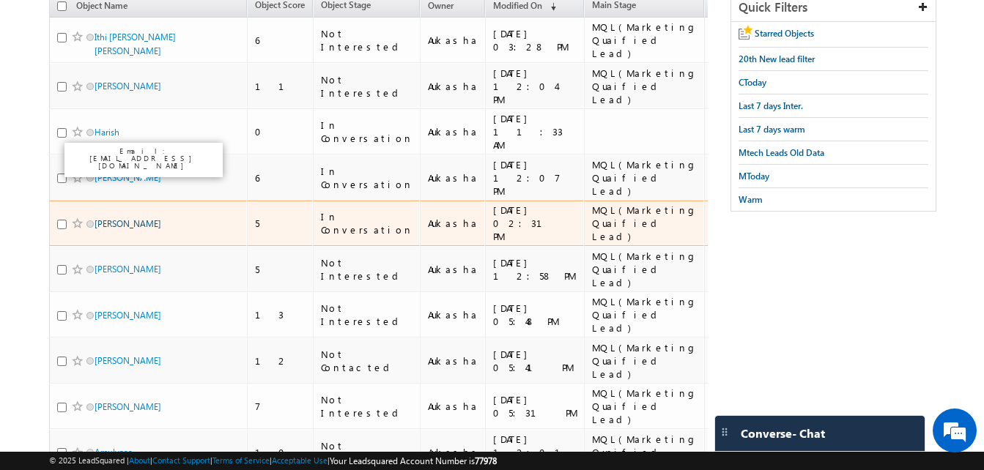
click link "Sashreek Reddy"
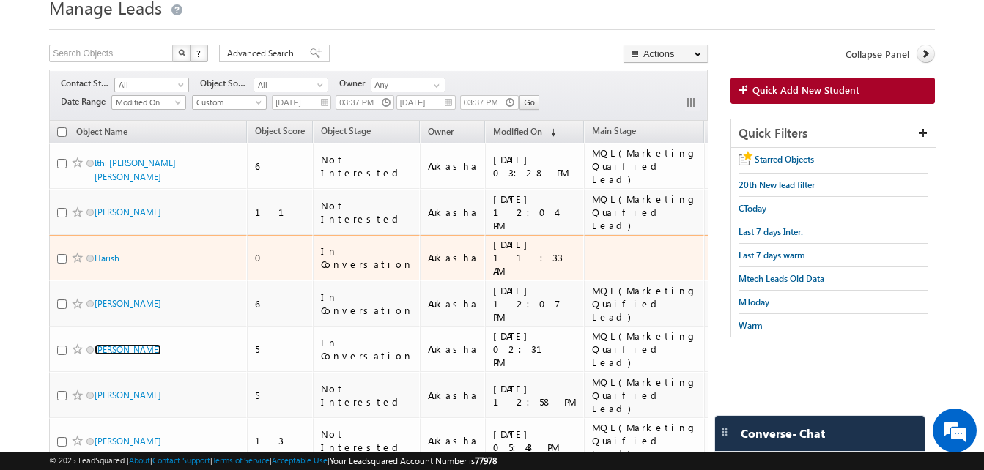
scroll to position [55, 0]
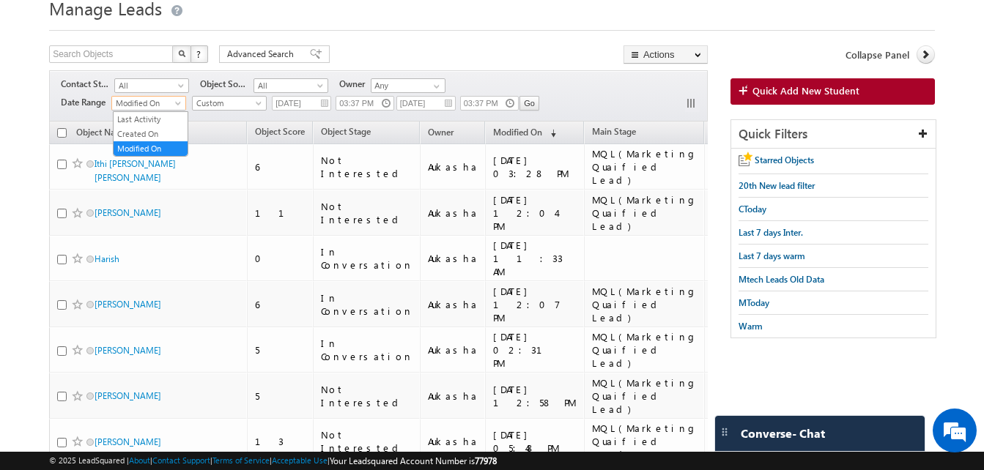
click span "Modified On"
click link "Created On"
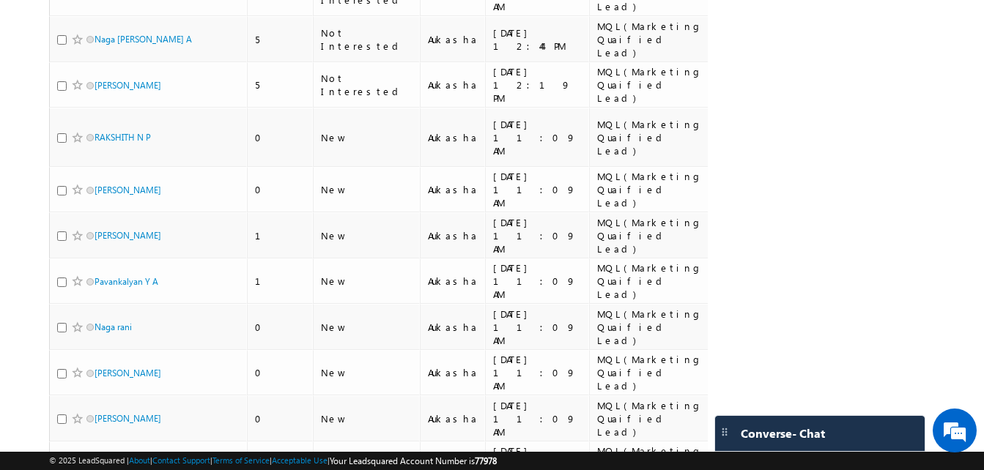
scroll to position [504, 0]
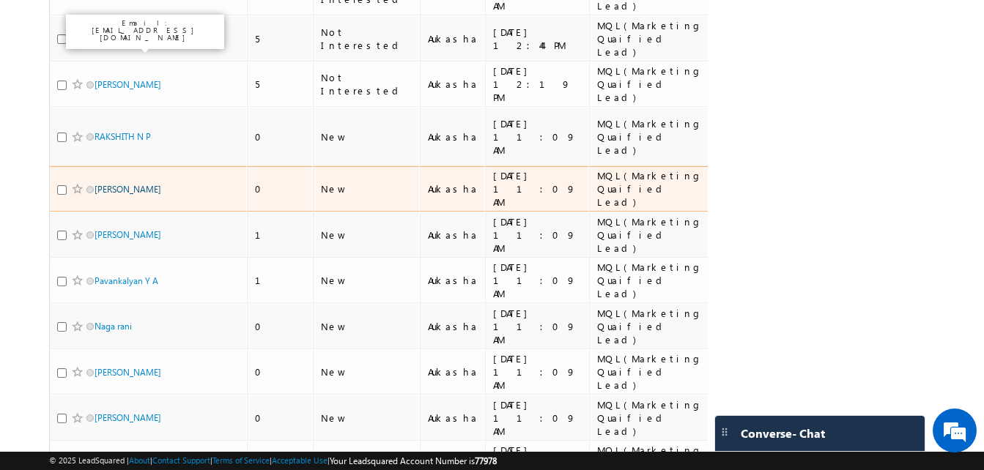
click link "Pavan Kumar D"
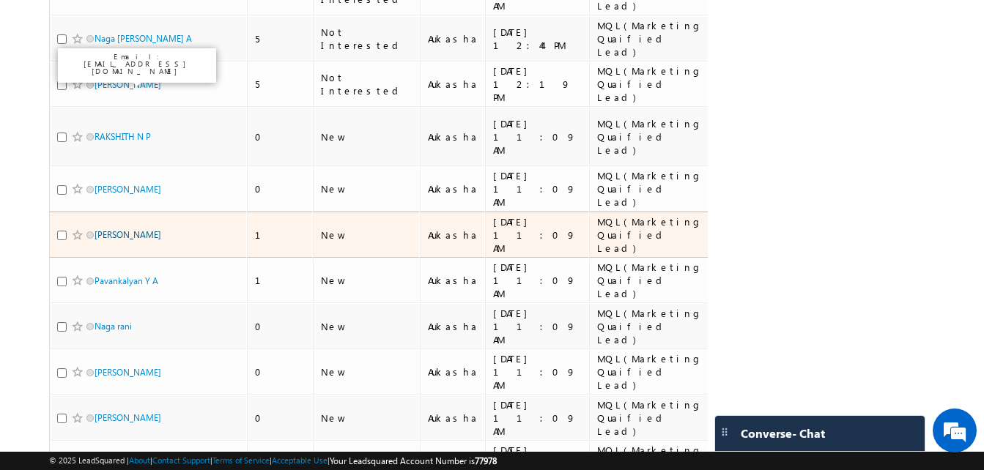
click link "Sandeep k"
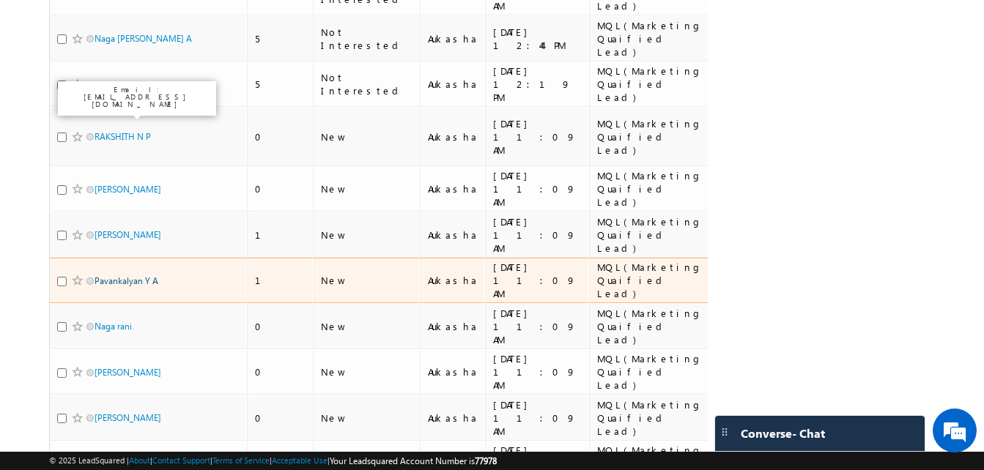
click link "Pavankalyan Y A"
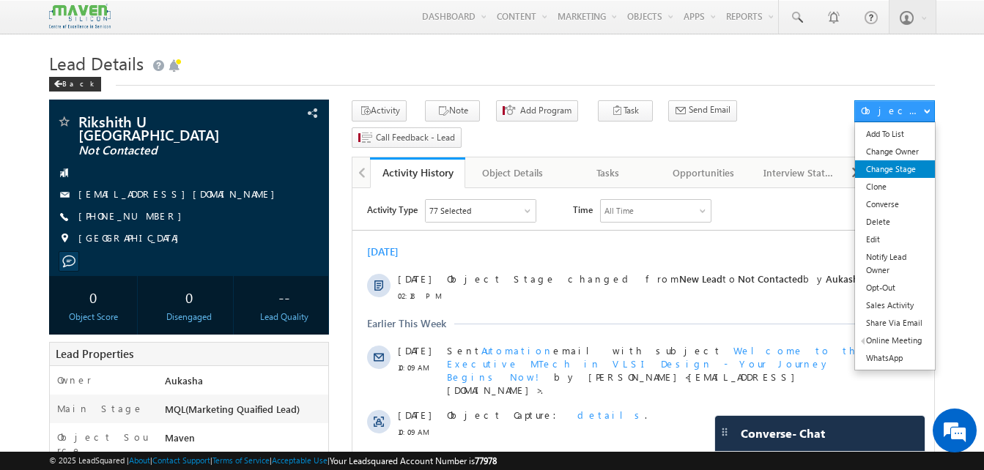
click at [911, 169] on link "Change Stage" at bounding box center [895, 169] width 80 height 18
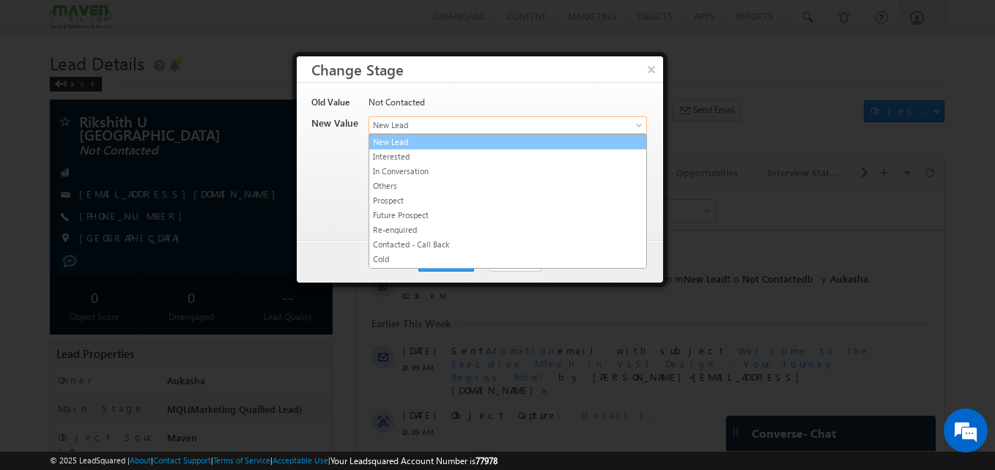
drag, startPoint x: 500, startPoint y: 131, endPoint x: 480, endPoint y: 186, distance: 58.4
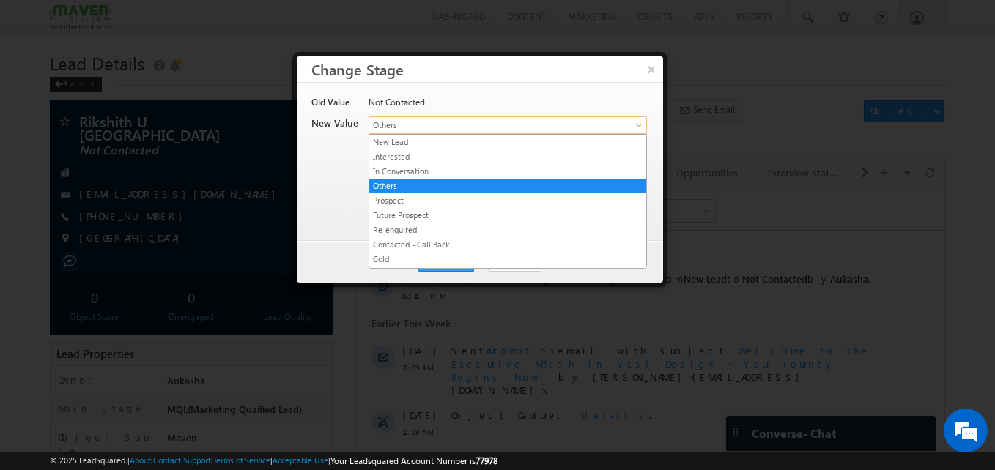
click at [479, 132] on link "Others" at bounding box center [508, 126] width 278 height 18
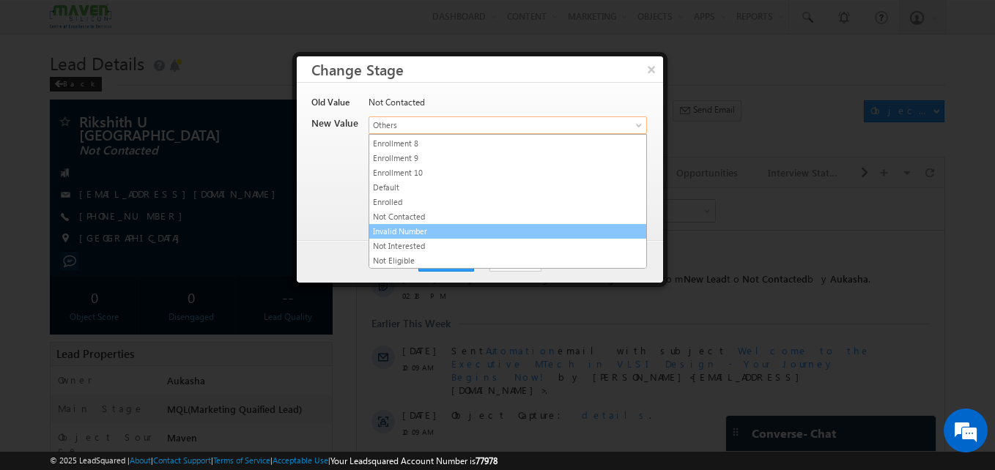
click at [423, 235] on link "Invalid Number" at bounding box center [507, 231] width 277 height 13
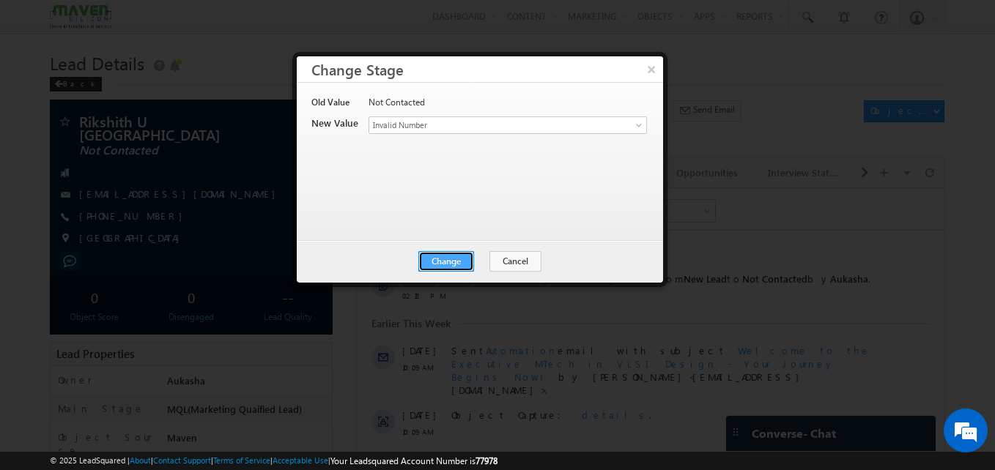
click at [450, 256] on button "Change" at bounding box center [446, 261] width 56 height 21
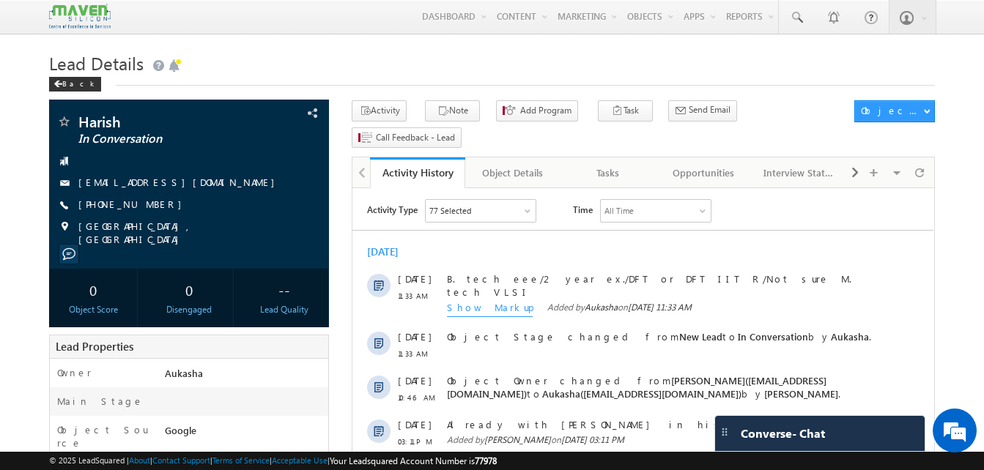
drag, startPoint x: 163, startPoint y: 204, endPoint x: 149, endPoint y: 208, distance: 14.6
click at [149, 208] on div "[PHONE_NUMBER]" at bounding box center [188, 205] width 265 height 15
copy div "[PHONE_NUMBER]"
click at [285, 81] on div "Back" at bounding box center [492, 81] width 886 height 10
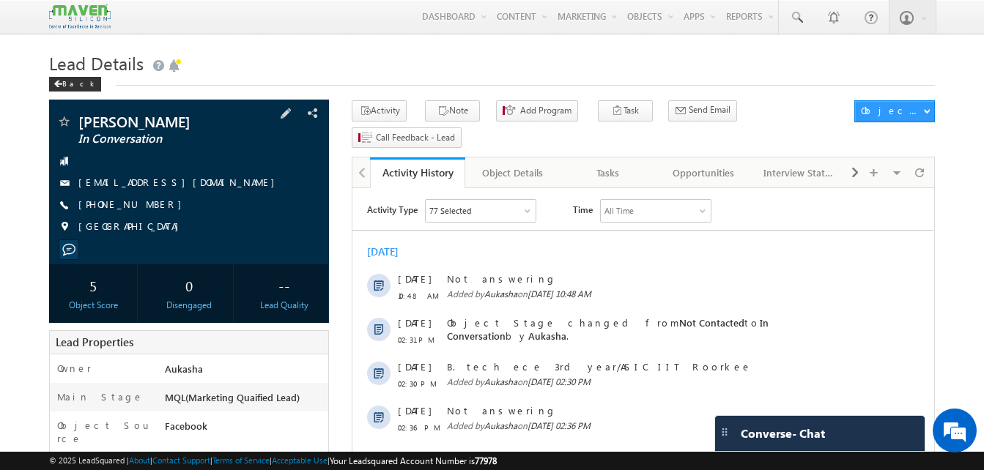
click at [147, 207] on div "[PHONE_NUMBER]" at bounding box center [188, 205] width 265 height 15
copy div "[PHONE_NUMBER]"
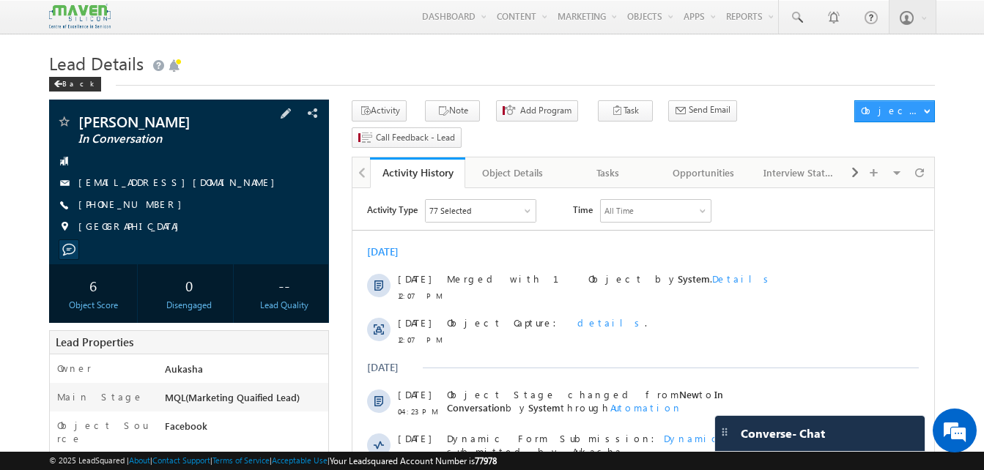
drag, startPoint x: 159, startPoint y: 207, endPoint x: 149, endPoint y: 207, distance: 9.5
click at [149, 207] on div "[PHONE_NUMBER]" at bounding box center [188, 205] width 265 height 15
copy div "[PHONE_NUMBER]"
drag, startPoint x: 195, startPoint y: 121, endPoint x: 83, endPoint y: 125, distance: 112.2
click at [83, 125] on span "[PERSON_NAME]" at bounding box center [164, 121] width 172 height 15
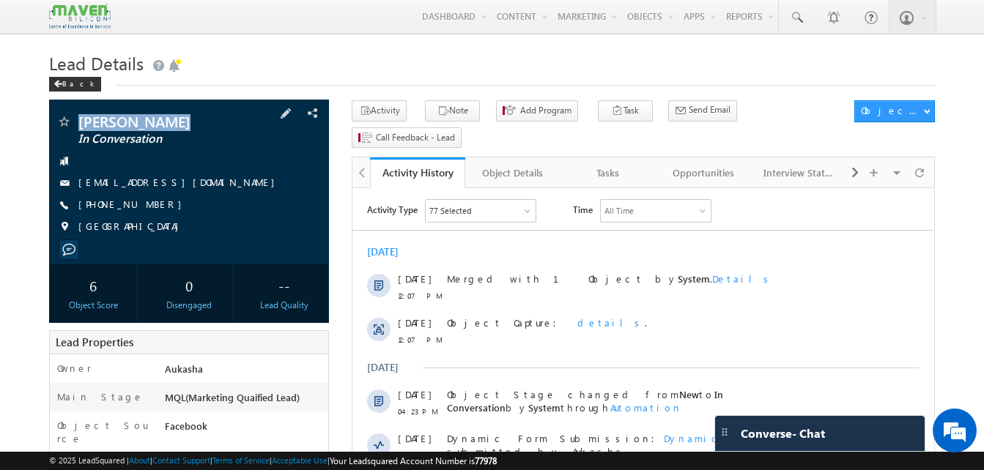
copy span "[PERSON_NAME]"
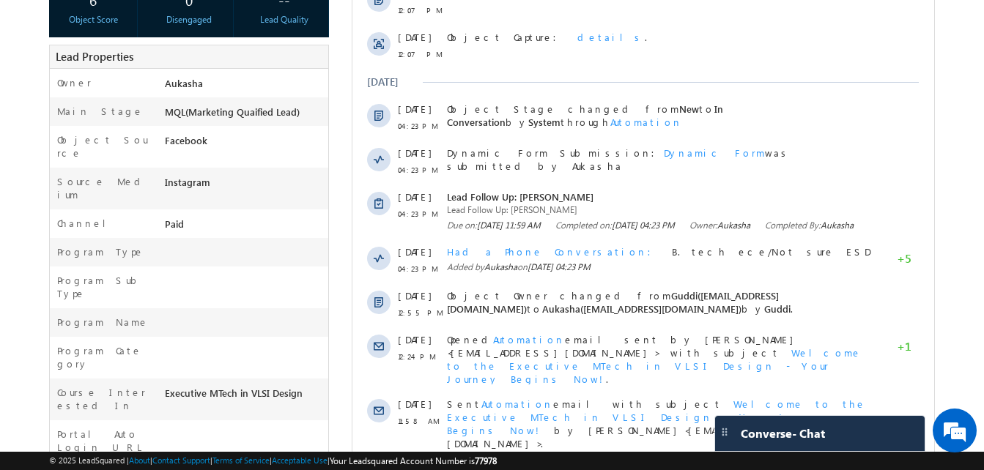
scroll to position [286, 0]
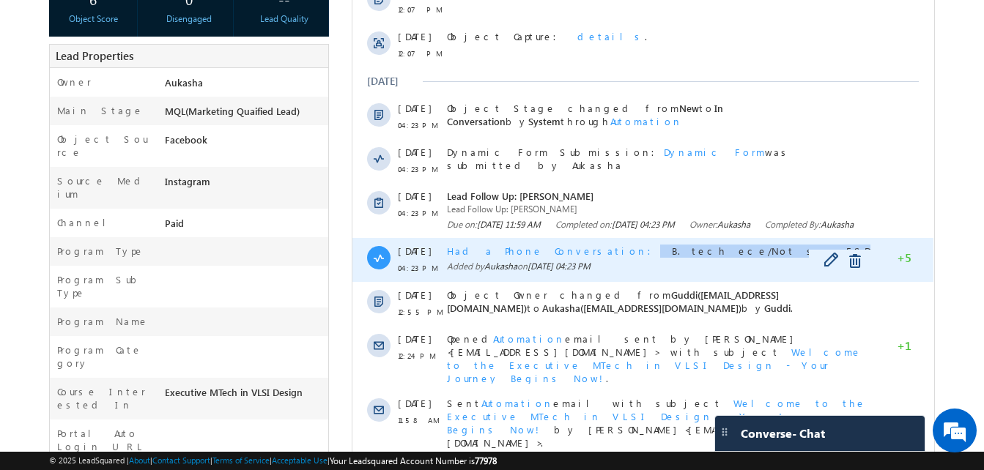
drag, startPoint x: 681, startPoint y: 267, endPoint x: 563, endPoint y: 269, distance: 117.2
click at [563, 258] on div "Had a Phone Conversation B. tech ece/Not sure ESD" at bounding box center [659, 251] width 425 height 13
copy div "B. tech ece/Not sure ESD"
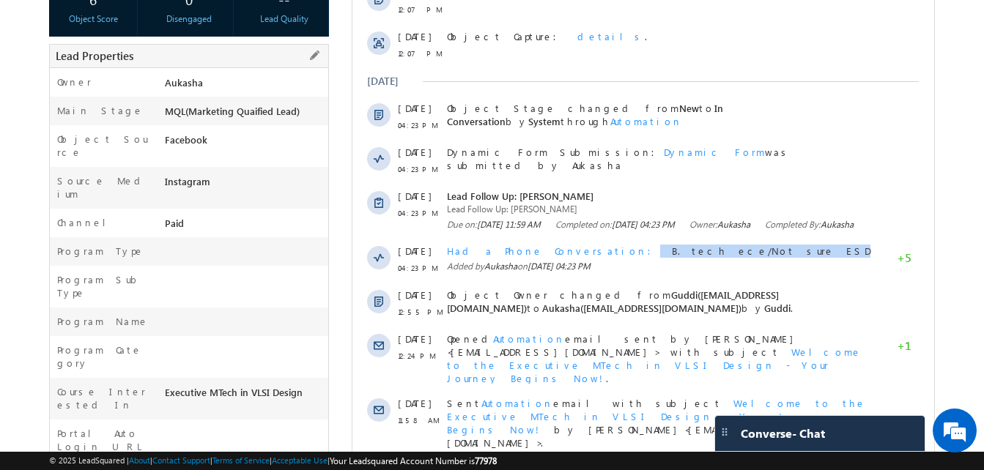
scroll to position [0, 0]
